Goal: Information Seeking & Learning: Learn about a topic

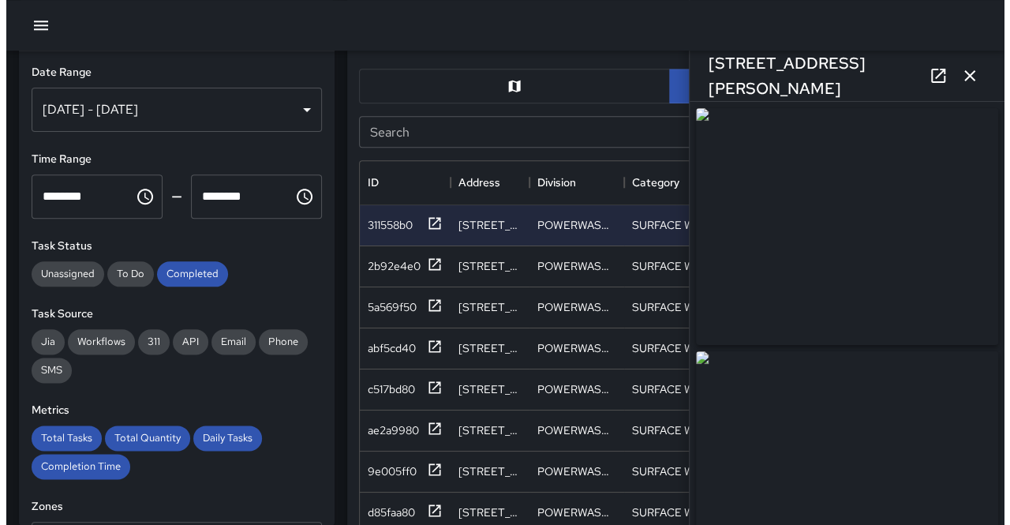
scroll to position [576, 608]
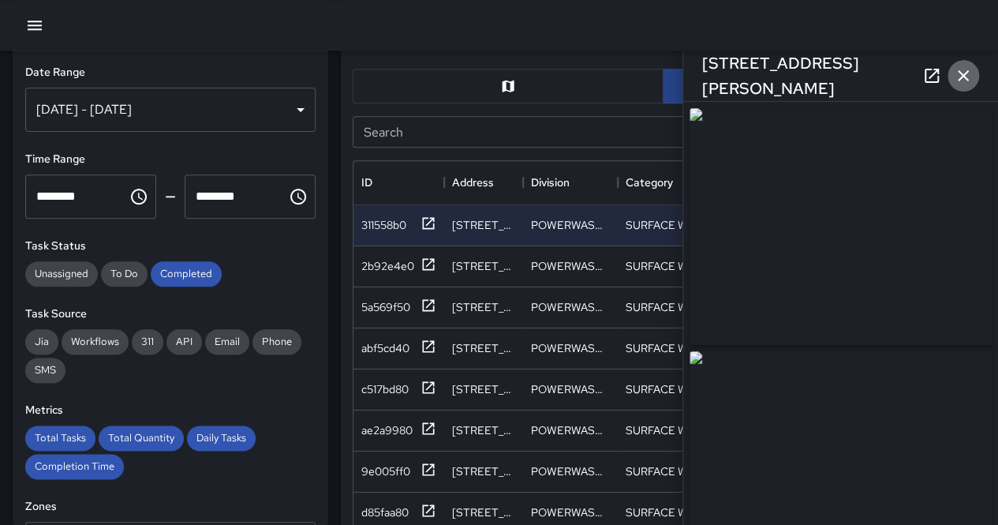
click at [966, 84] on icon "button" at bounding box center [963, 75] width 19 height 19
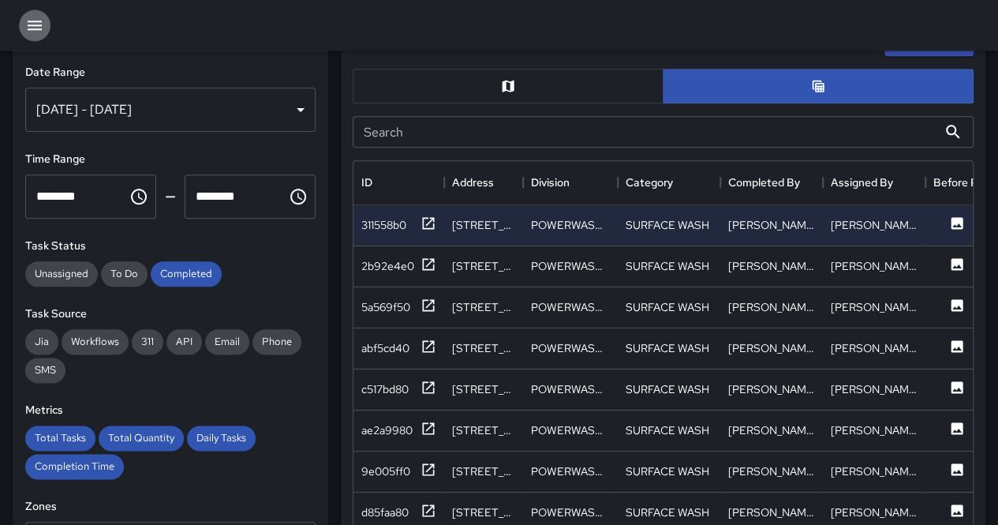
click at [32, 33] on icon "button" at bounding box center [34, 25] width 19 height 19
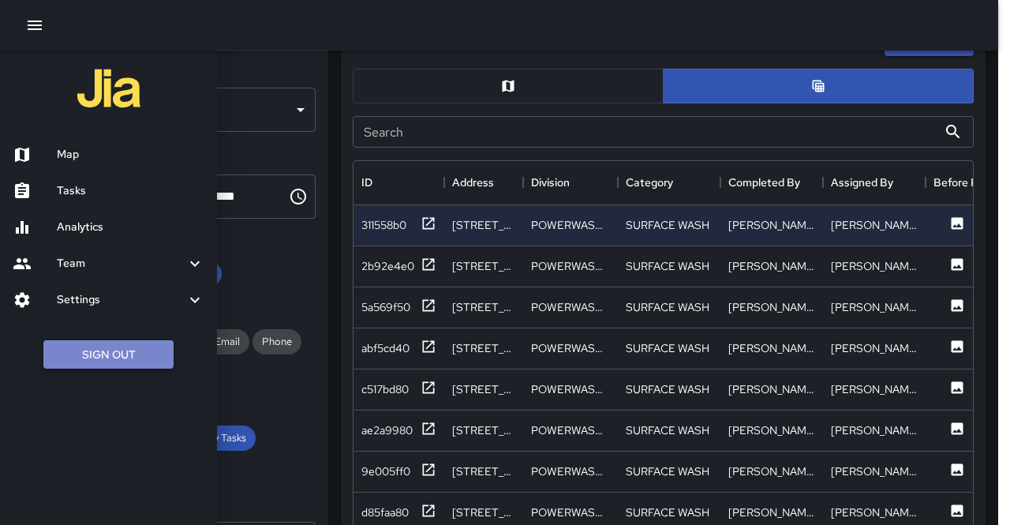
click at [144, 356] on button "Sign Out" at bounding box center [108, 354] width 130 height 29
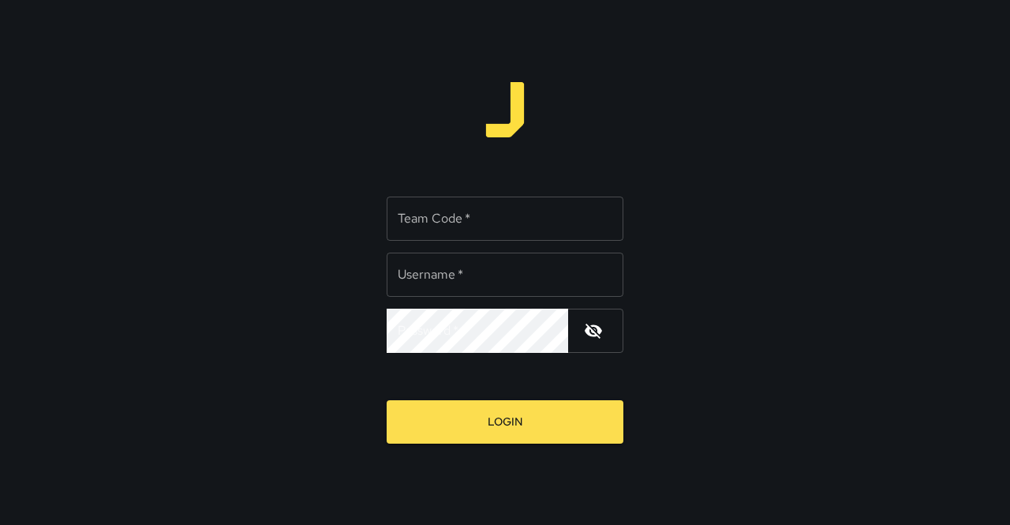
type input "**********"
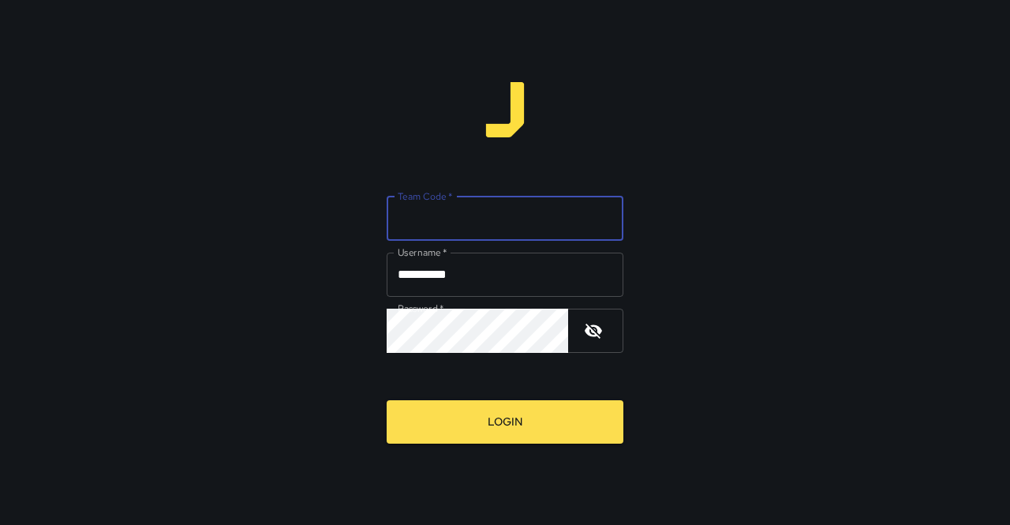
click at [479, 219] on input "Team Code   *" at bounding box center [505, 218] width 237 height 44
click at [387, 400] on button "Login" at bounding box center [505, 421] width 237 height 43
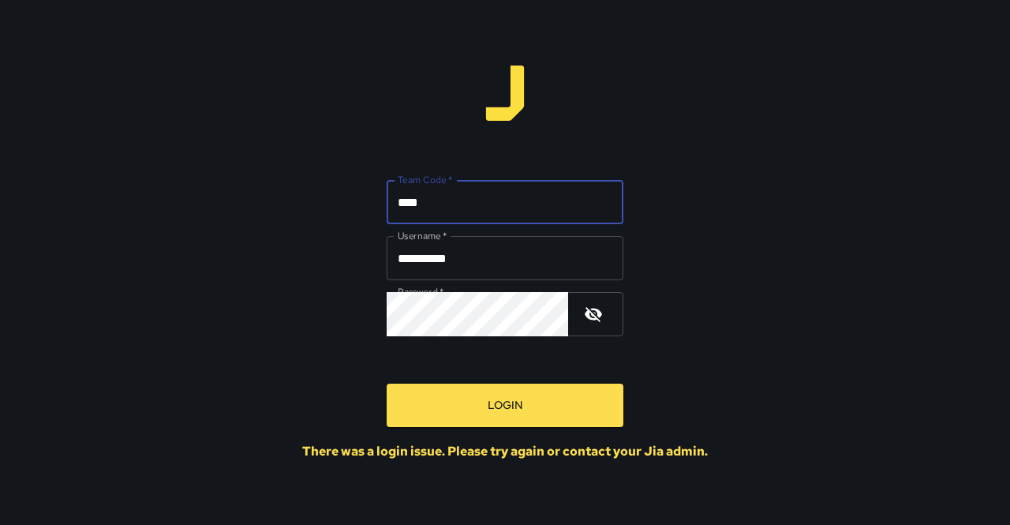
type input "*******"
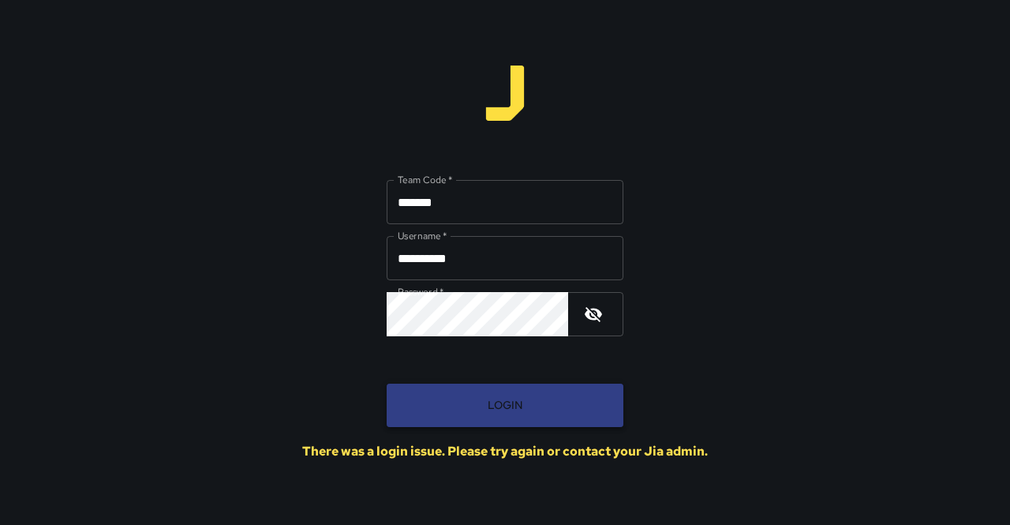
click at [516, 414] on button "Login" at bounding box center [505, 405] width 237 height 43
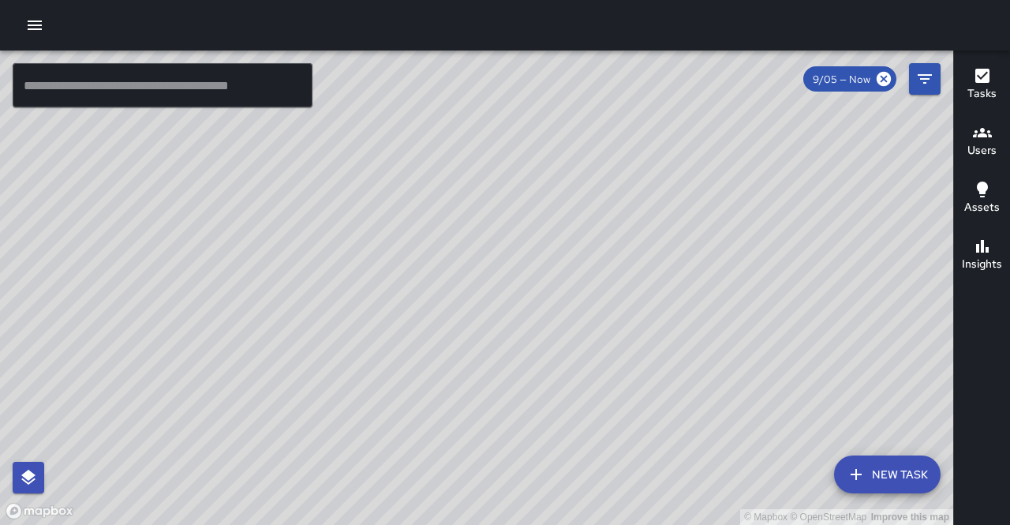
click at [21, 33] on button "button" at bounding box center [35, 25] width 32 height 32
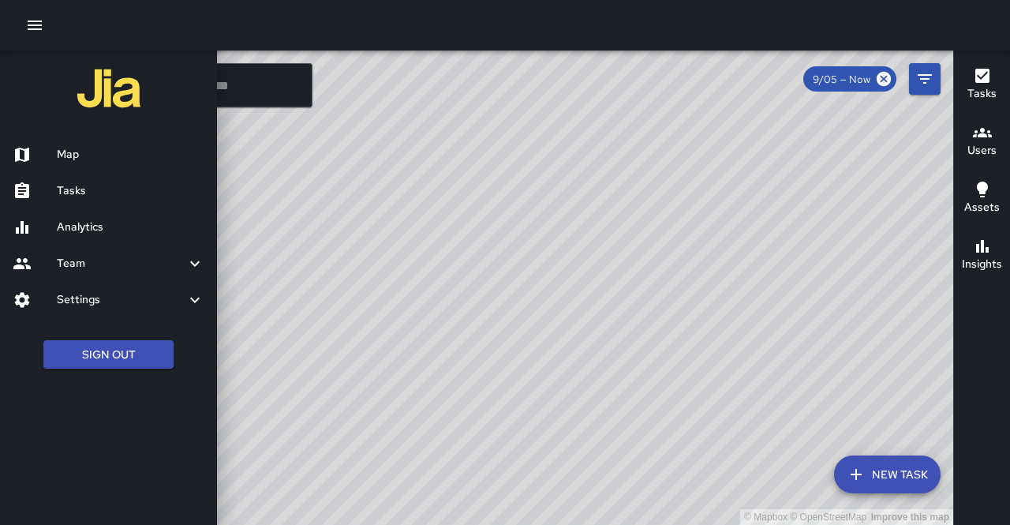
click at [83, 226] on h6 "Analytics" at bounding box center [131, 227] width 148 height 17
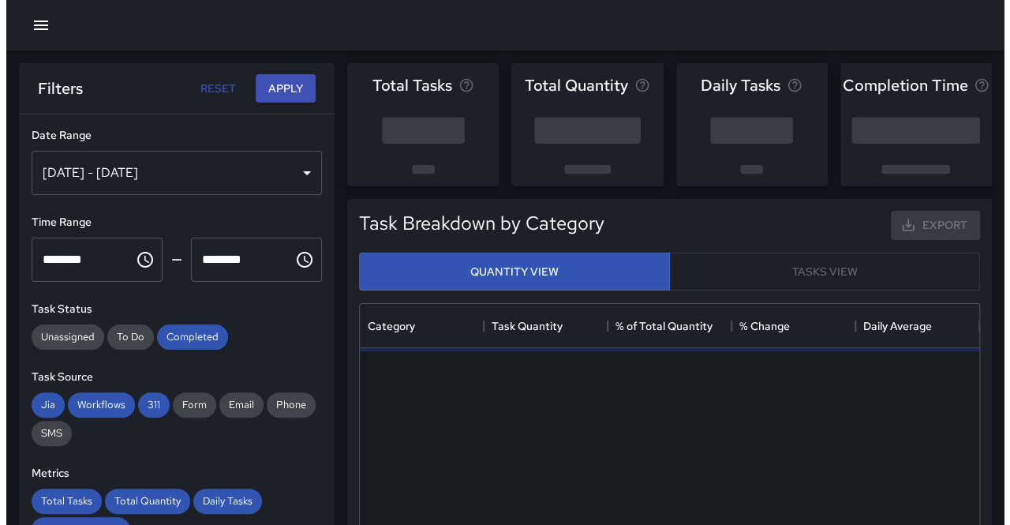
scroll to position [460, 608]
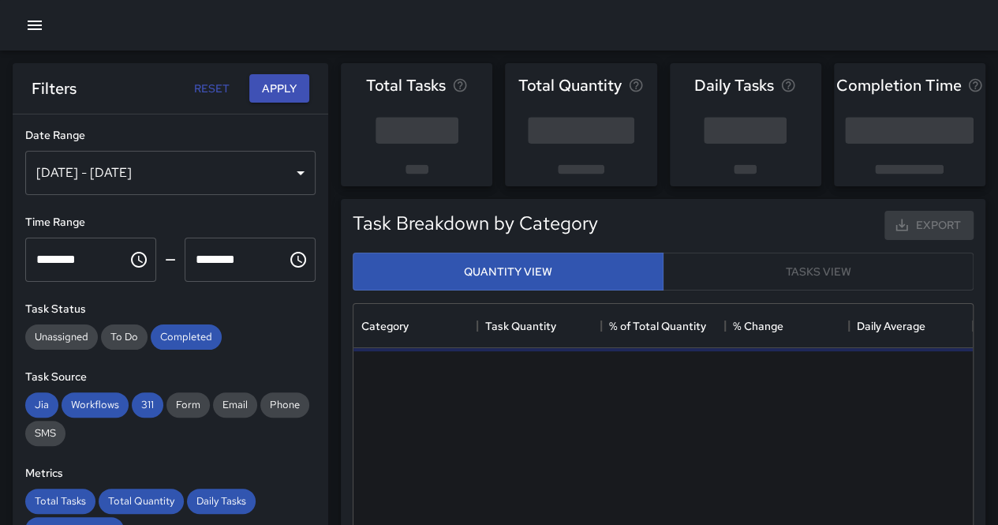
click at [183, 174] on div "Aug 30, 2025 - Sep 05, 2025" at bounding box center [170, 173] width 290 height 44
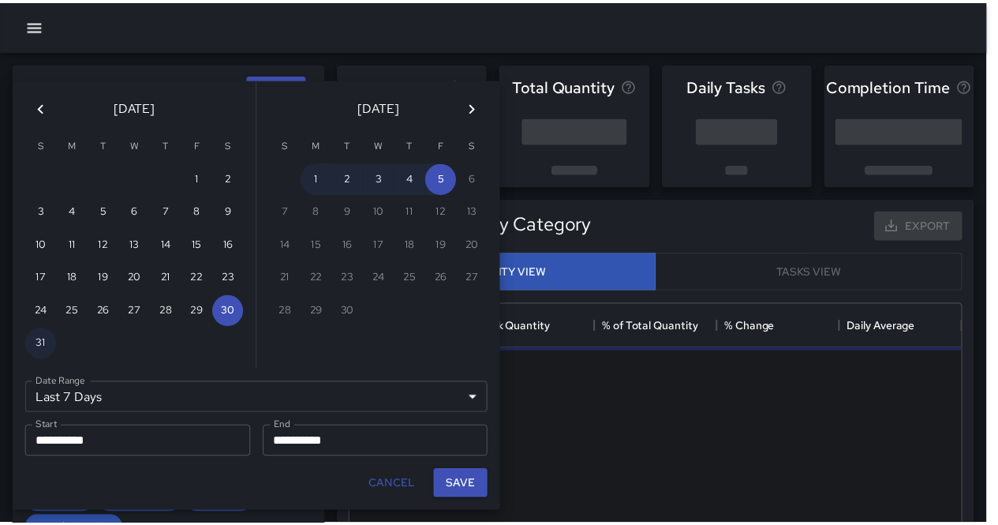
scroll to position [13, 13]
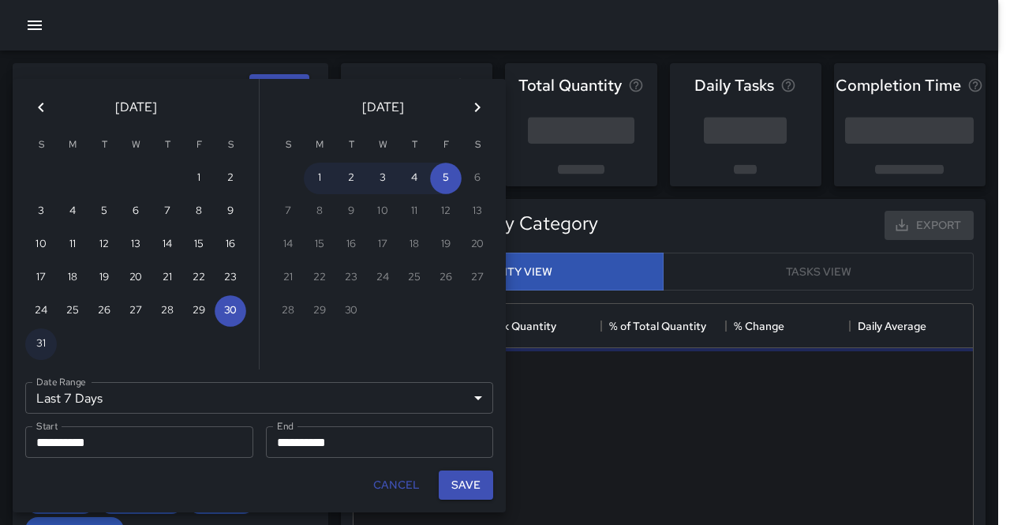
click at [173, 384] on div "Last 7 Days ****** Date Range" at bounding box center [259, 398] width 468 height 32
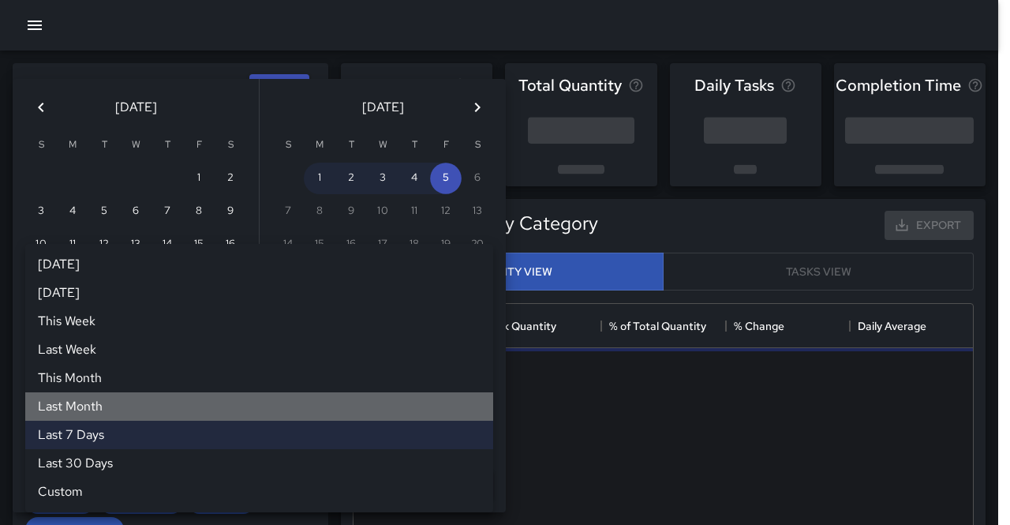
click at [150, 413] on li "Last Month" at bounding box center [259, 406] width 468 height 28
type input "**********"
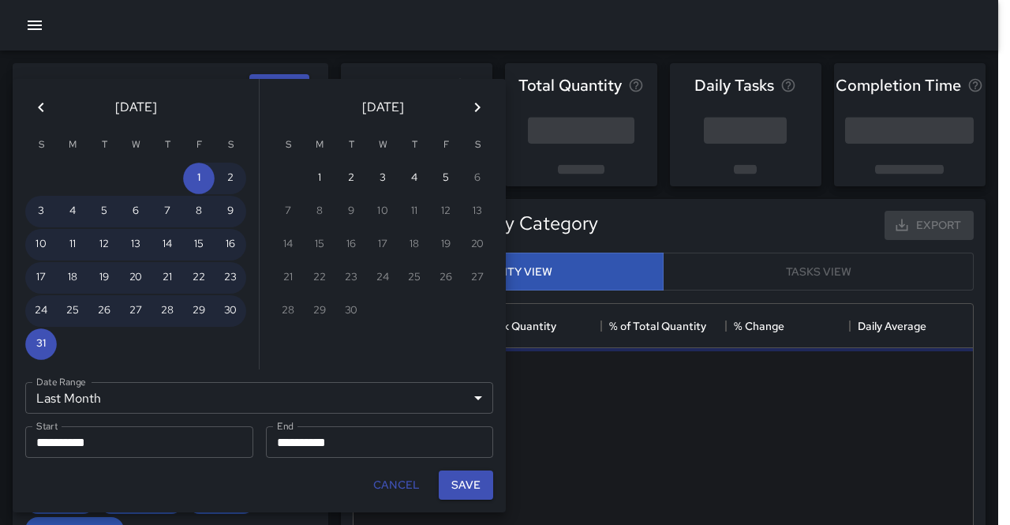
click at [455, 468] on div "Save" at bounding box center [465, 485] width 67 height 42
click at [458, 481] on button "Save" at bounding box center [466, 484] width 54 height 29
type input "**********"
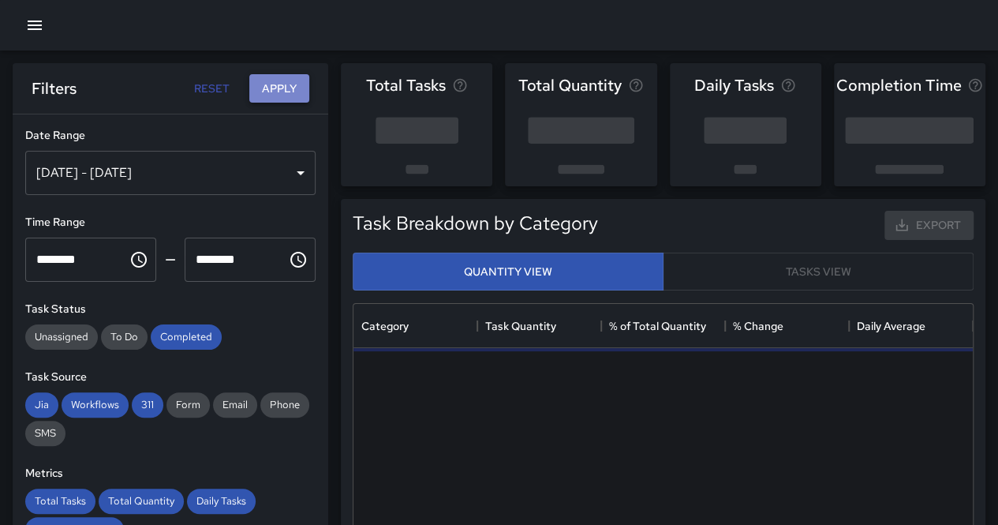
click at [271, 74] on button "Apply" at bounding box center [279, 88] width 60 height 29
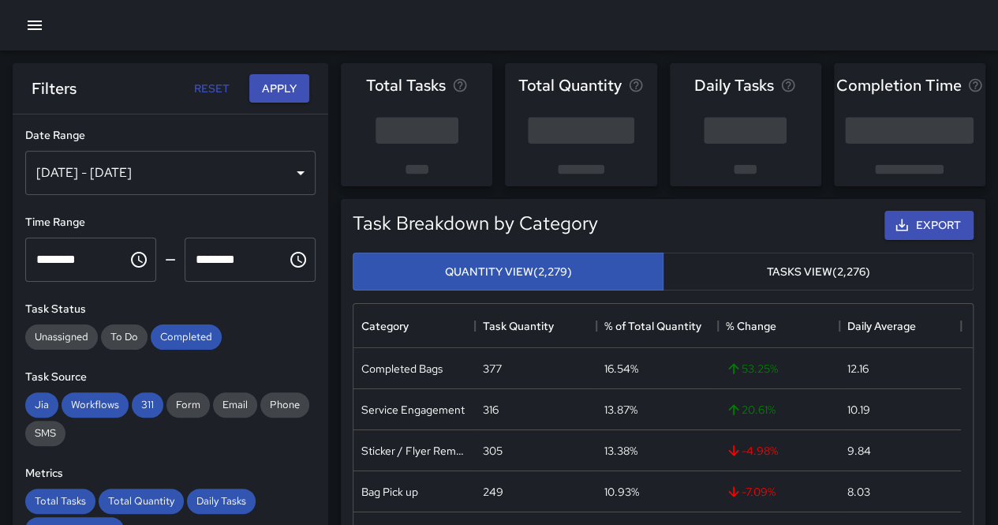
click at [43, 37] on button "button" at bounding box center [35, 25] width 32 height 32
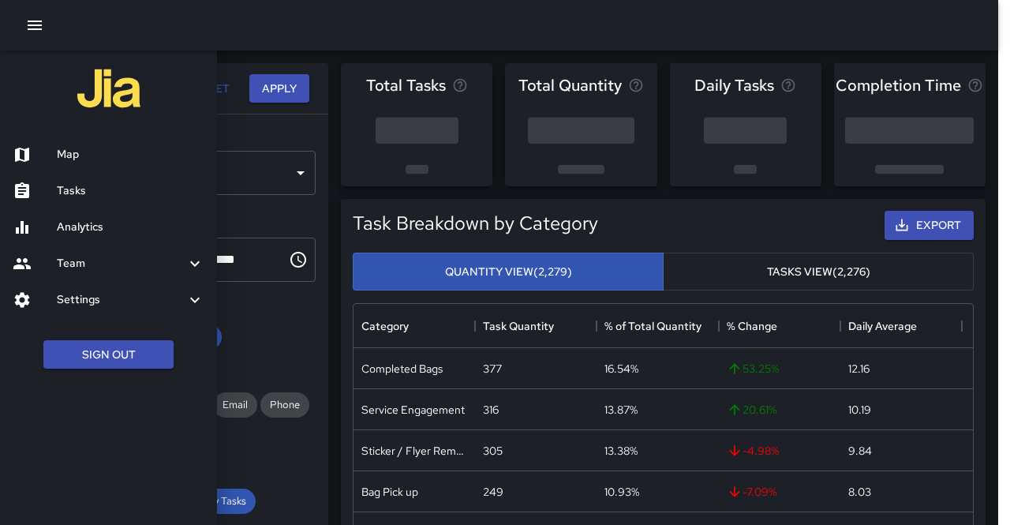
click at [42, 36] on button "button" at bounding box center [35, 25] width 32 height 32
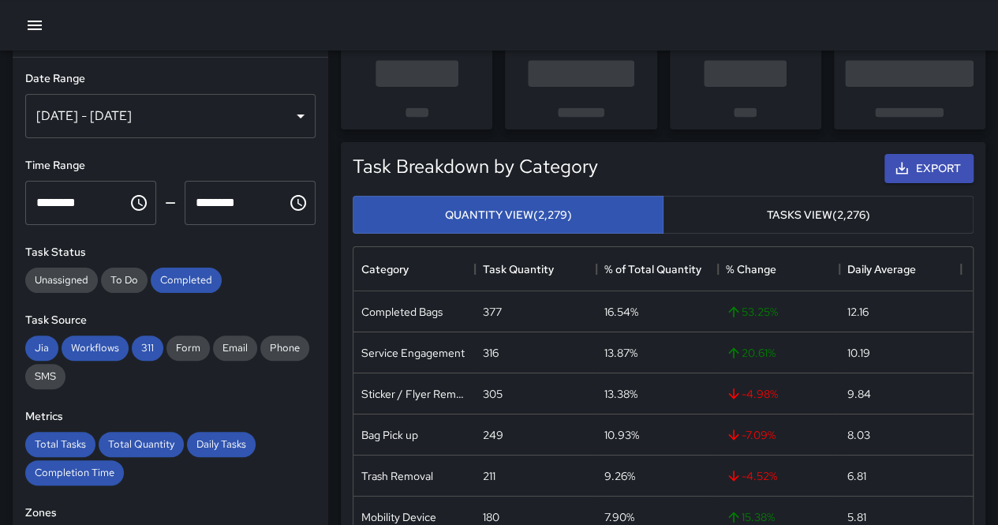
scroll to position [0, 0]
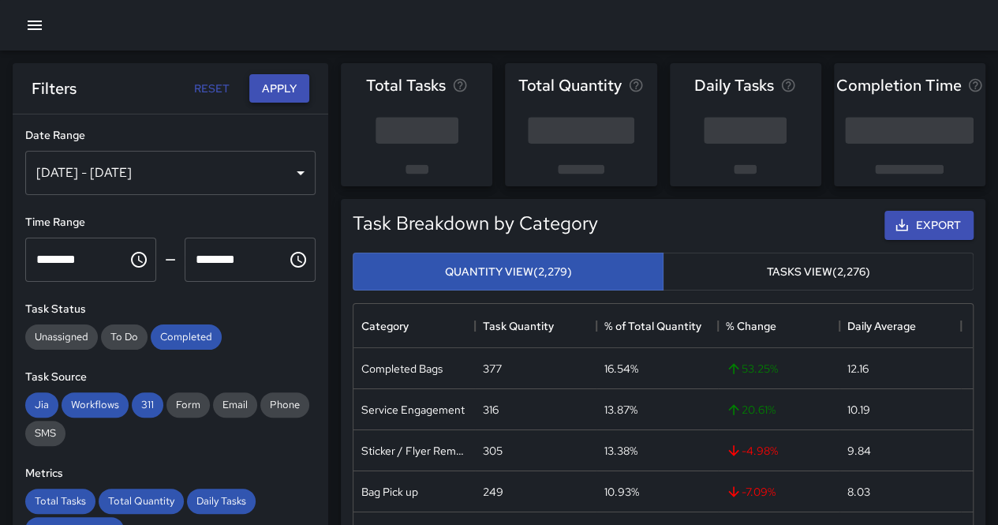
click at [279, 88] on button "Apply" at bounding box center [279, 88] width 60 height 29
click at [285, 79] on button "Apply" at bounding box center [279, 88] width 60 height 29
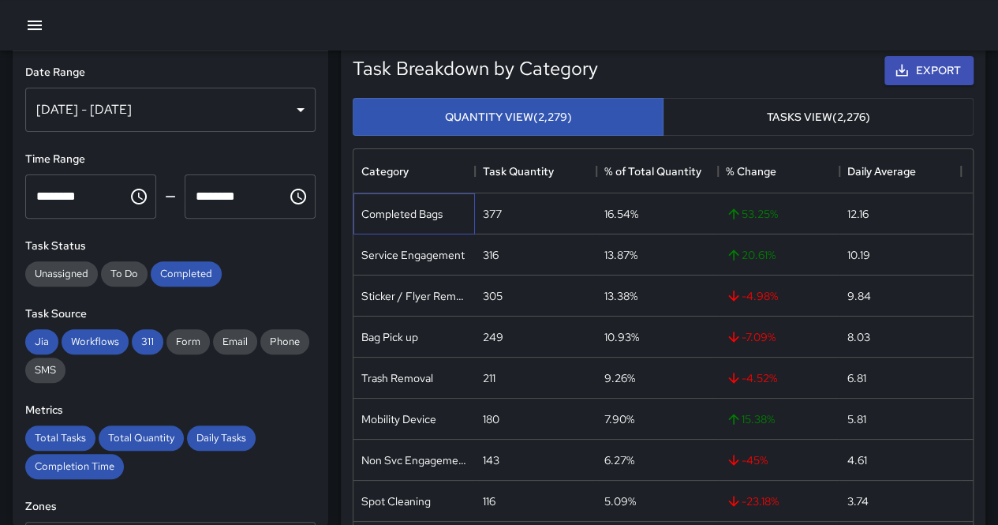
click at [406, 215] on div "Completed Bags" at bounding box center [401, 214] width 81 height 16
copy div "Completed Bags"
click at [425, 249] on div "Service Engagement" at bounding box center [412, 255] width 103 height 16
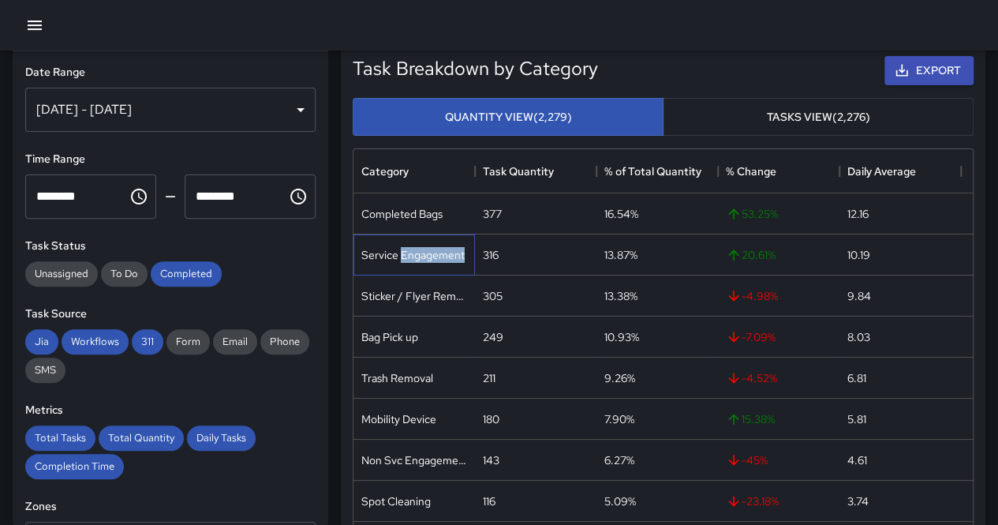
click at [425, 249] on div "Service Engagement" at bounding box center [412, 255] width 103 height 16
copy div "Service Engagement"
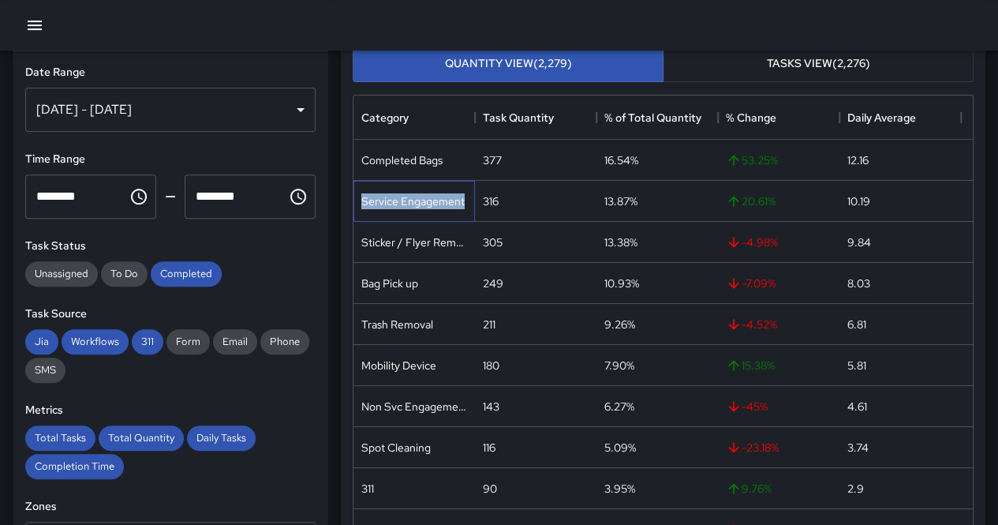
scroll to position [237, 0]
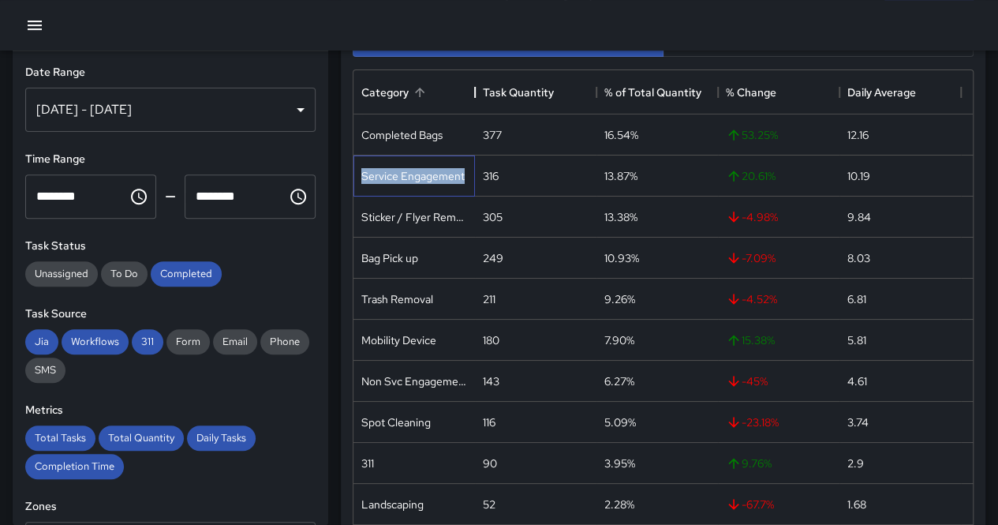
drag, startPoint x: 477, startPoint y: 100, endPoint x: 540, endPoint y: 99, distance: 62.3
click at [485, 99] on div "Category" at bounding box center [475, 92] width 19 height 44
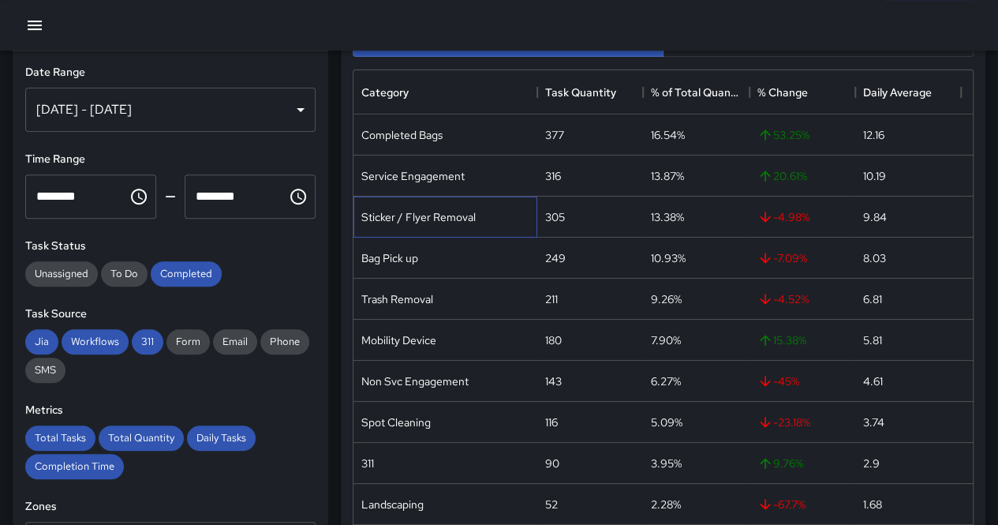
click at [437, 214] on div "Sticker / Flyer Removal" at bounding box center [418, 217] width 114 height 16
copy div "Sticker / Flyer Removal"
click at [391, 260] on div "Bag Pick up" at bounding box center [389, 258] width 57 height 16
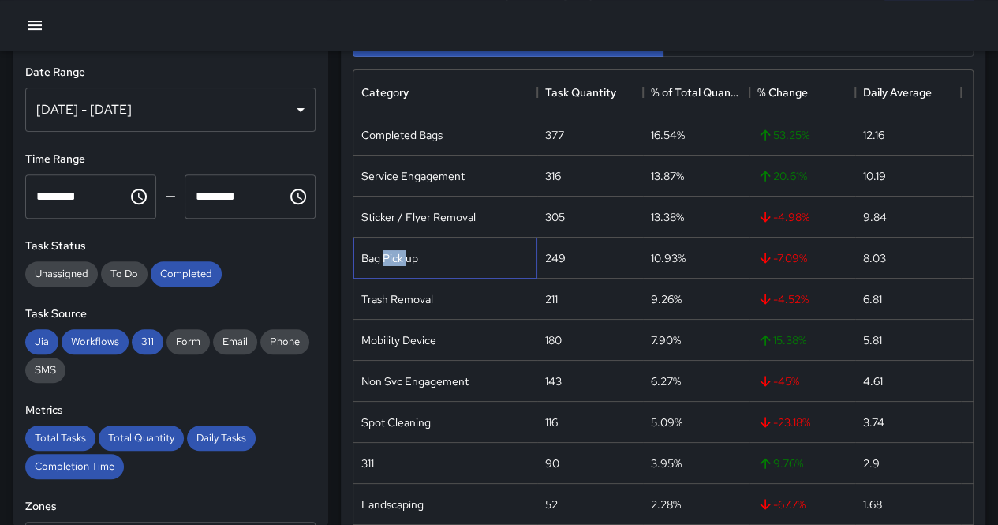
click at [391, 260] on div "Bag Pick up" at bounding box center [389, 258] width 57 height 16
copy div "Bag Pick up"
click at [420, 298] on div "Trash Removal" at bounding box center [397, 299] width 72 height 16
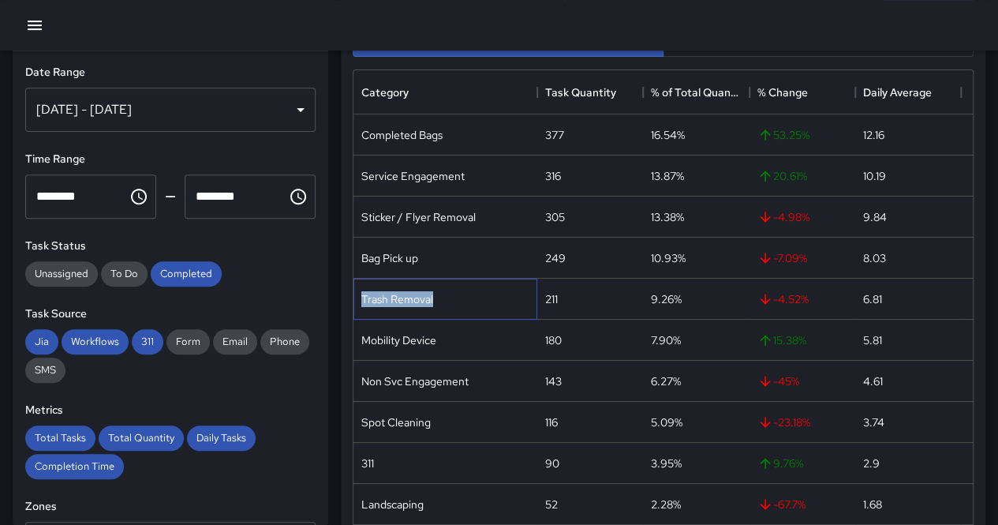
click at [420, 298] on div "Trash Removal" at bounding box center [397, 299] width 72 height 16
drag, startPoint x: 420, startPoint y: 298, endPoint x: 461, endPoint y: 300, distance: 41.1
click at [461, 300] on div "Trash Removal" at bounding box center [446, 299] width 184 height 41
copy div "Trash Removal"
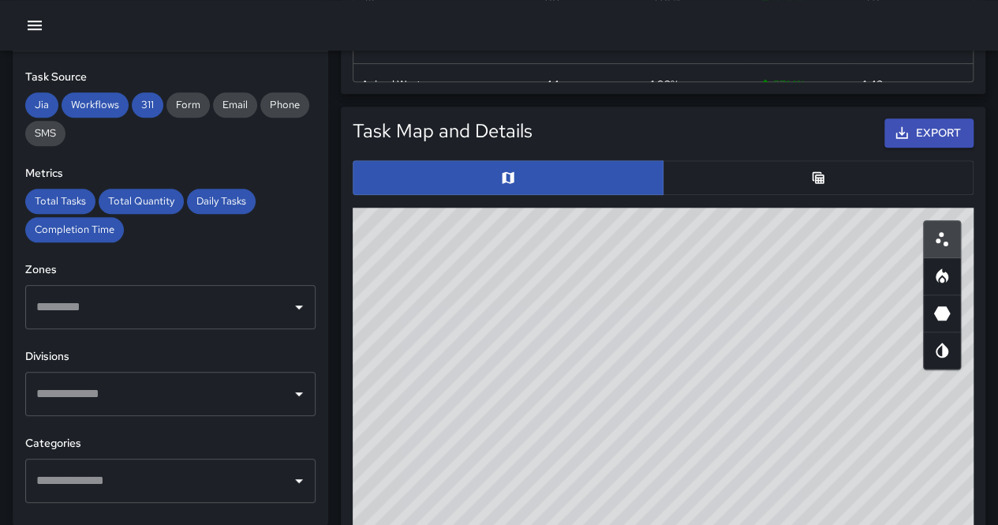
scroll to position [789, 0]
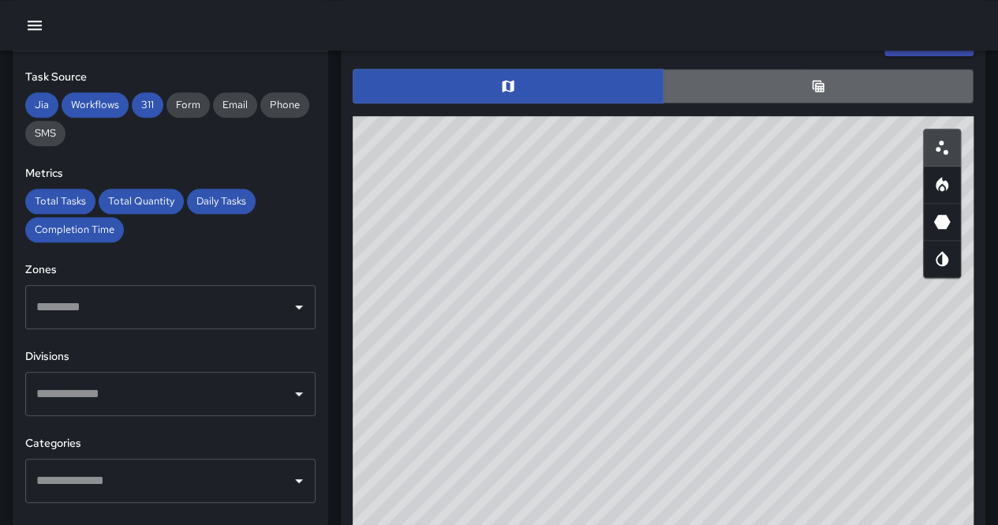
click at [819, 75] on button "button" at bounding box center [818, 86] width 311 height 35
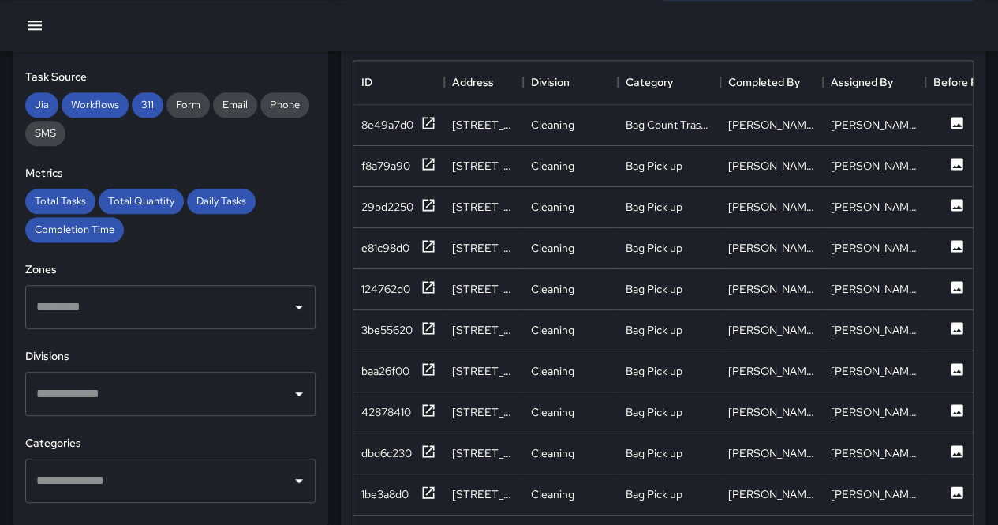
scroll to position [947, 0]
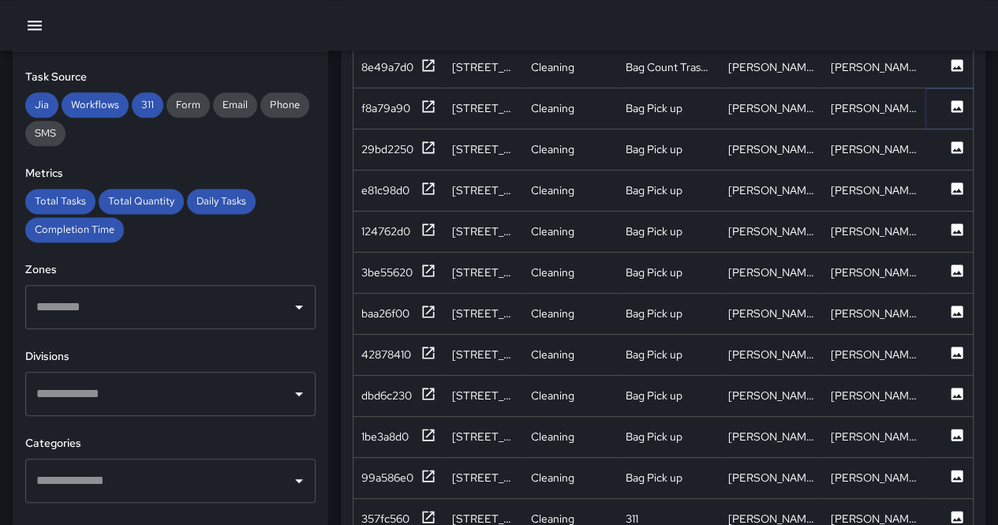
click at [952, 100] on icon at bounding box center [958, 106] width 12 height 12
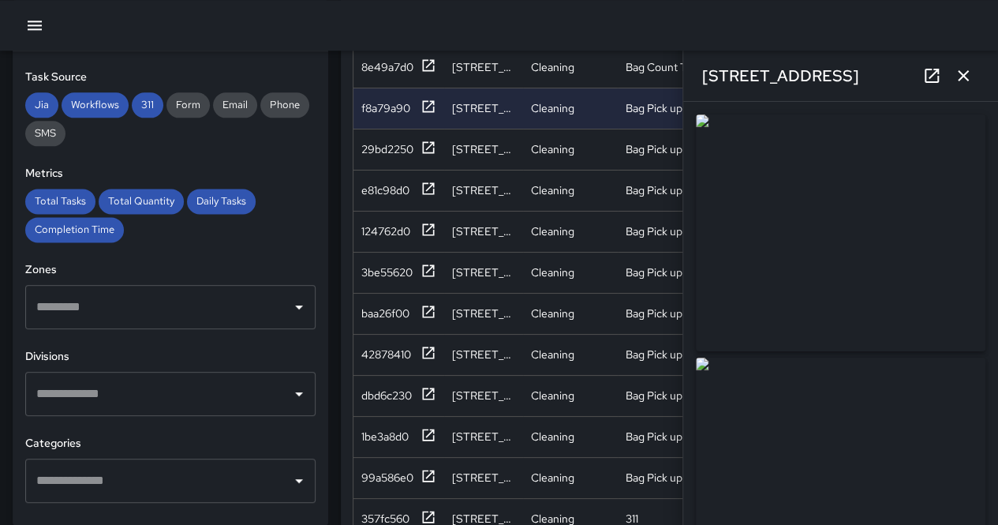
type input "**********"
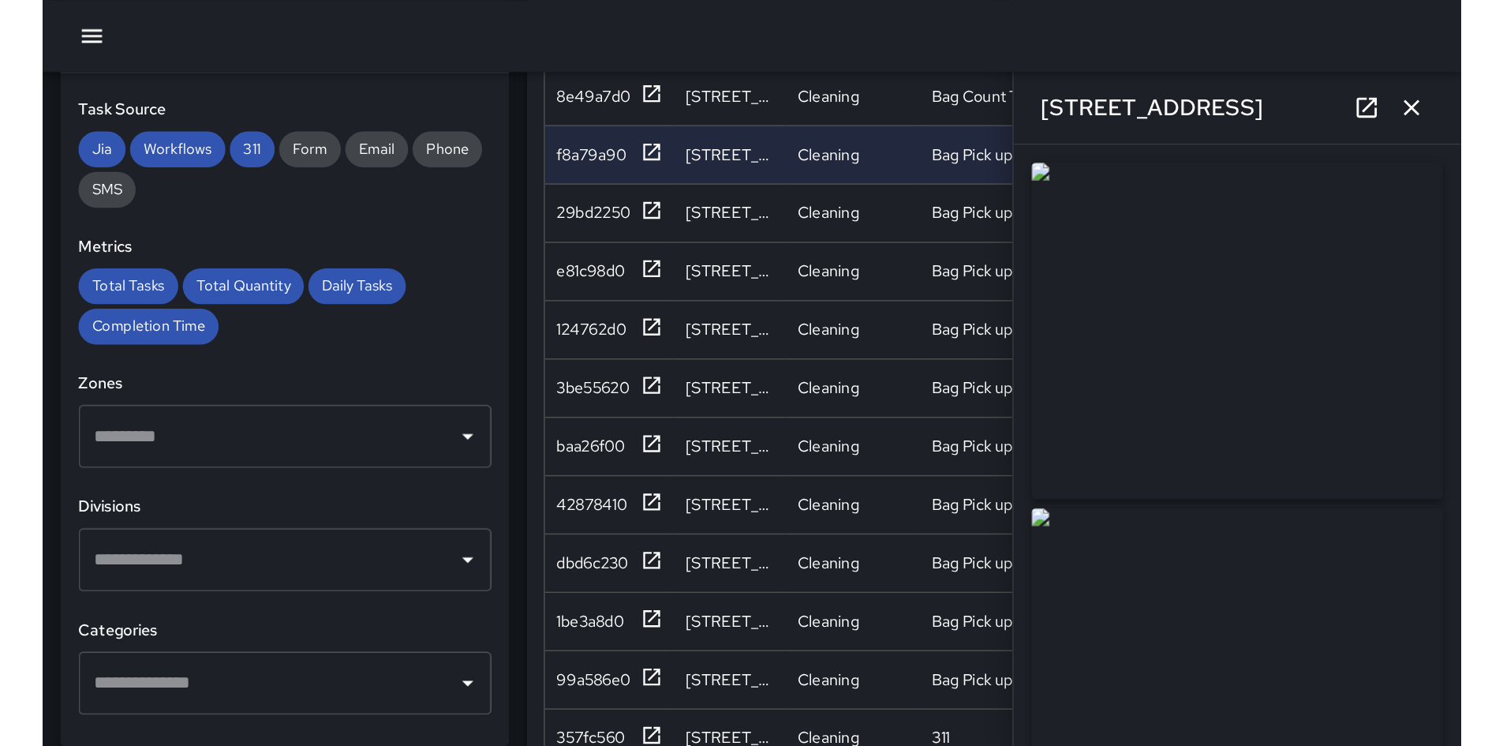
scroll to position [460, 1113]
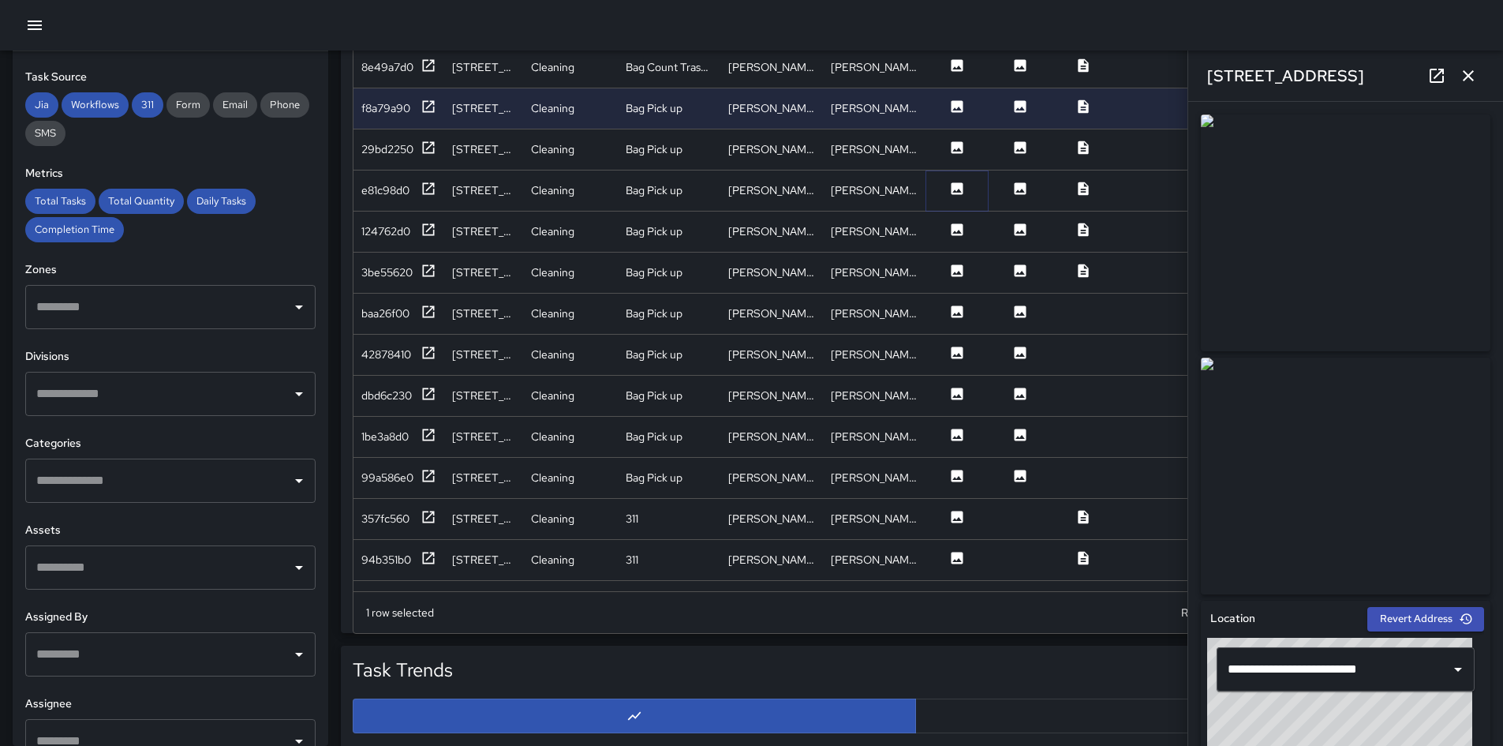
click at [956, 185] on icon at bounding box center [958, 188] width 12 height 12
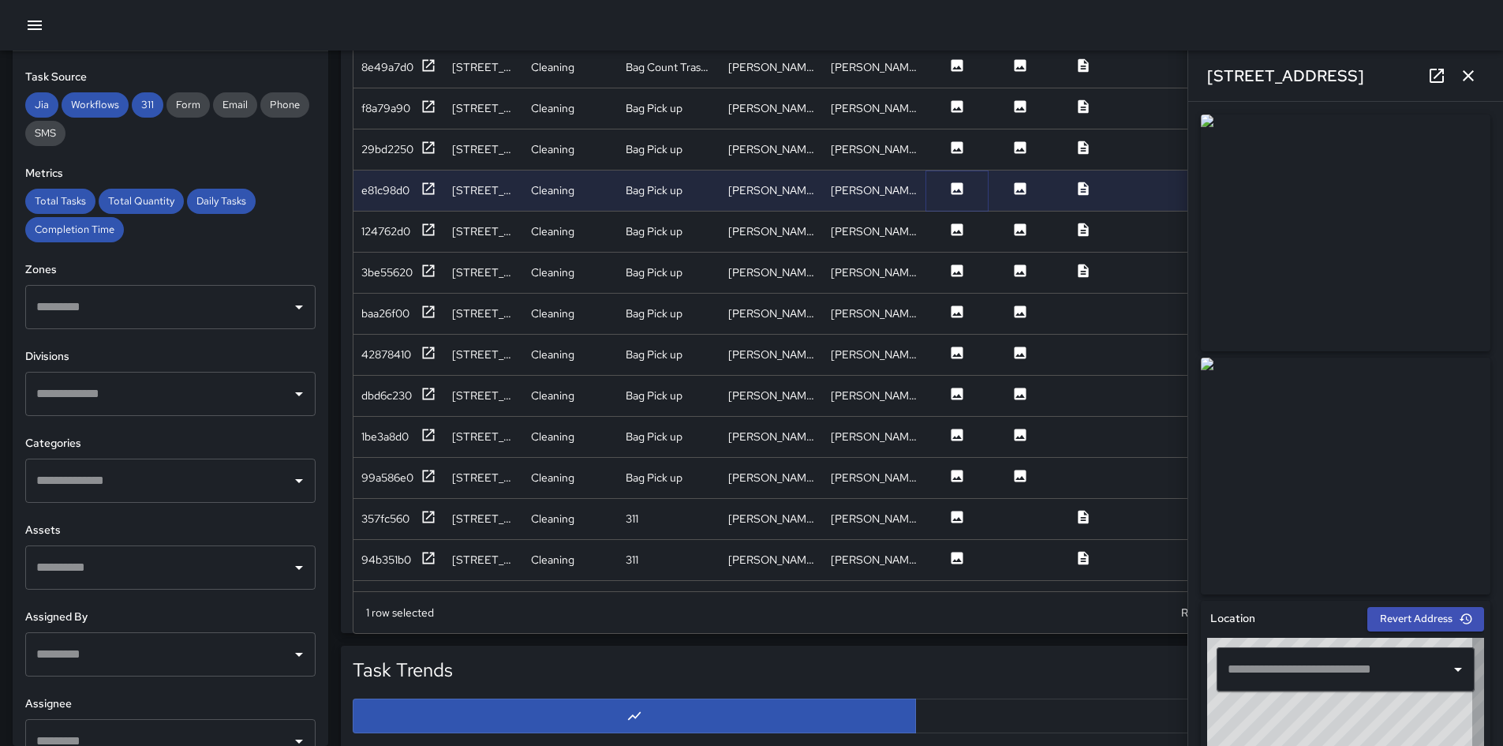
type input "**********"
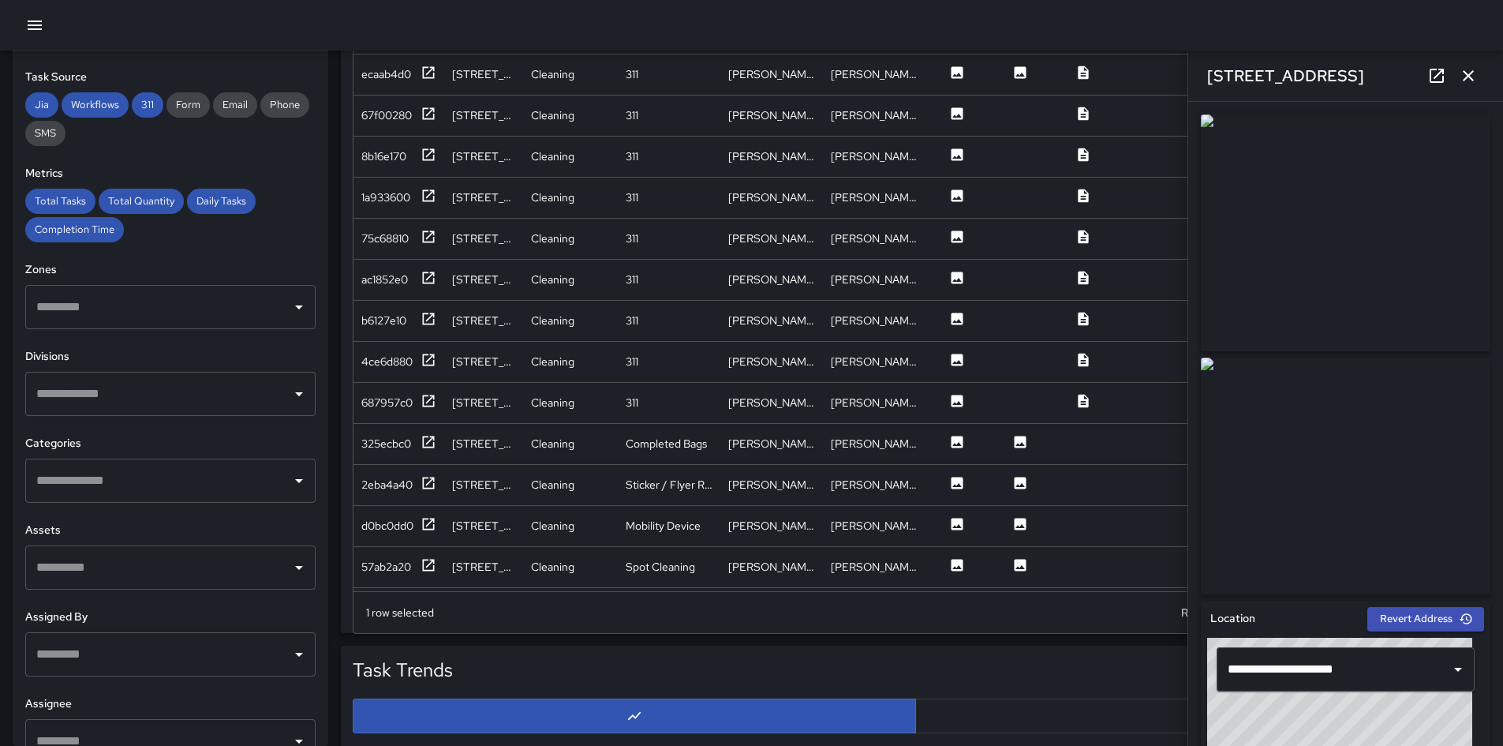
scroll to position [789, 0]
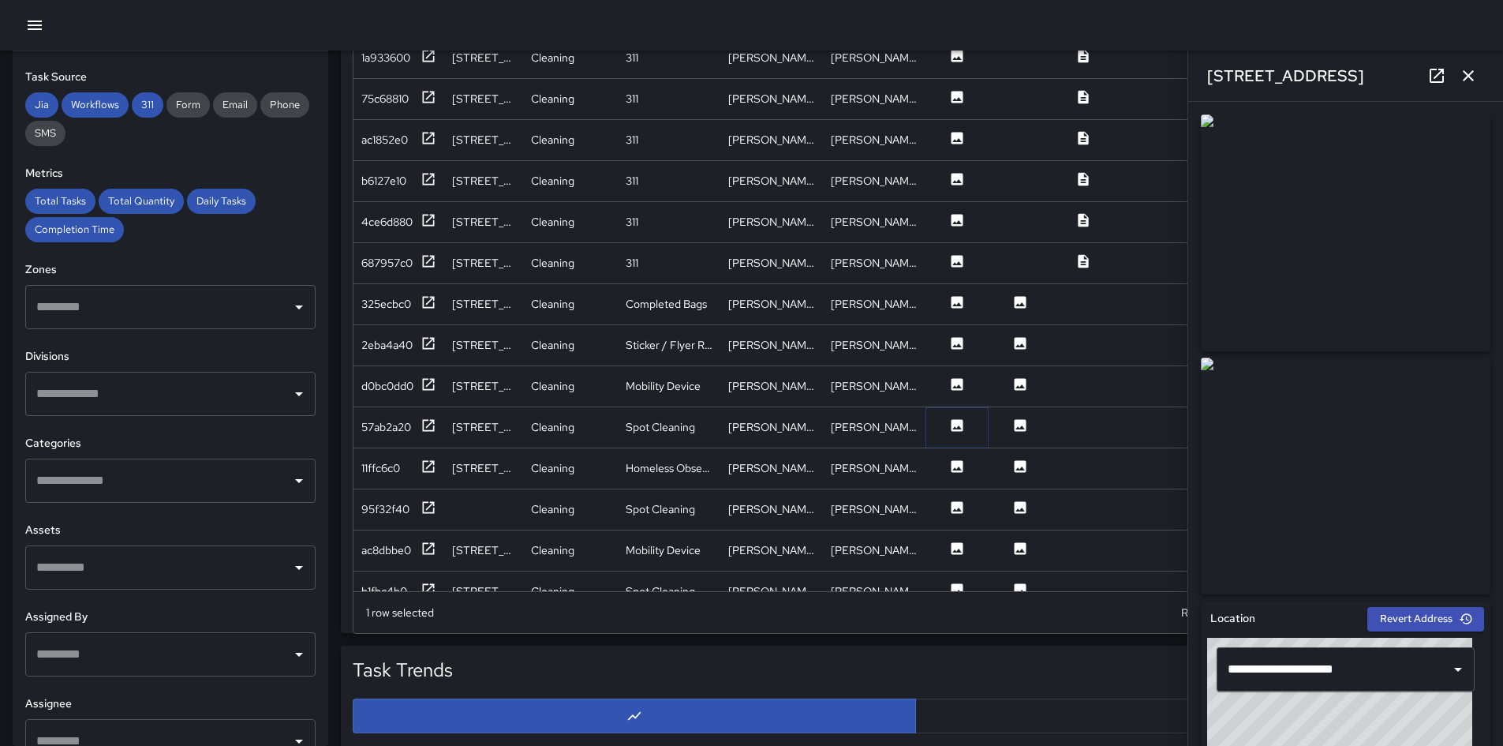
click at [960, 425] on icon at bounding box center [958, 425] width 12 height 12
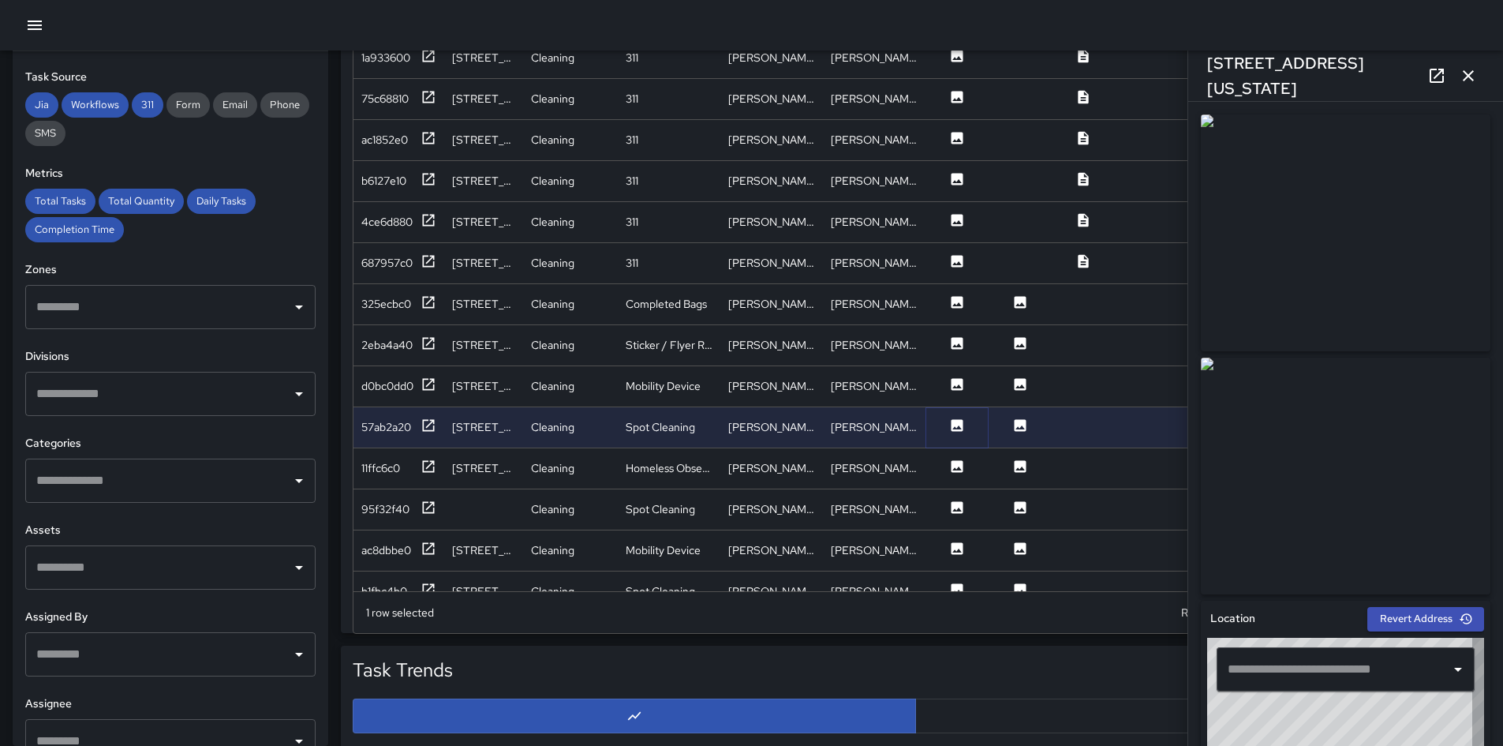
type input "**********"
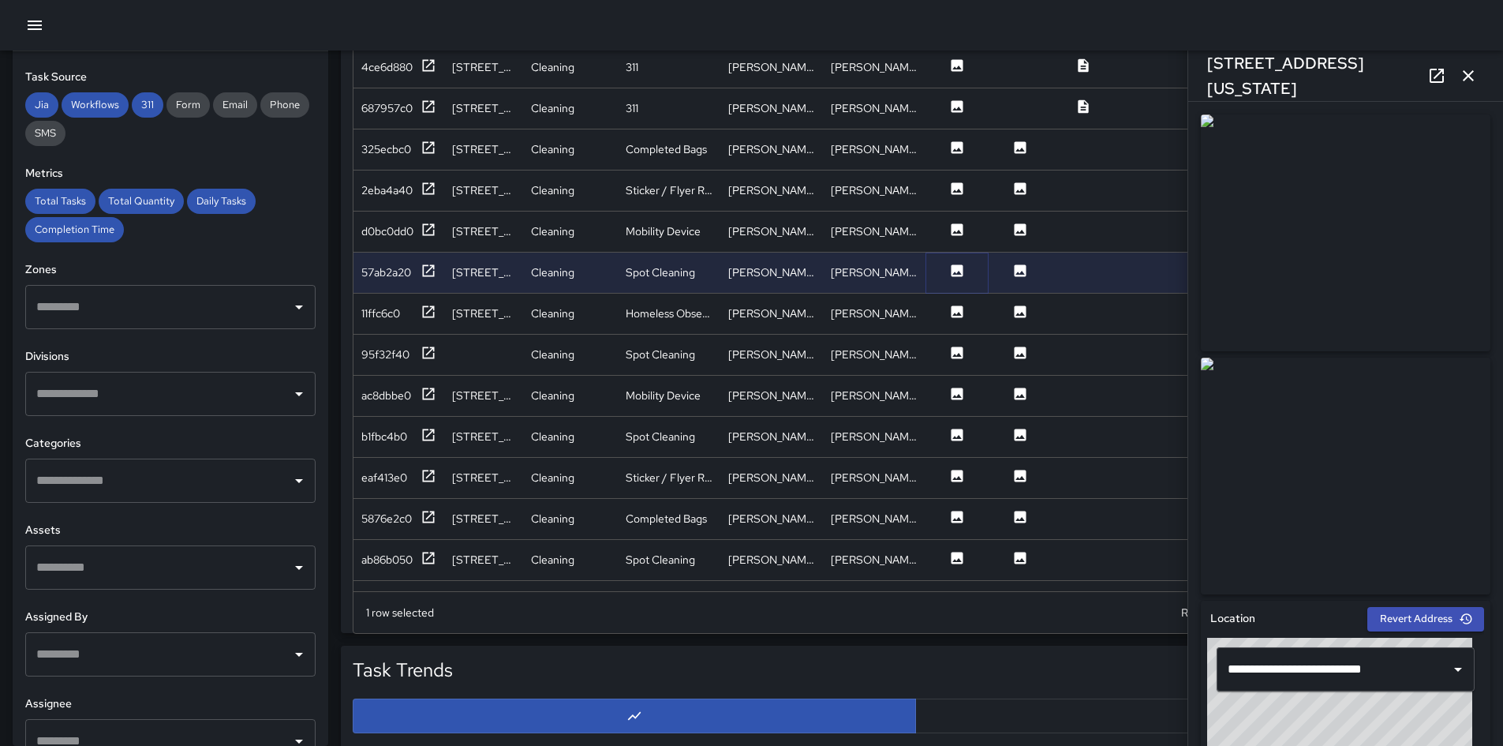
scroll to position [947, 0]
click at [1009, 379] on img at bounding box center [1346, 475] width 290 height 237
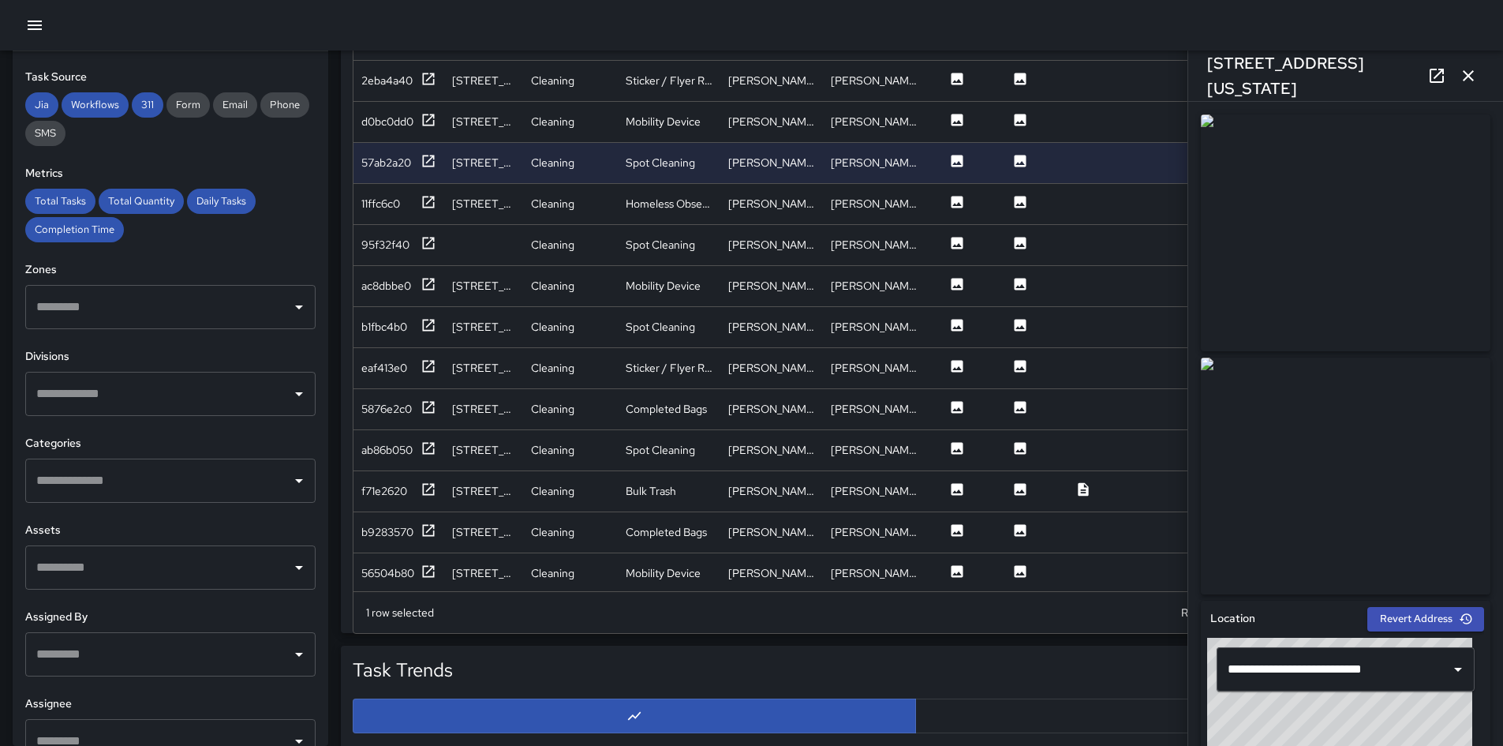
scroll to position [1184, 0]
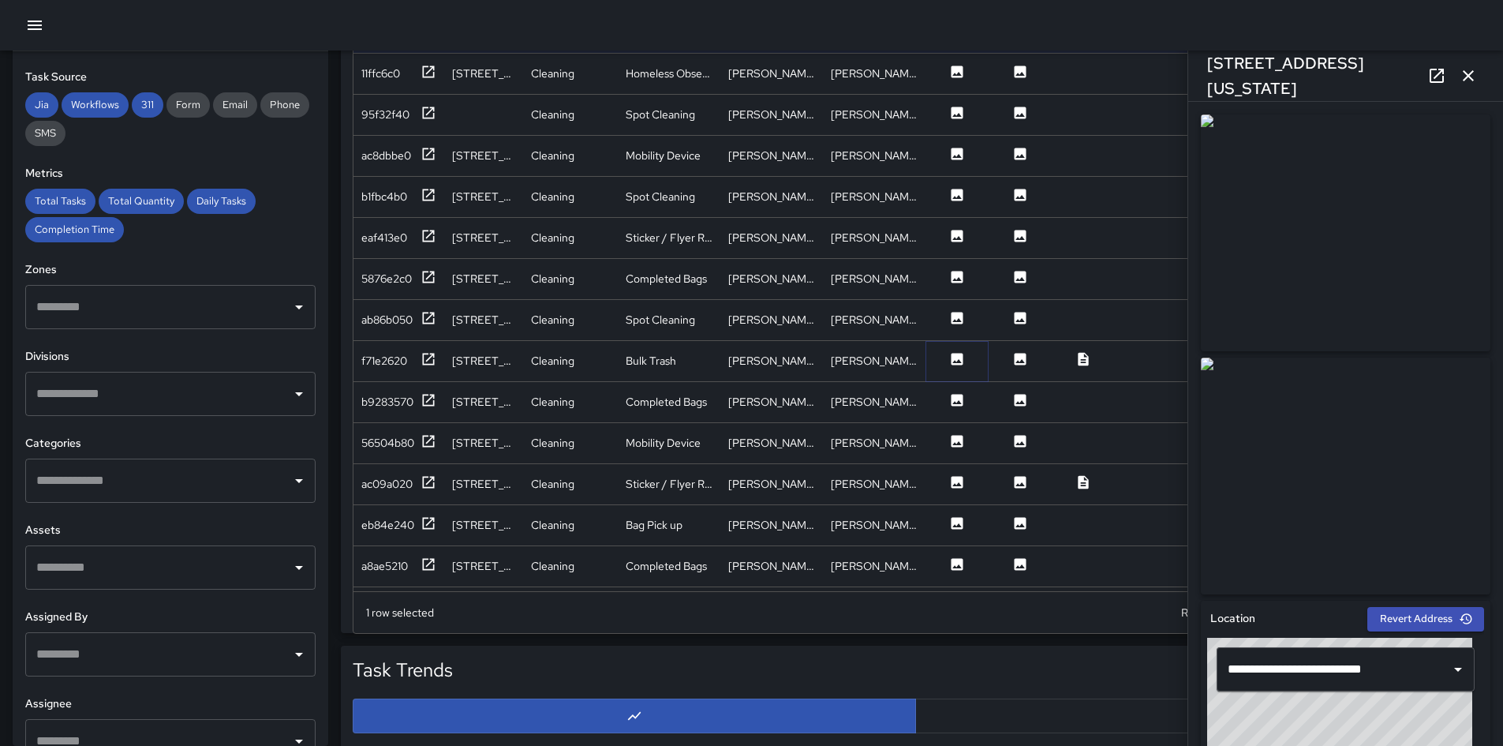
click at [955, 354] on icon at bounding box center [958, 359] width 12 height 12
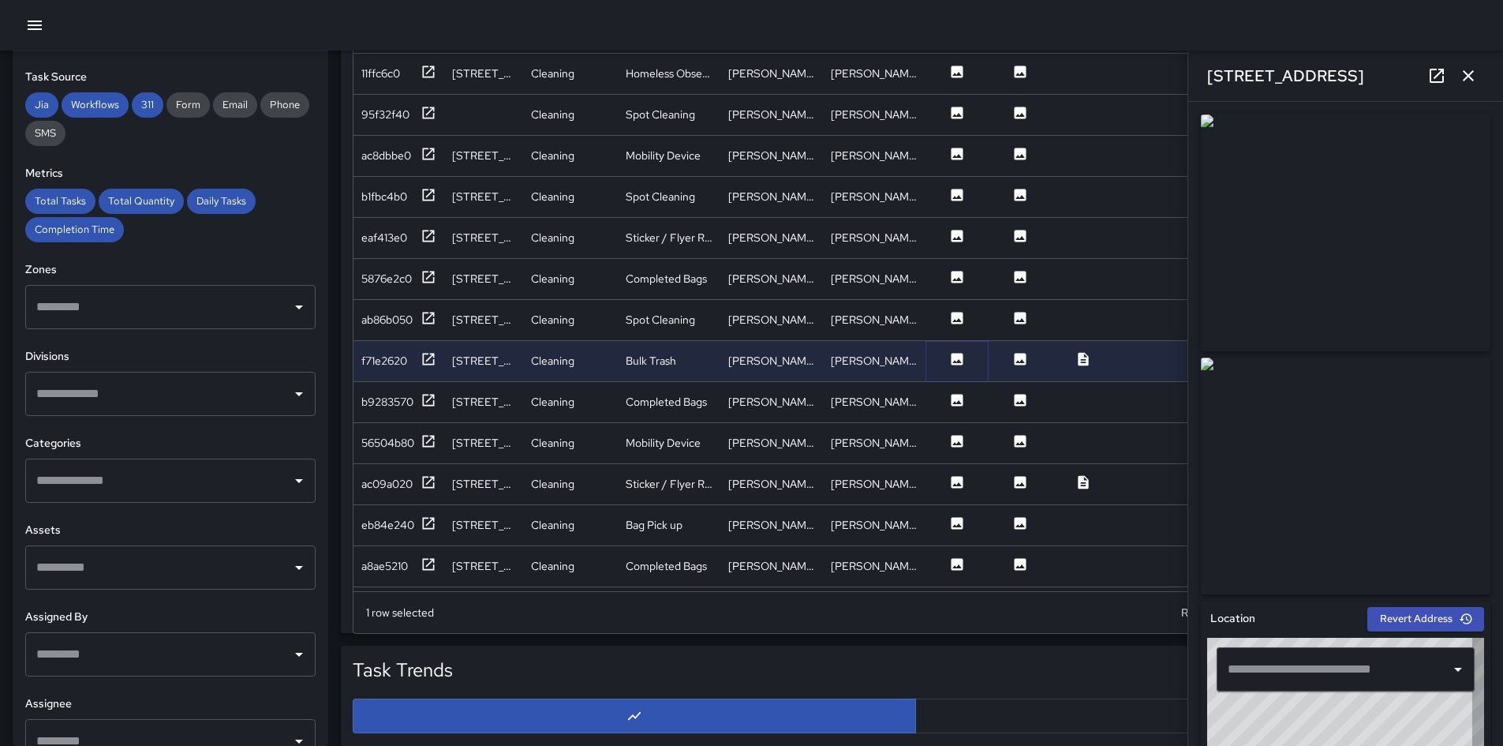
type input "**********"
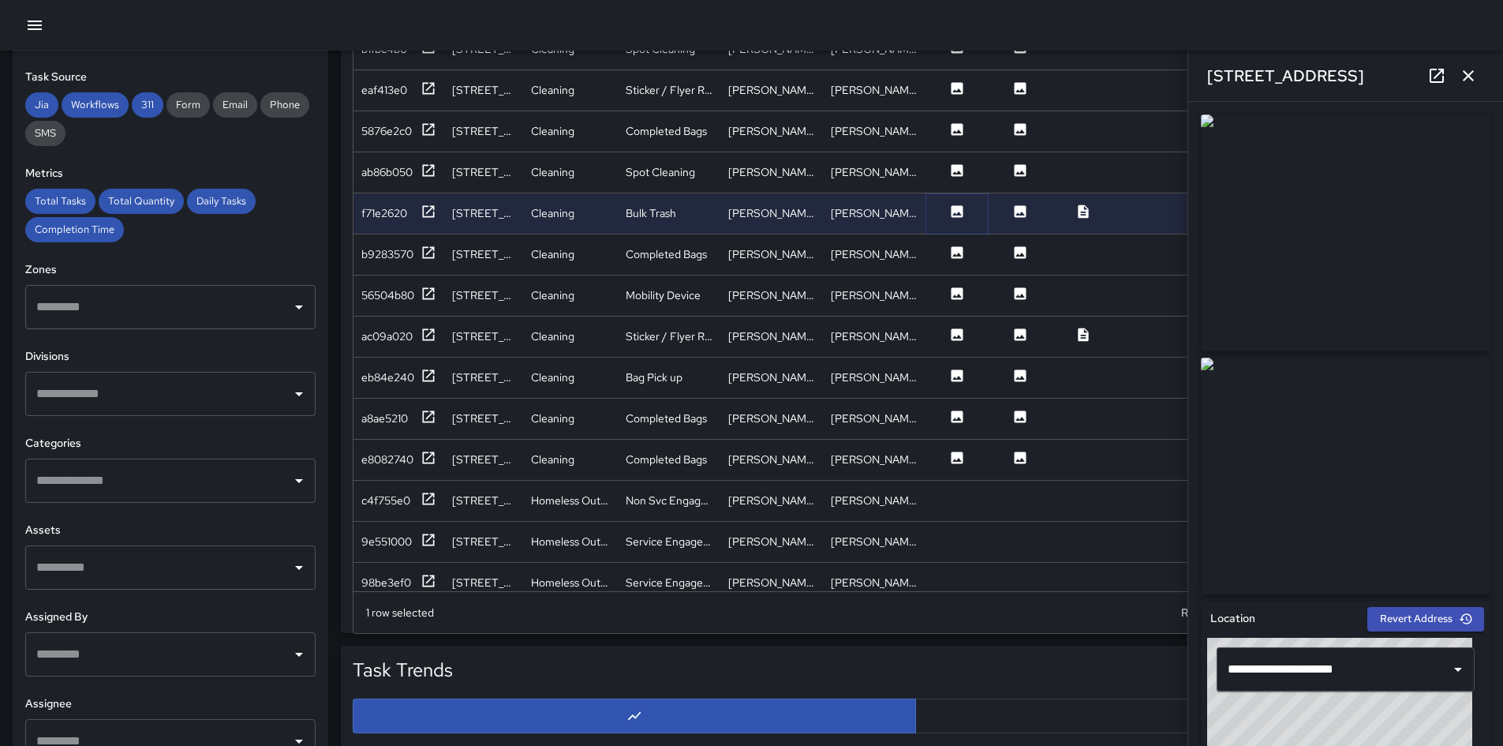
scroll to position [1342, 0]
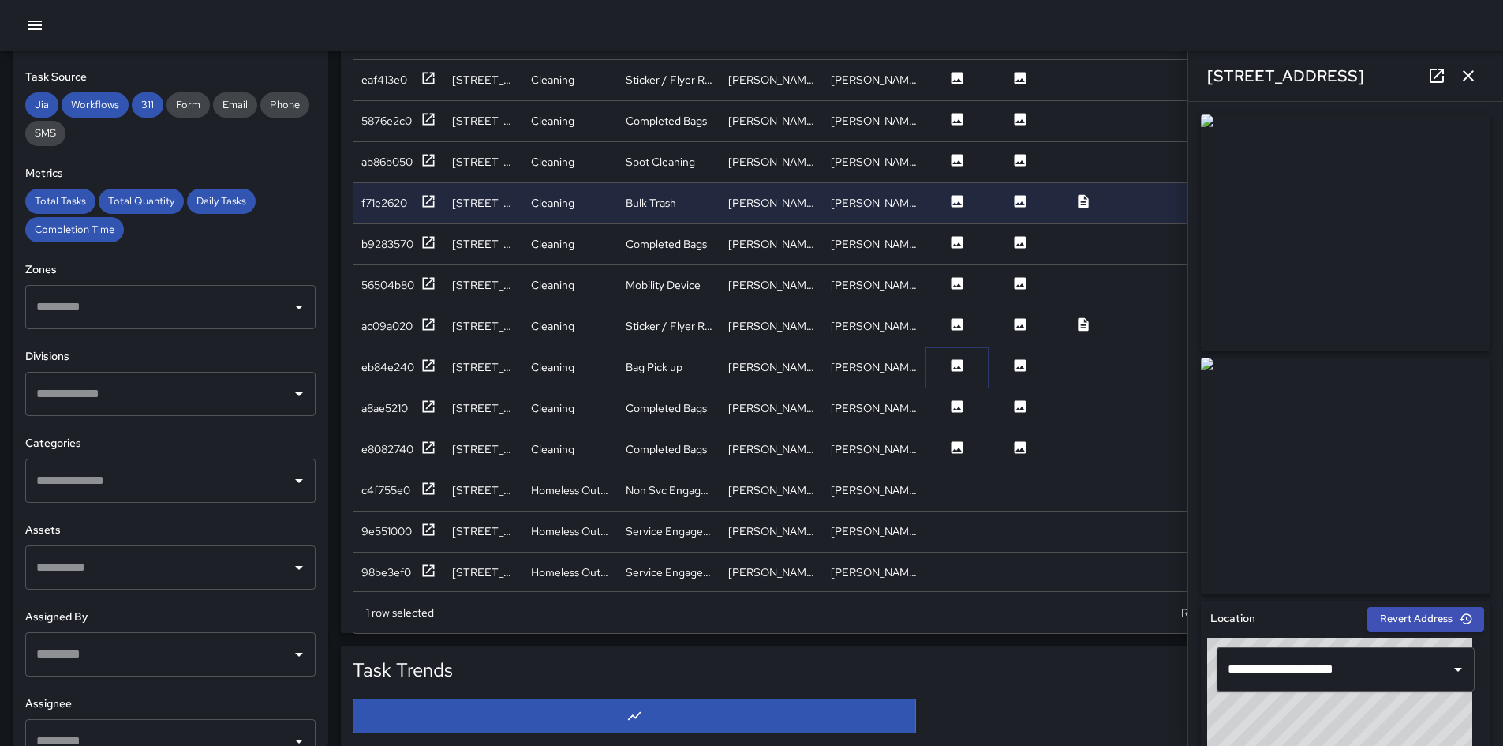
click at [950, 361] on icon at bounding box center [957, 365] width 16 height 16
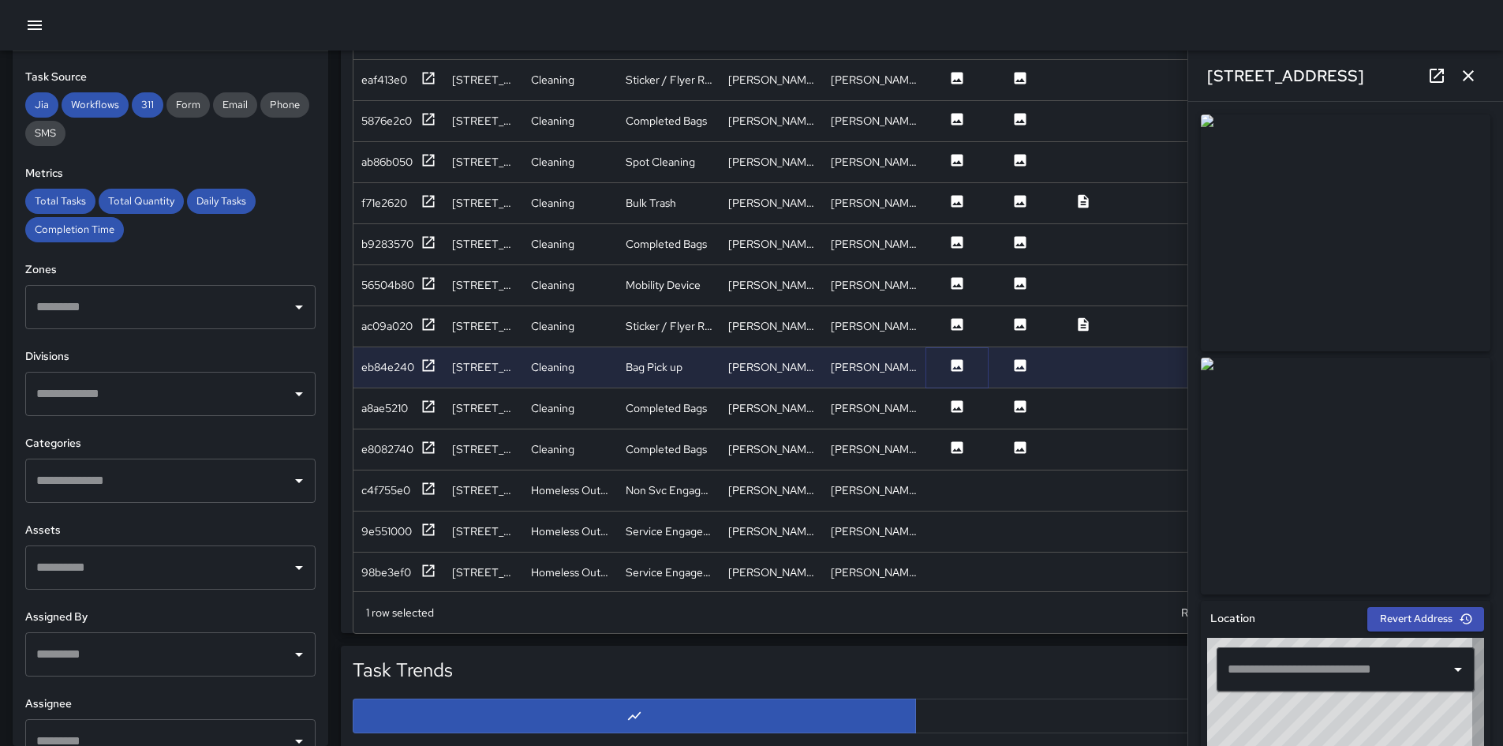
type input "**********"
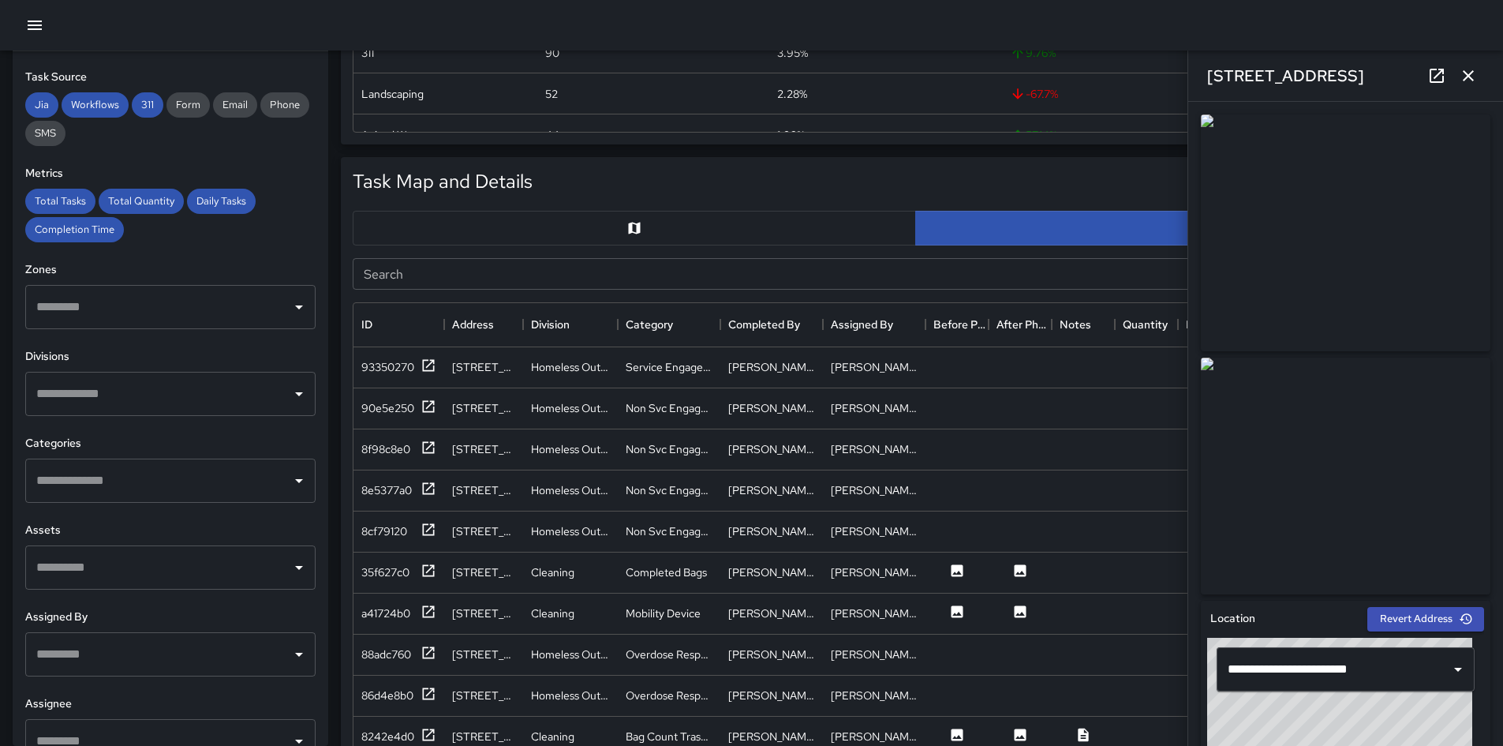
scroll to position [552, 0]
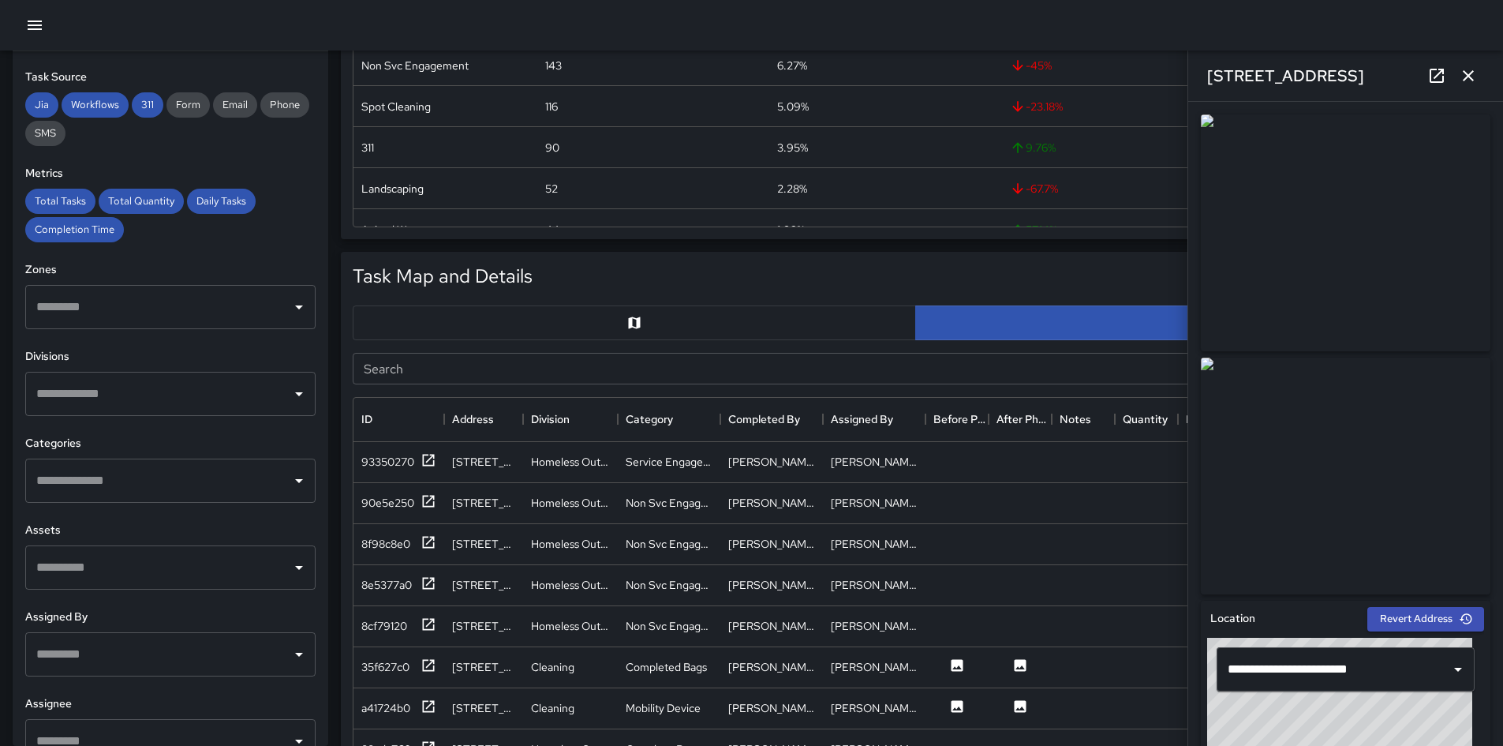
click at [273, 396] on div "​" at bounding box center [170, 394] width 290 height 44
drag, startPoint x: 178, startPoint y: 447, endPoint x: 187, endPoint y: 426, distance: 22.6
click at [178, 446] on span "Cleaning" at bounding box center [181, 443] width 220 height 19
click at [282, 261] on h6 "Zones" at bounding box center [170, 269] width 290 height 17
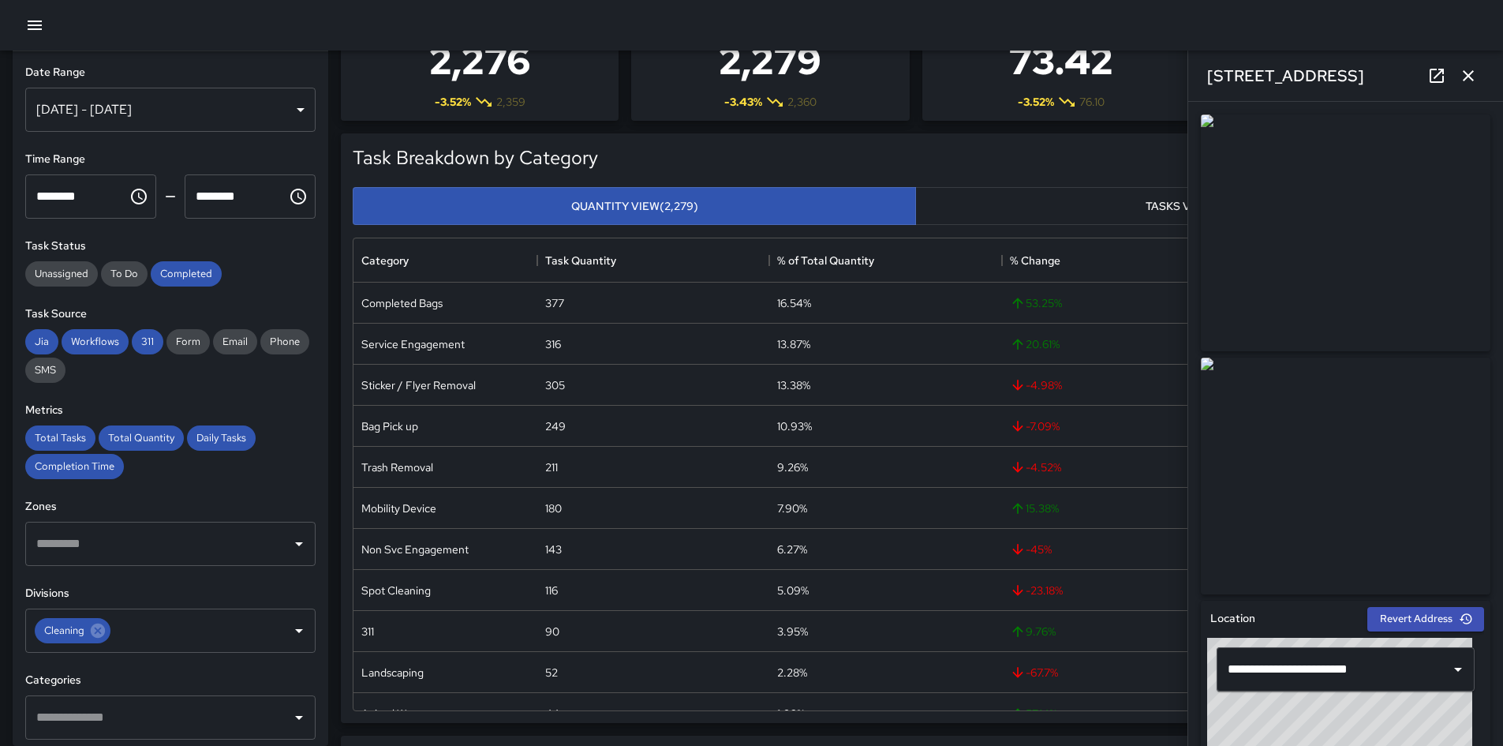
scroll to position [0, 0]
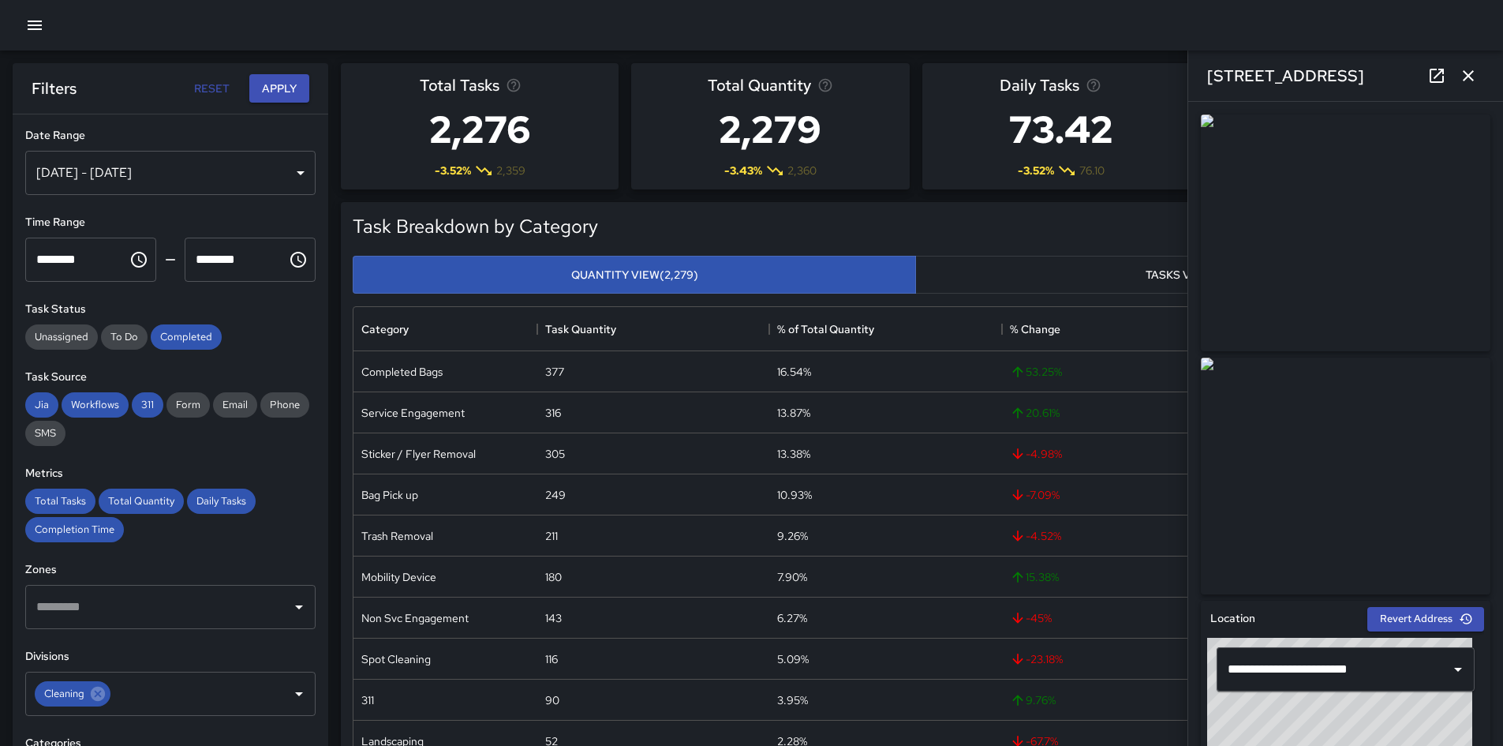
click at [281, 105] on div "Filters Reset Apply" at bounding box center [171, 88] width 316 height 51
click at [281, 99] on button "Apply" at bounding box center [279, 88] width 60 height 29
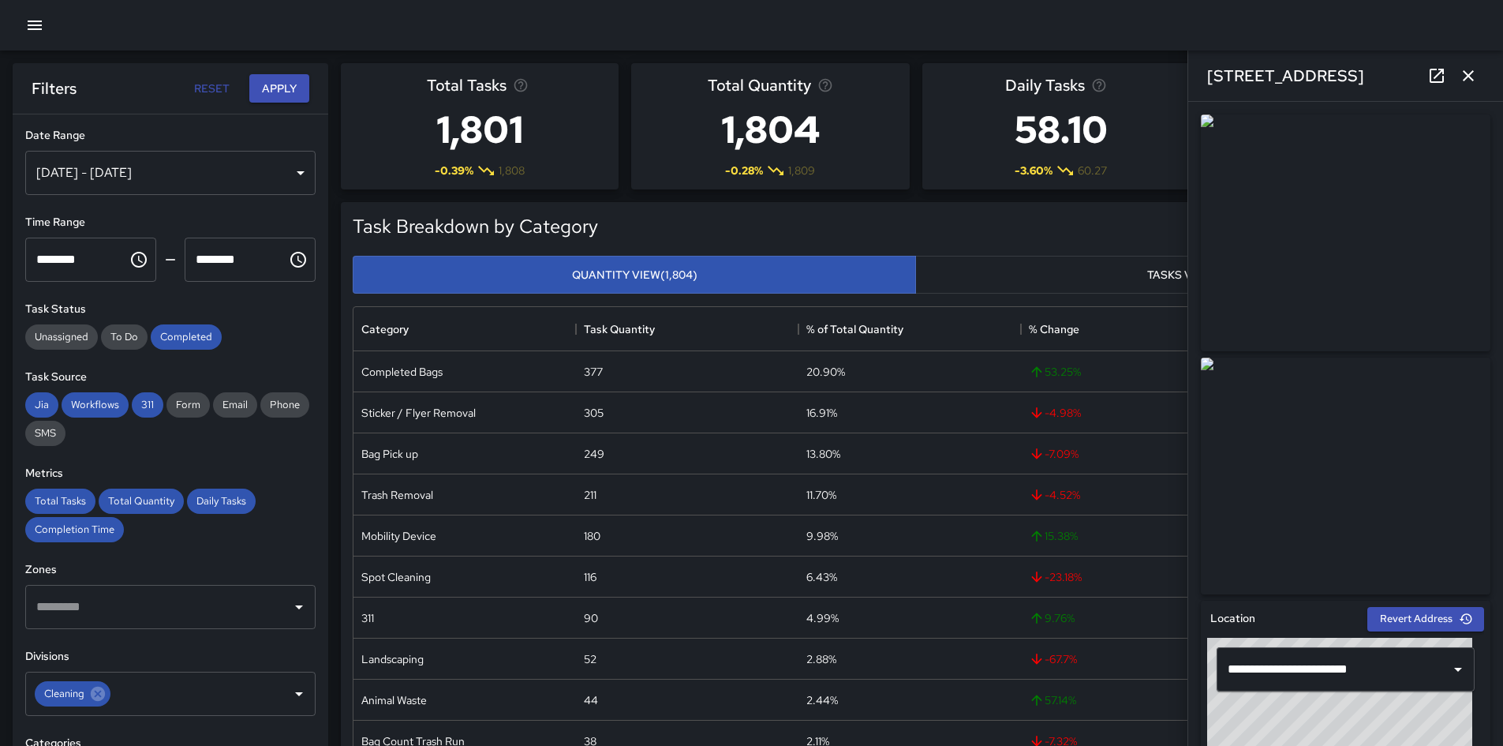
scroll to position [1477, 0]
click at [115, 524] on input "text" at bounding box center [189, 694] width 152 height 30
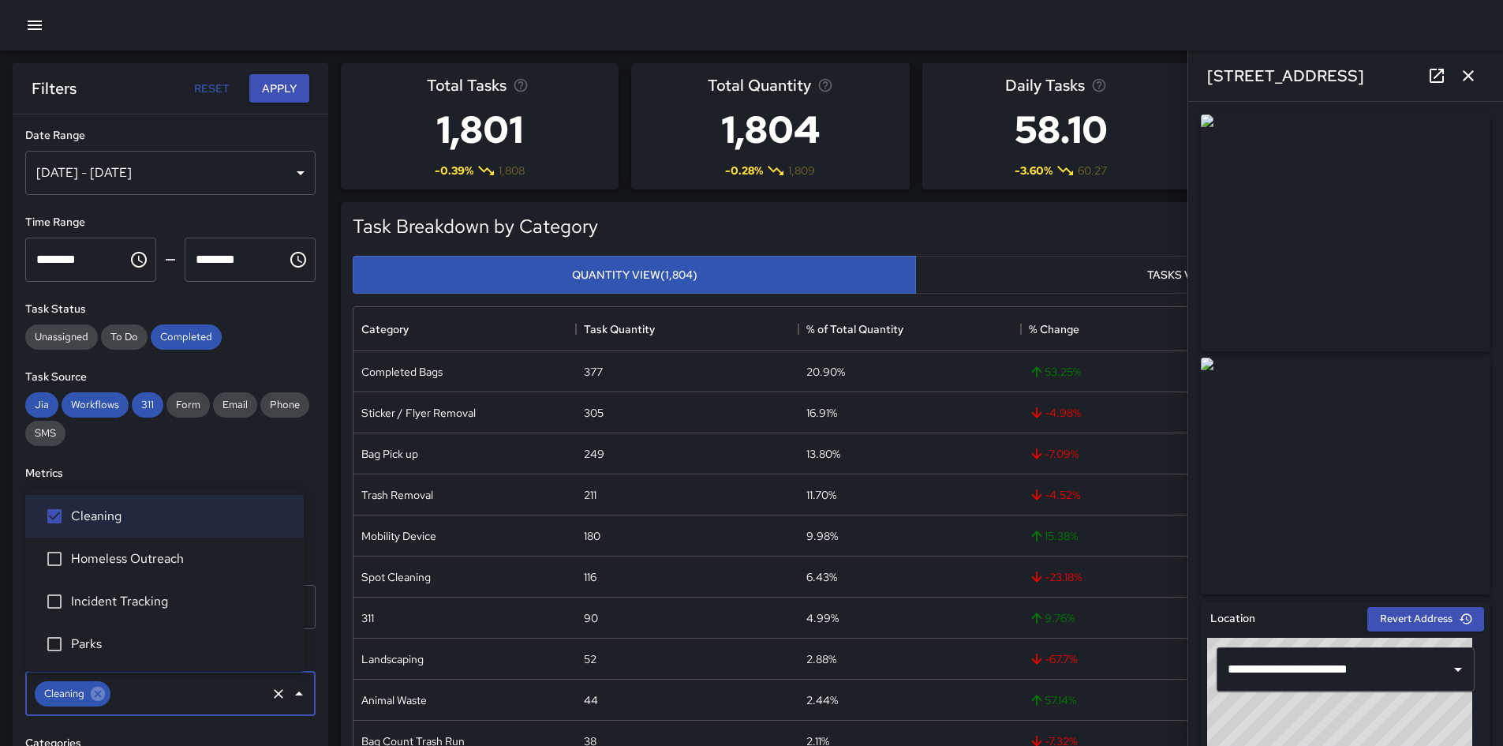
click at [71, 524] on li "Homeless Outreach" at bounding box center [164, 558] width 279 height 43
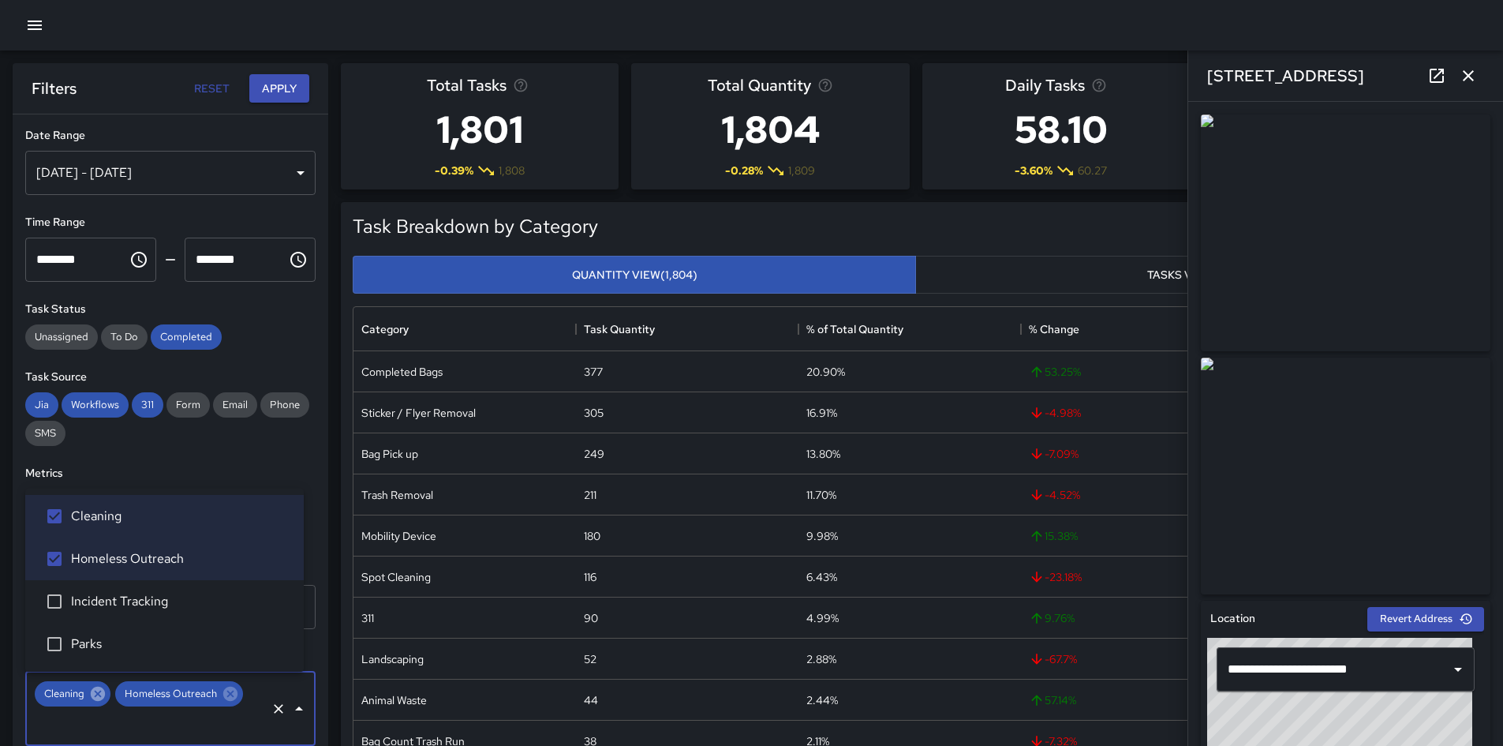
click at [97, 524] on icon at bounding box center [98, 694] width 14 height 14
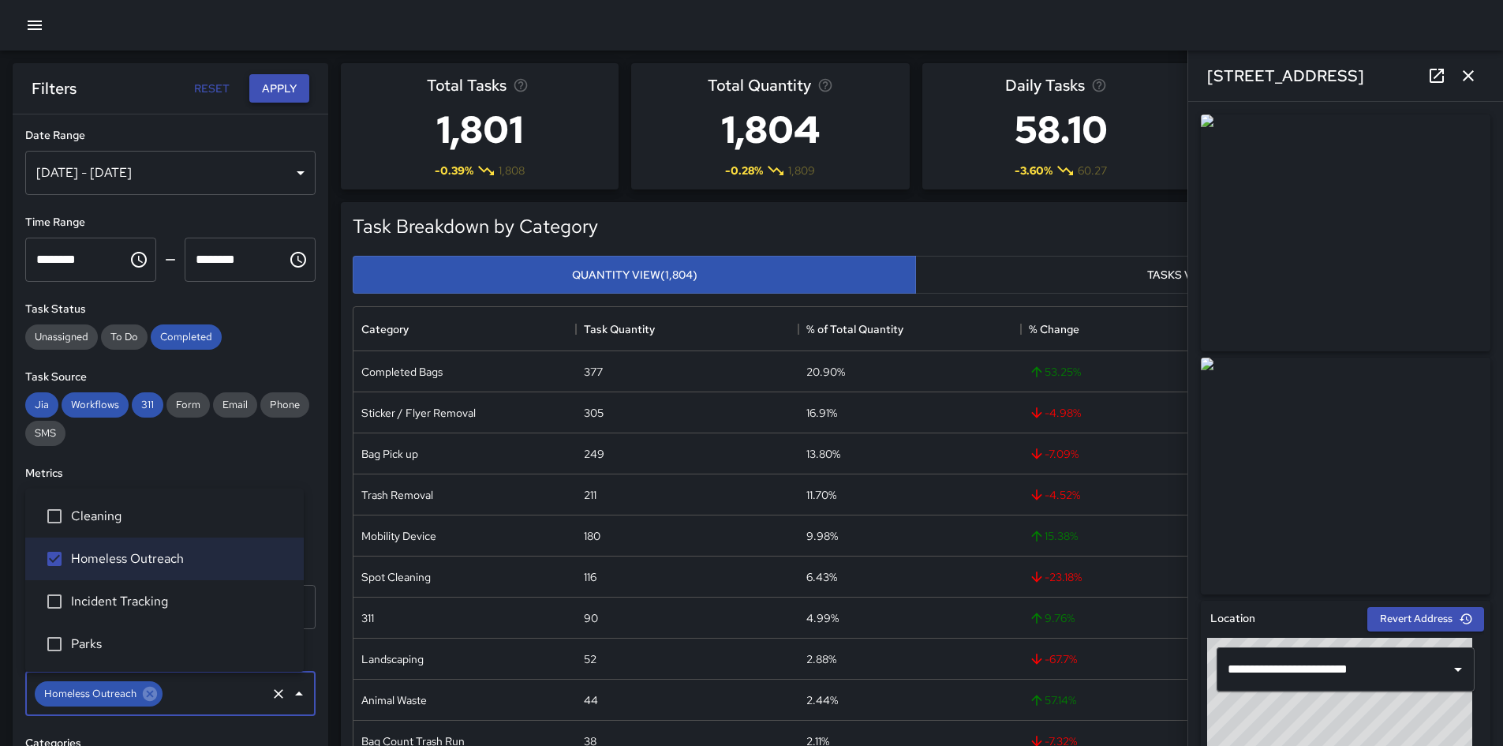
click at [260, 81] on button "Apply" at bounding box center [279, 88] width 60 height 29
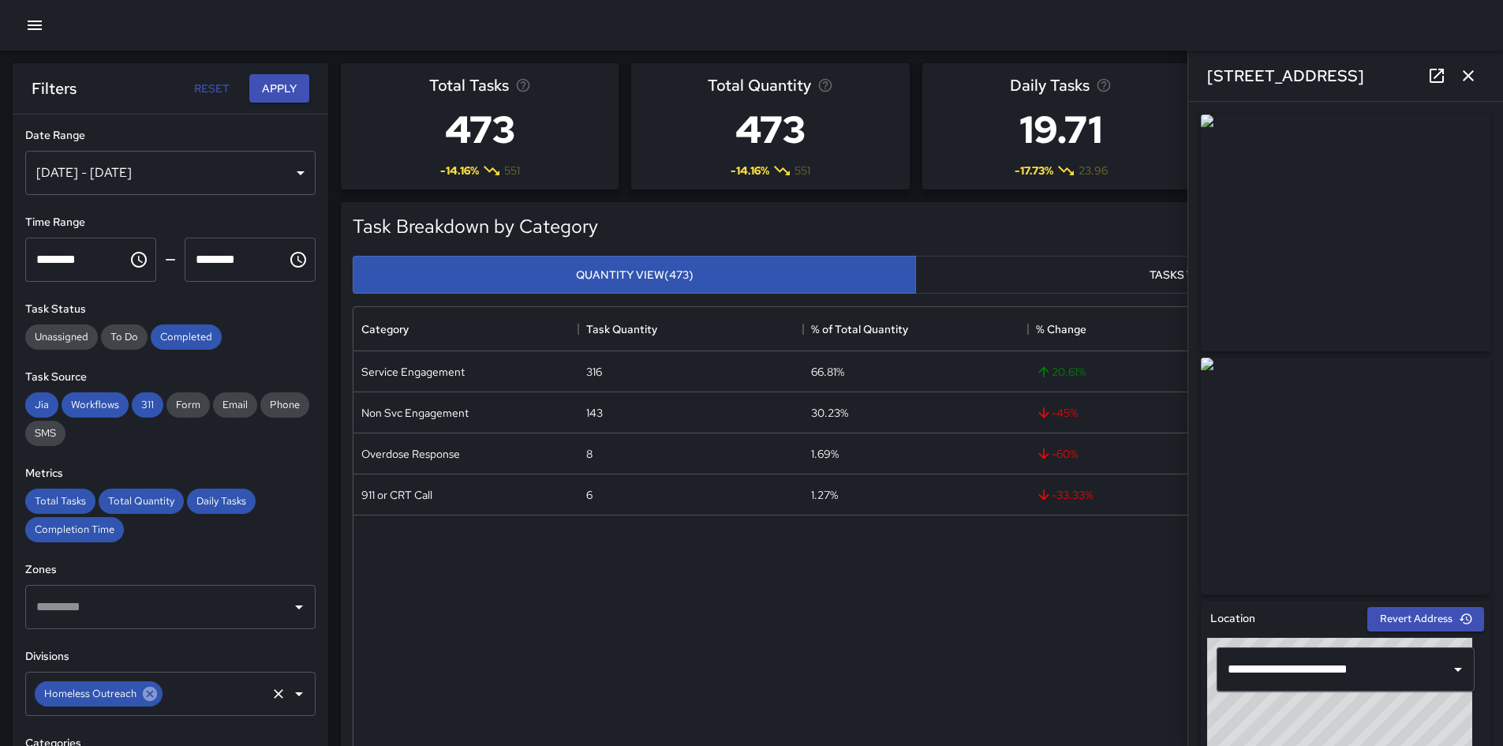
click at [152, 524] on icon at bounding box center [150, 694] width 14 height 14
click at [170, 524] on input "text" at bounding box center [158, 694] width 253 height 30
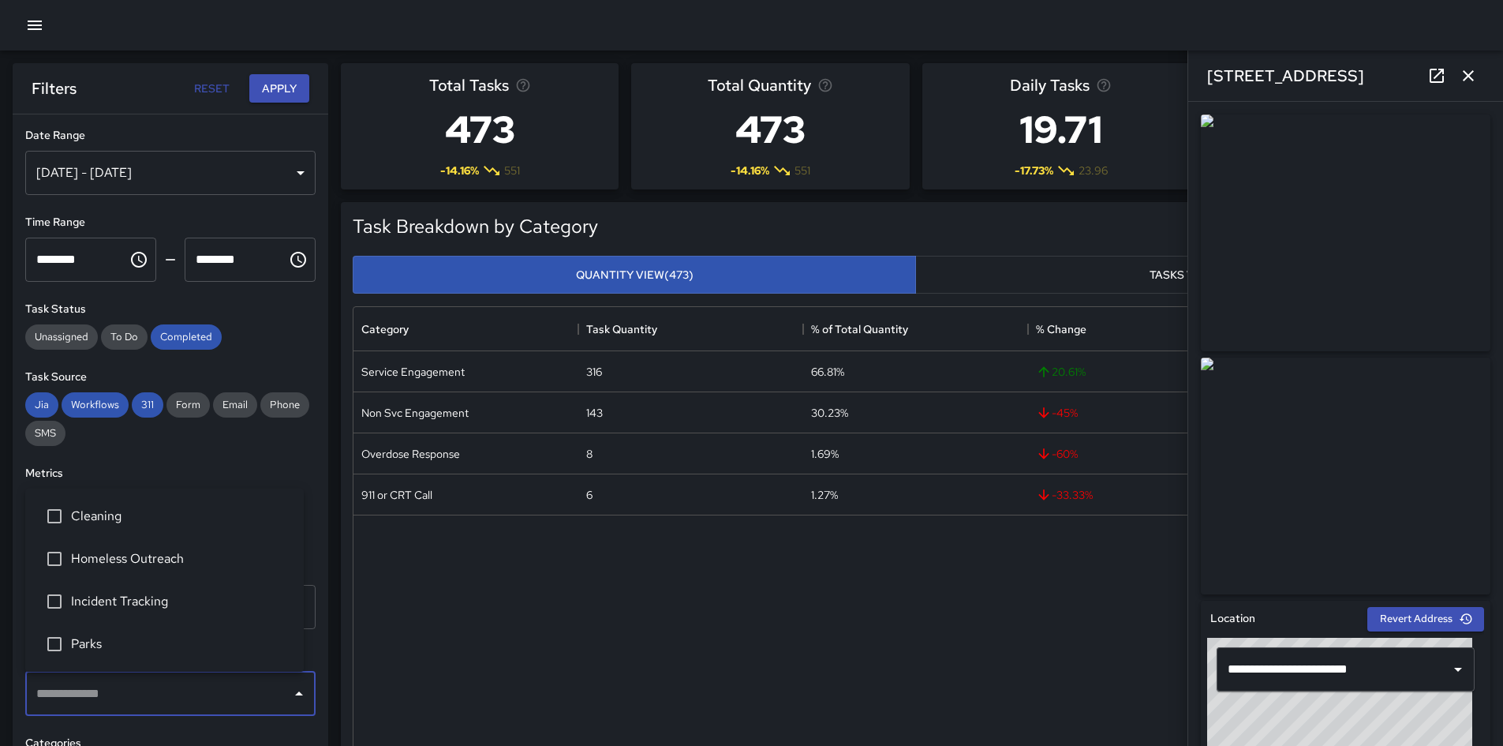
click at [142, 524] on li "Incident Tracking" at bounding box center [164, 601] width 279 height 43
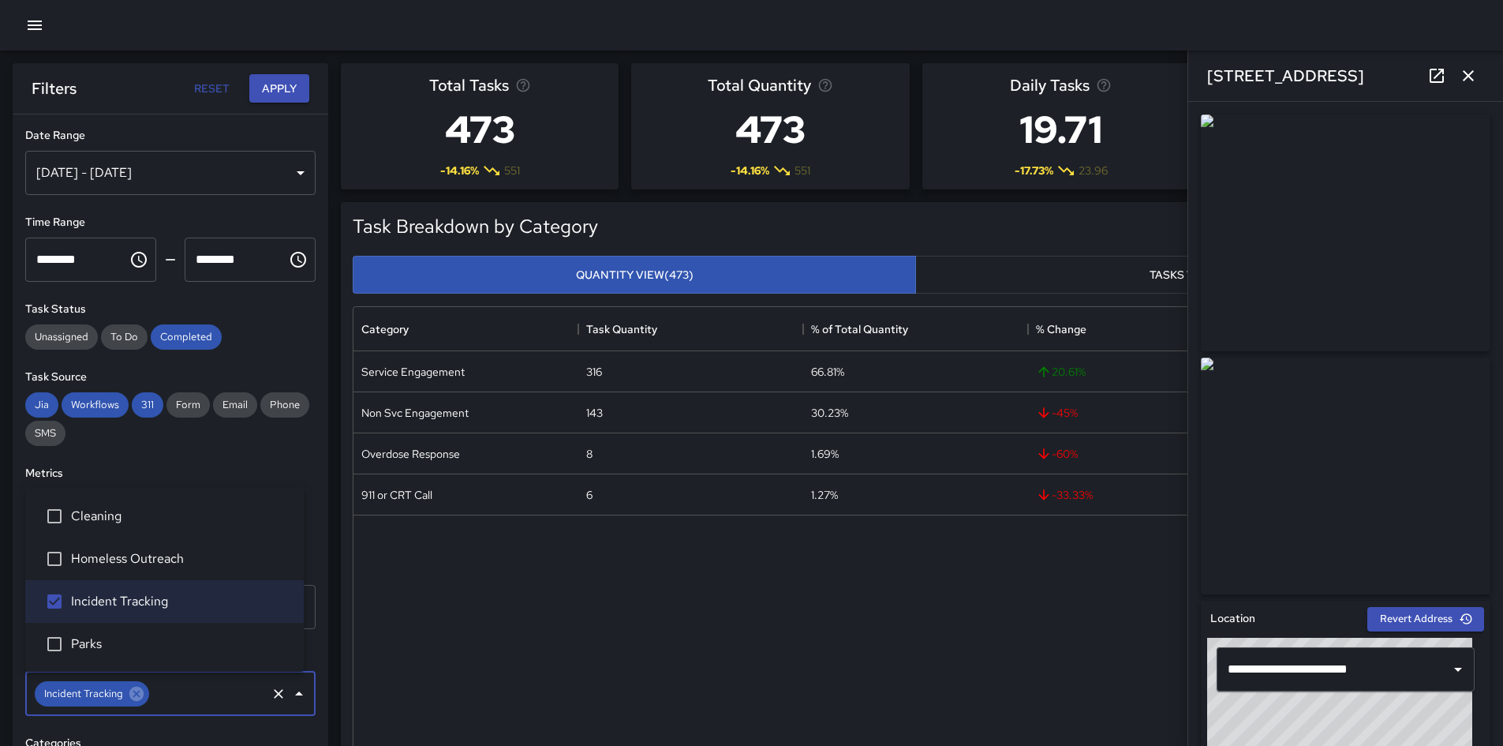
drag, startPoint x: 136, startPoint y: 655, endPoint x: 173, endPoint y: 548, distance: 113.5
click at [136, 524] on li "Parks" at bounding box center [164, 644] width 279 height 43
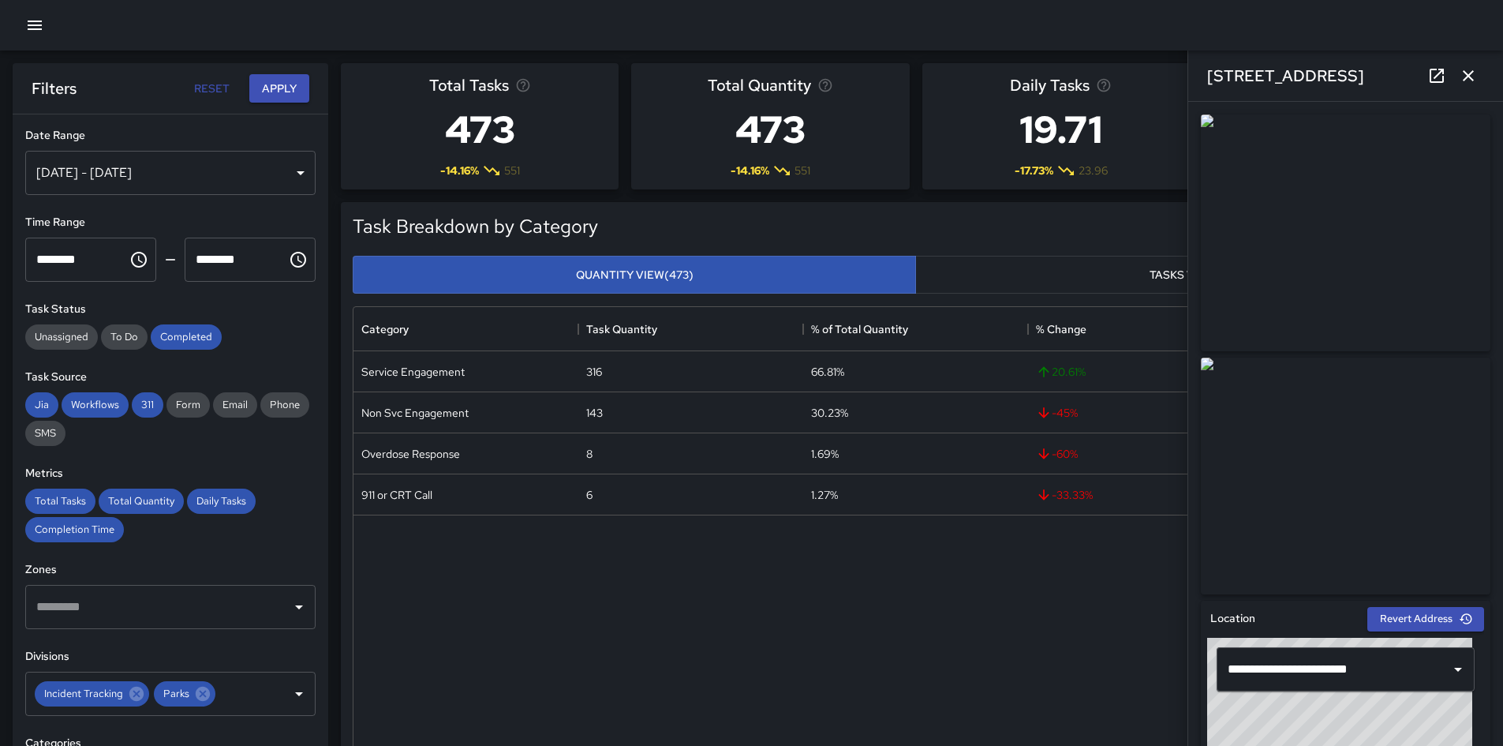
click at [280, 104] on div "Filters Reset Apply" at bounding box center [171, 88] width 316 height 51
click at [282, 92] on button "Apply" at bounding box center [279, 88] width 60 height 29
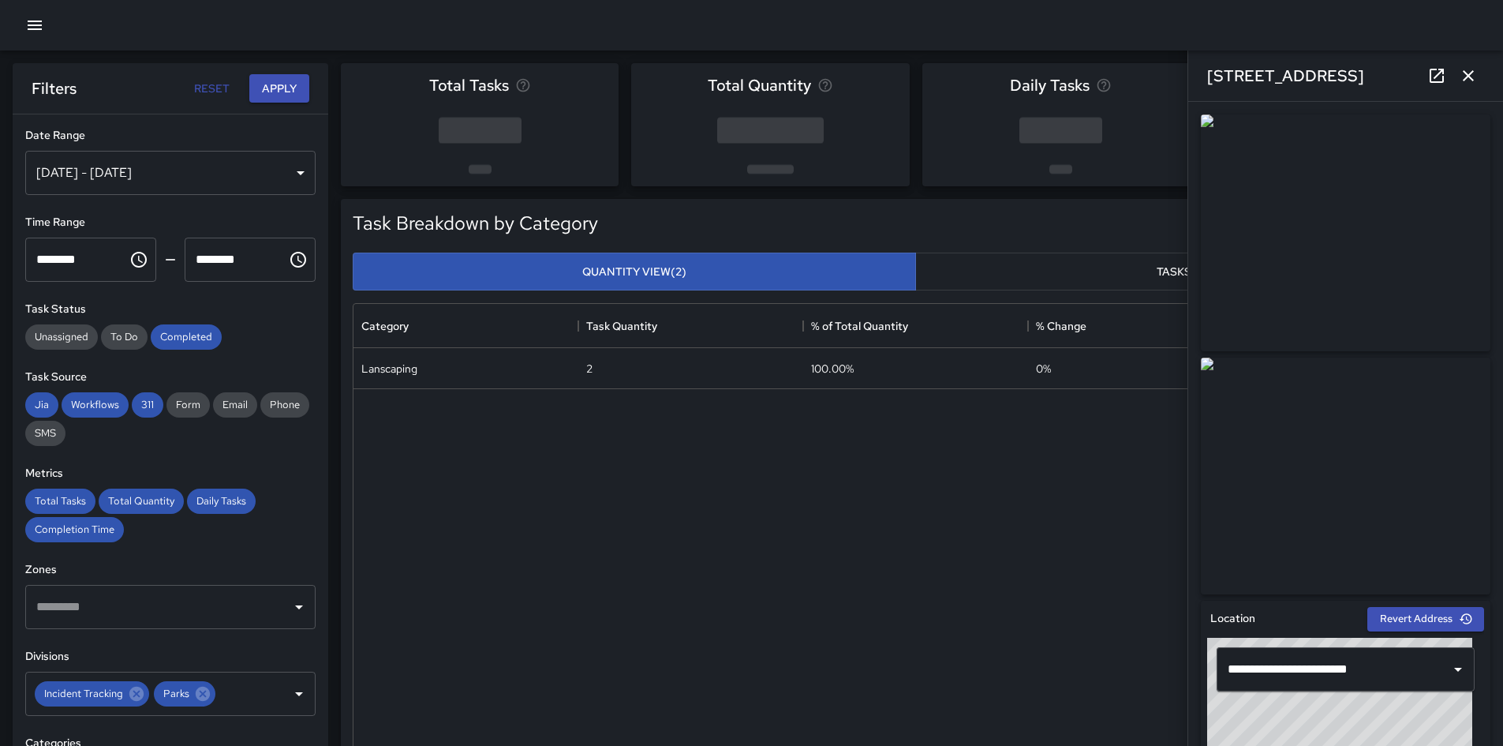
scroll to position [0, 0]
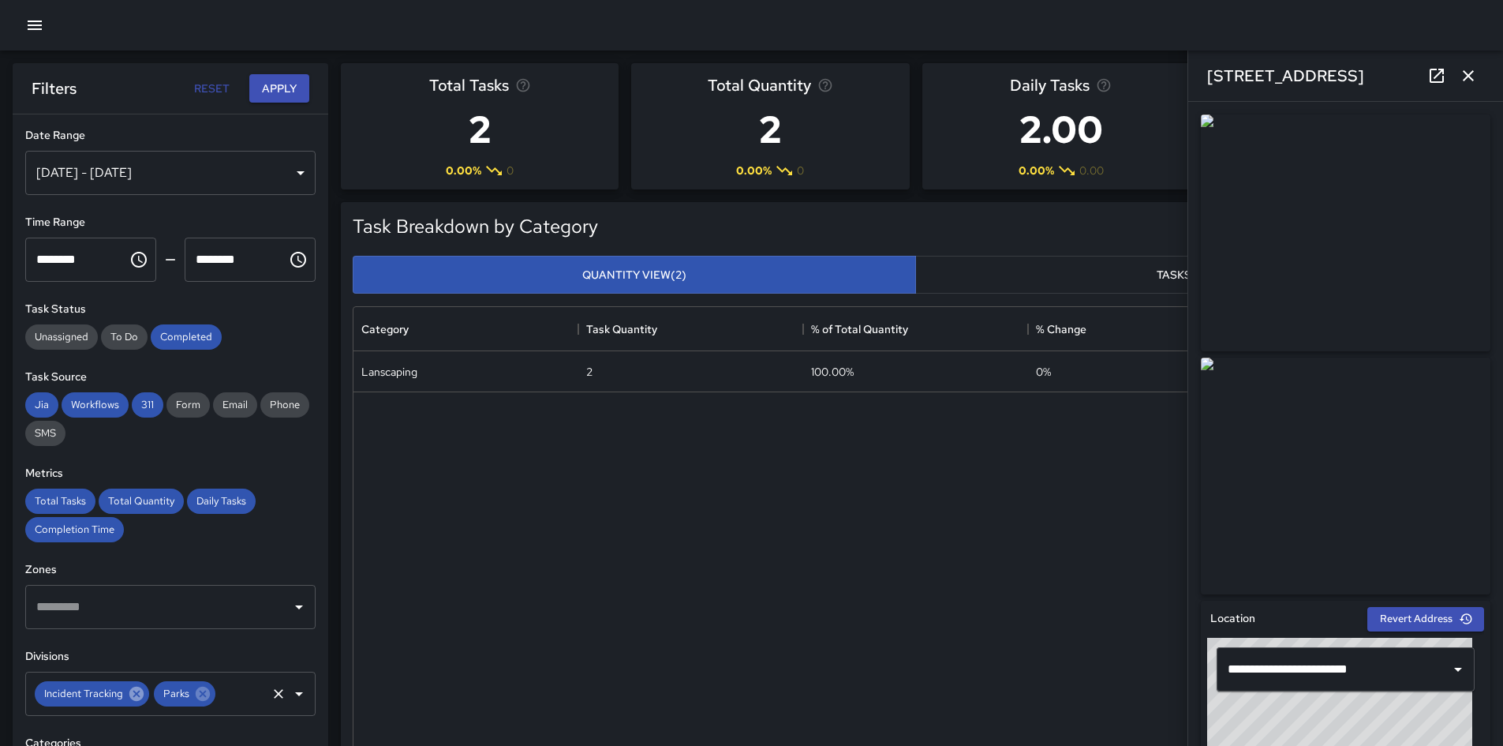
click at [135, 524] on icon at bounding box center [136, 694] width 14 height 14
click at [280, 92] on button "Apply" at bounding box center [279, 88] width 60 height 29
click at [84, 524] on icon at bounding box center [83, 693] width 17 height 17
click at [289, 92] on button "Apply" at bounding box center [279, 88] width 60 height 29
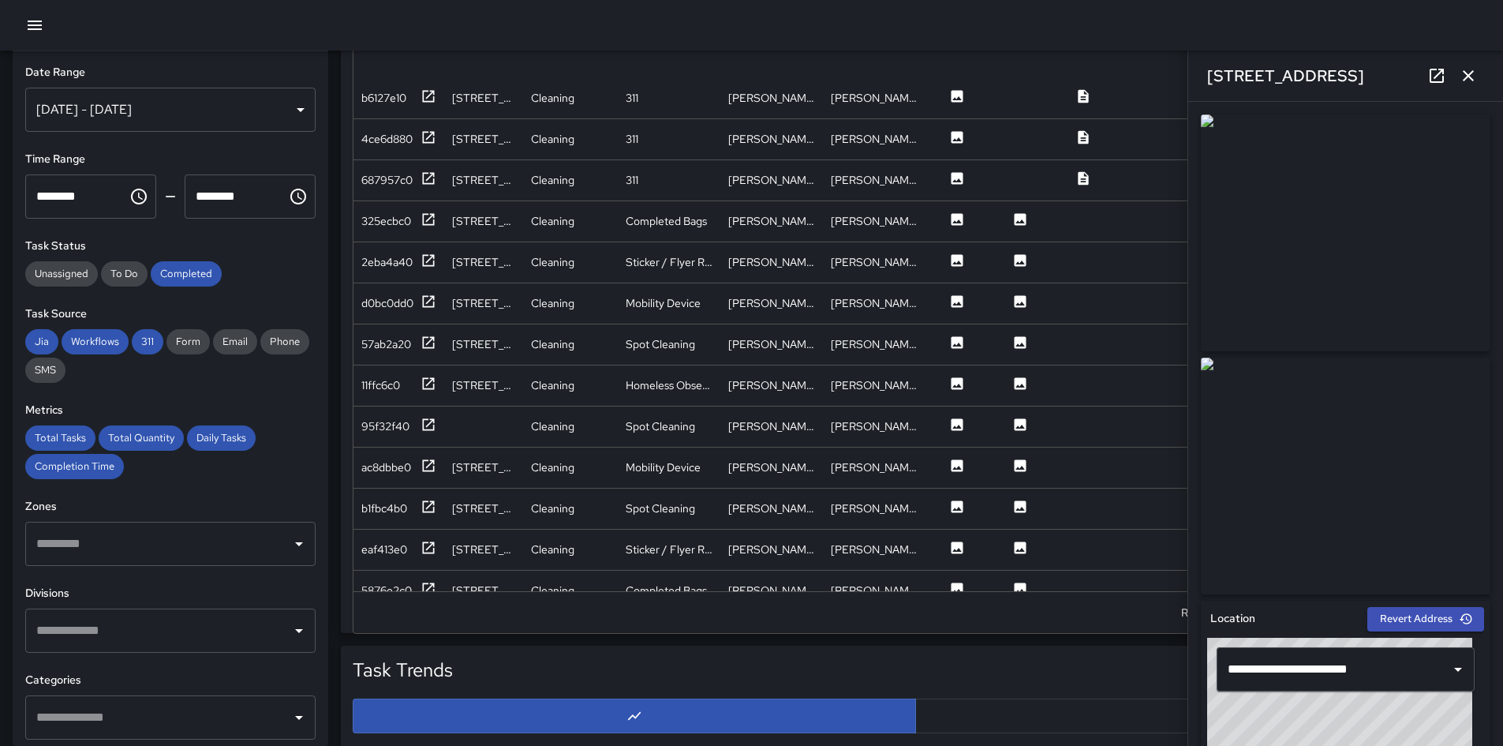
scroll to position [1026, 0]
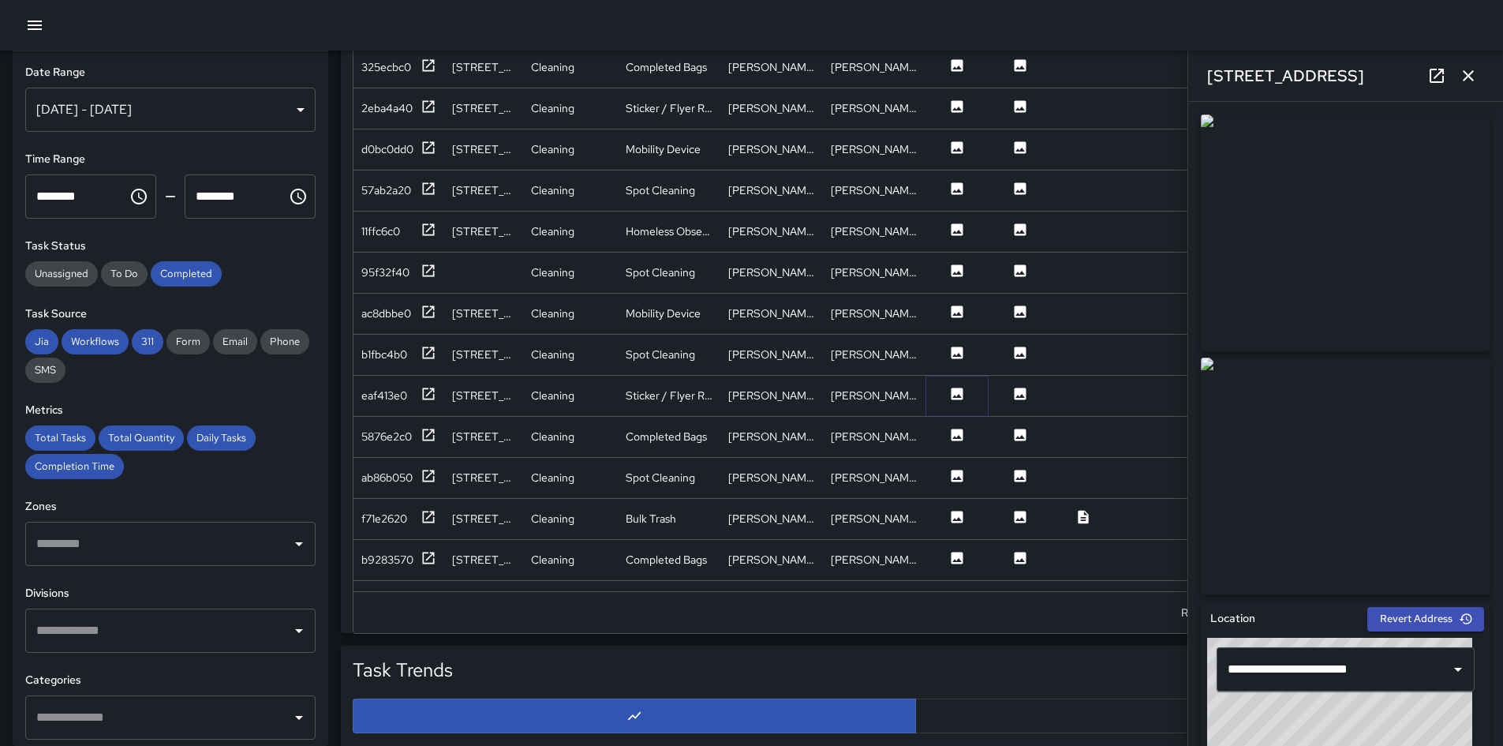
click at [962, 398] on icon at bounding box center [958, 393] width 12 height 12
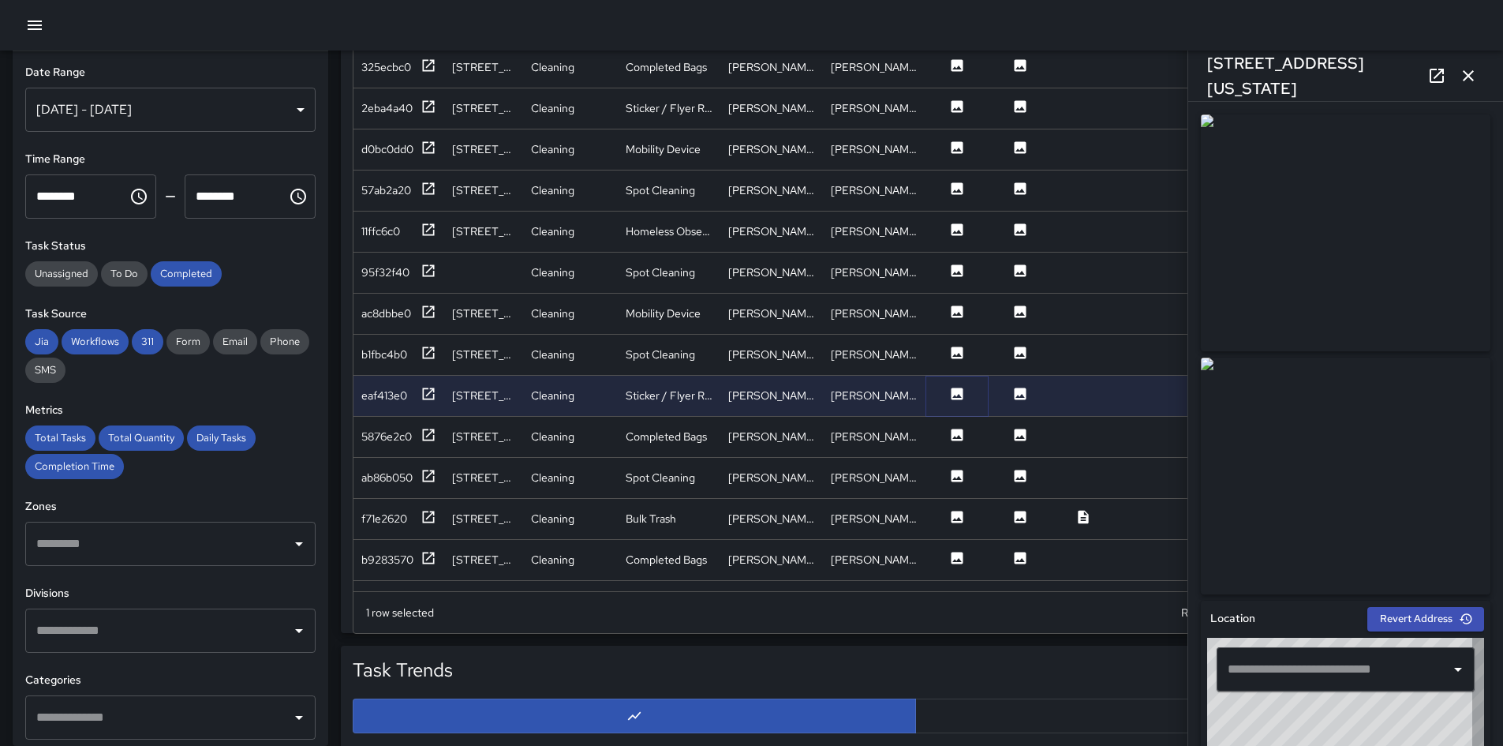
type input "**********"
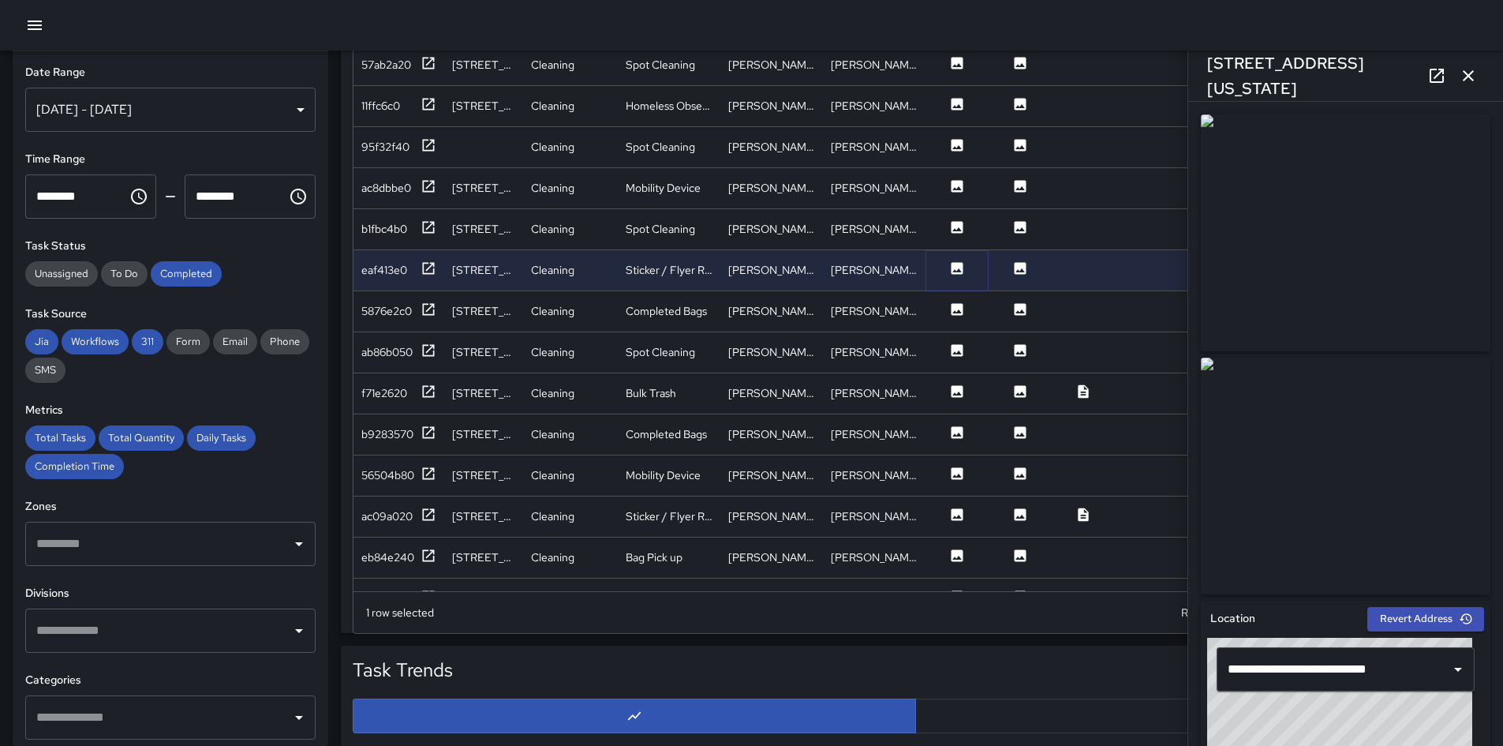
scroll to position [1263, 0]
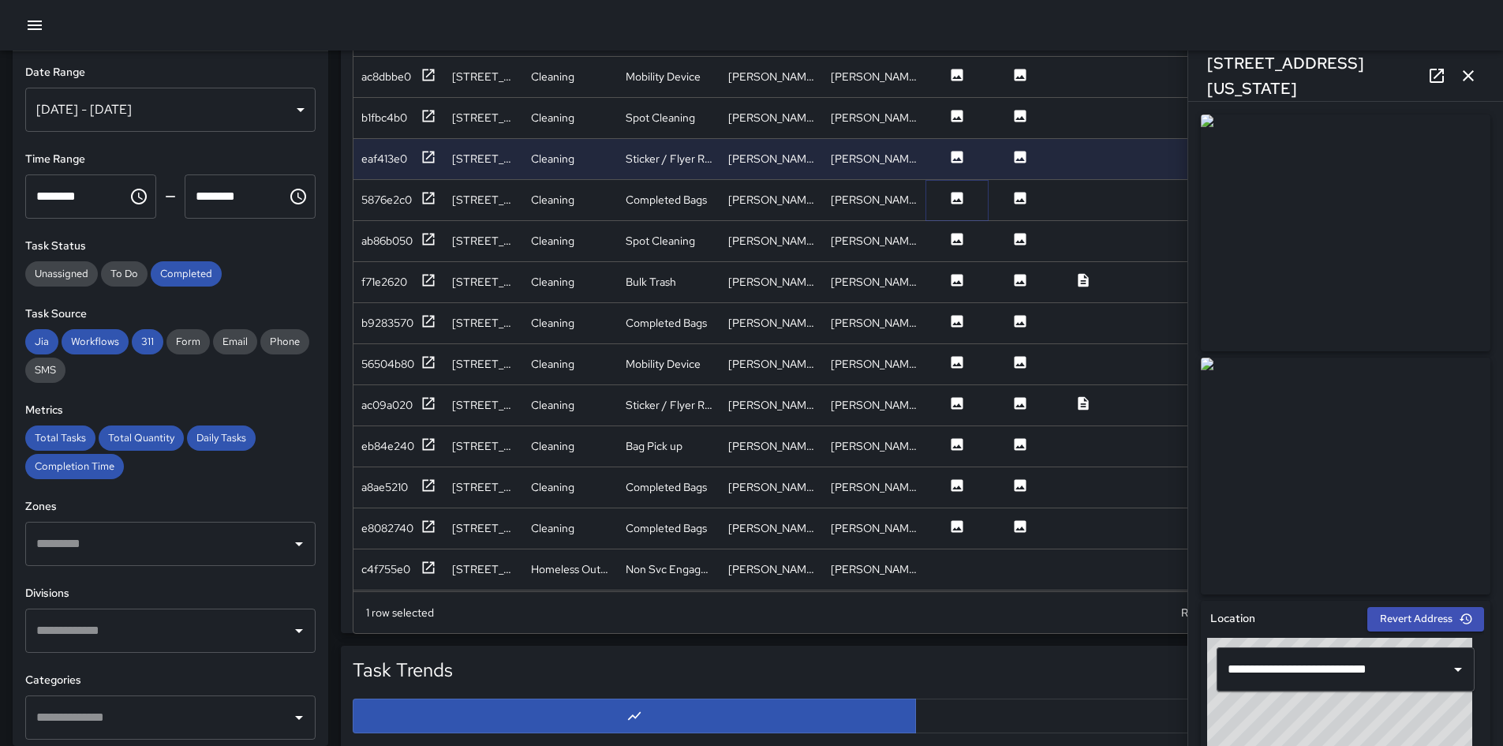
click at [951, 196] on icon at bounding box center [957, 198] width 16 height 16
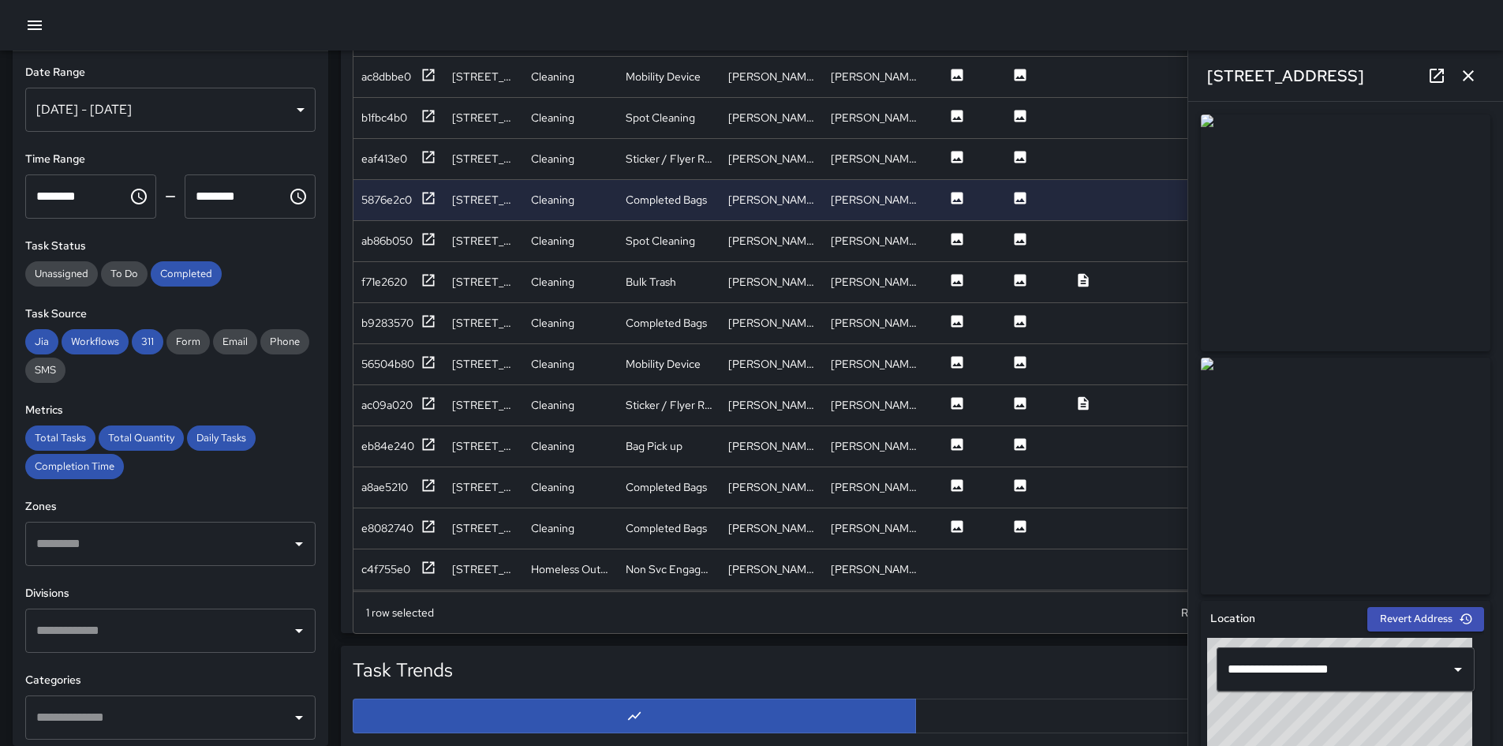
click at [1009, 289] on img at bounding box center [1346, 232] width 290 height 237
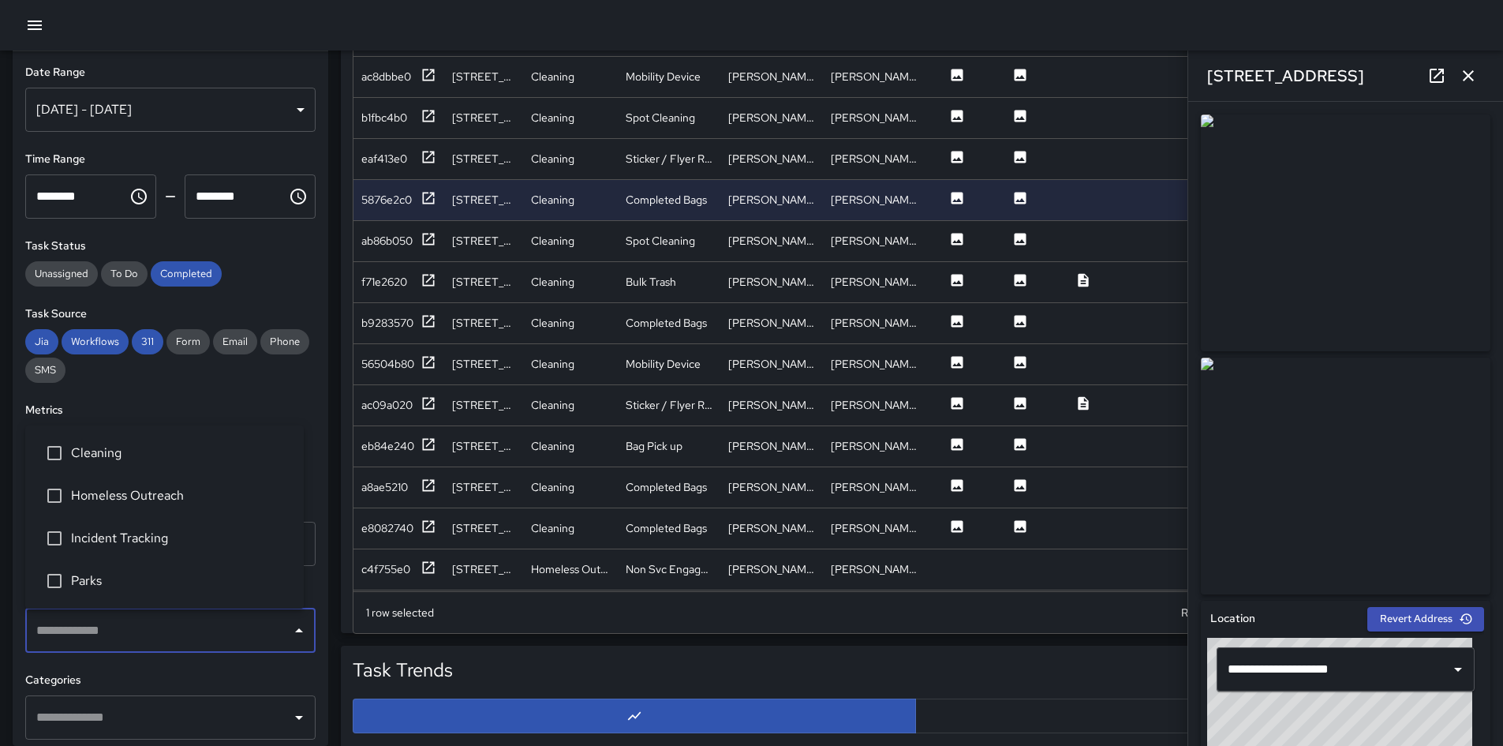
click at [146, 524] on input "text" at bounding box center [158, 631] width 253 height 30
click at [104, 460] on span "Cleaning" at bounding box center [181, 452] width 220 height 19
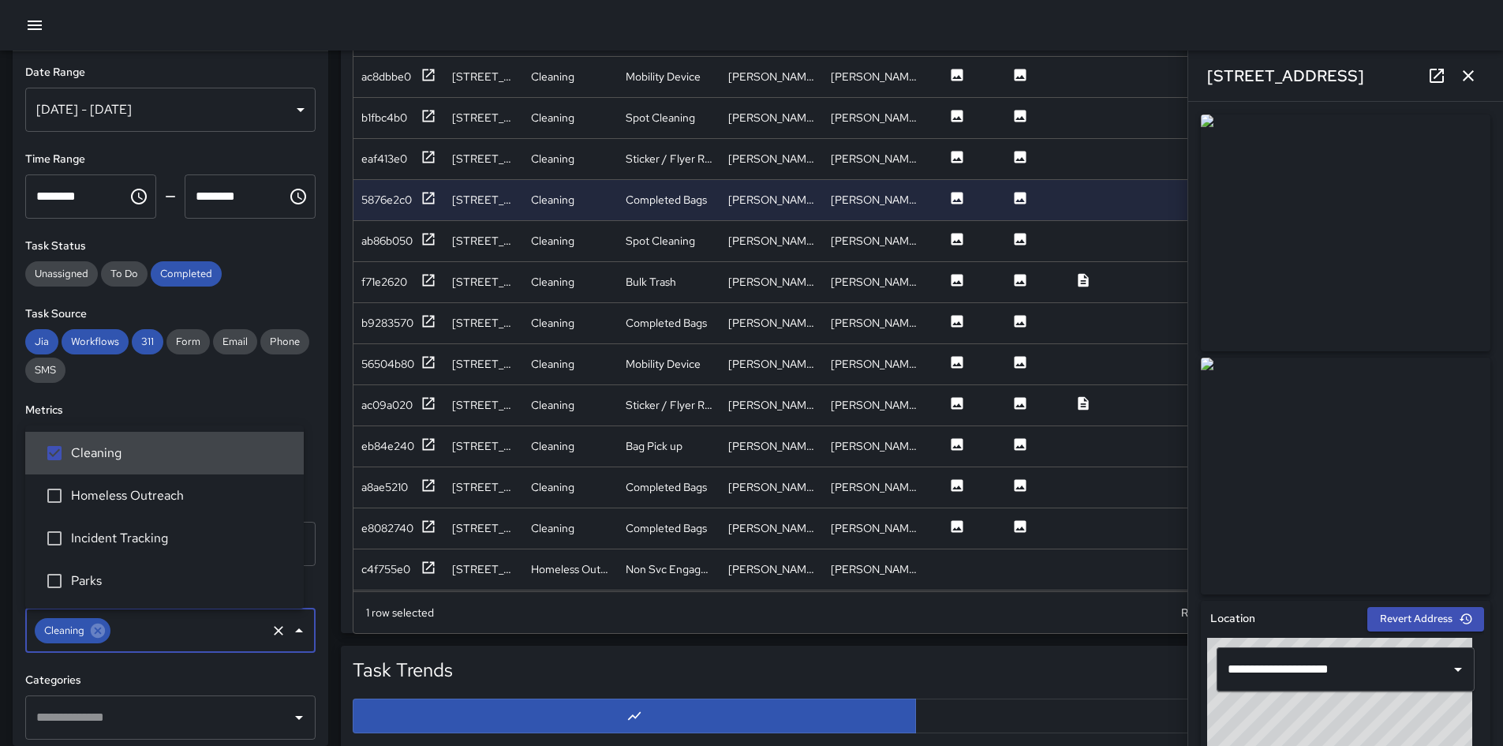
click at [279, 373] on div "Jia Workflows 311 Form Email Phone SMS" at bounding box center [170, 356] width 290 height 54
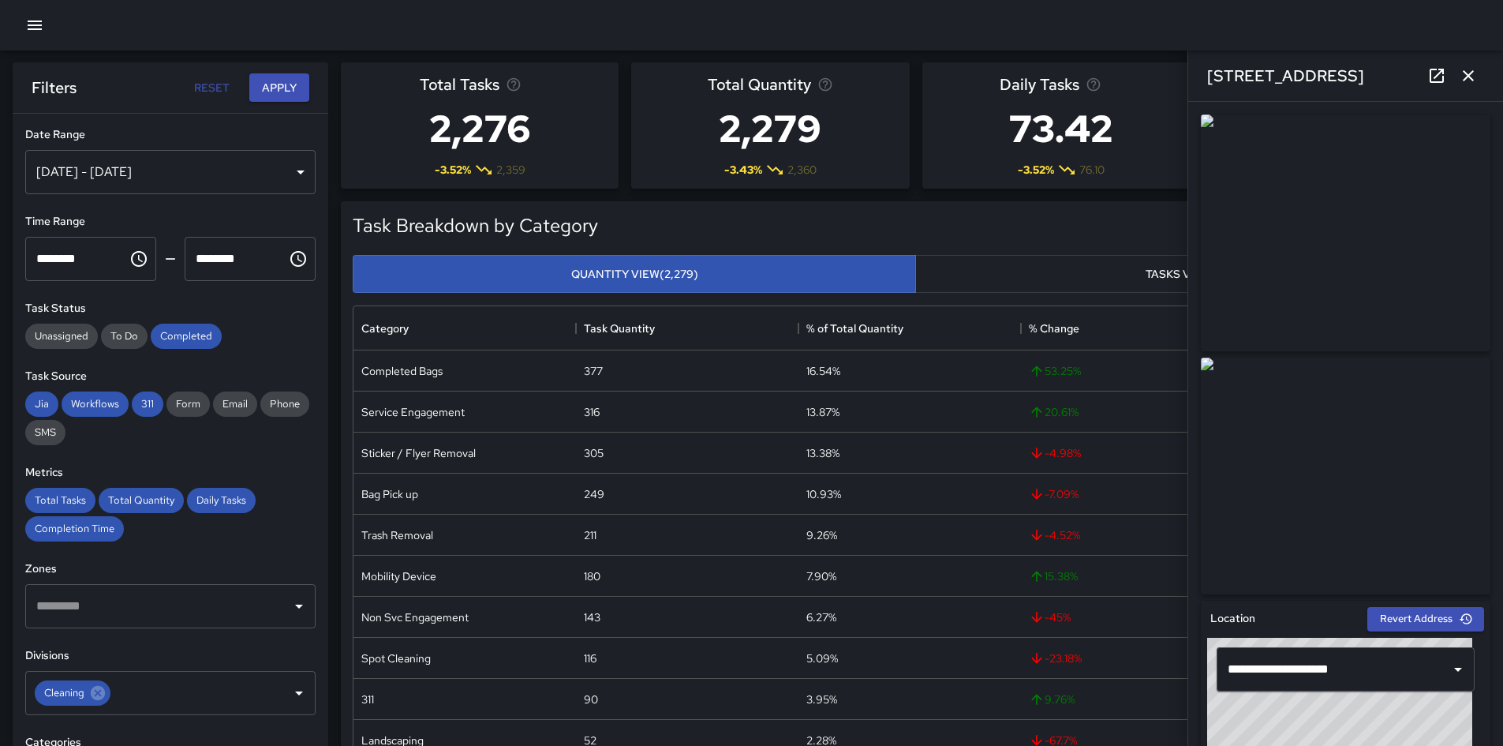
scroll to position [0, 0]
click at [285, 81] on button "Apply" at bounding box center [279, 88] width 60 height 29
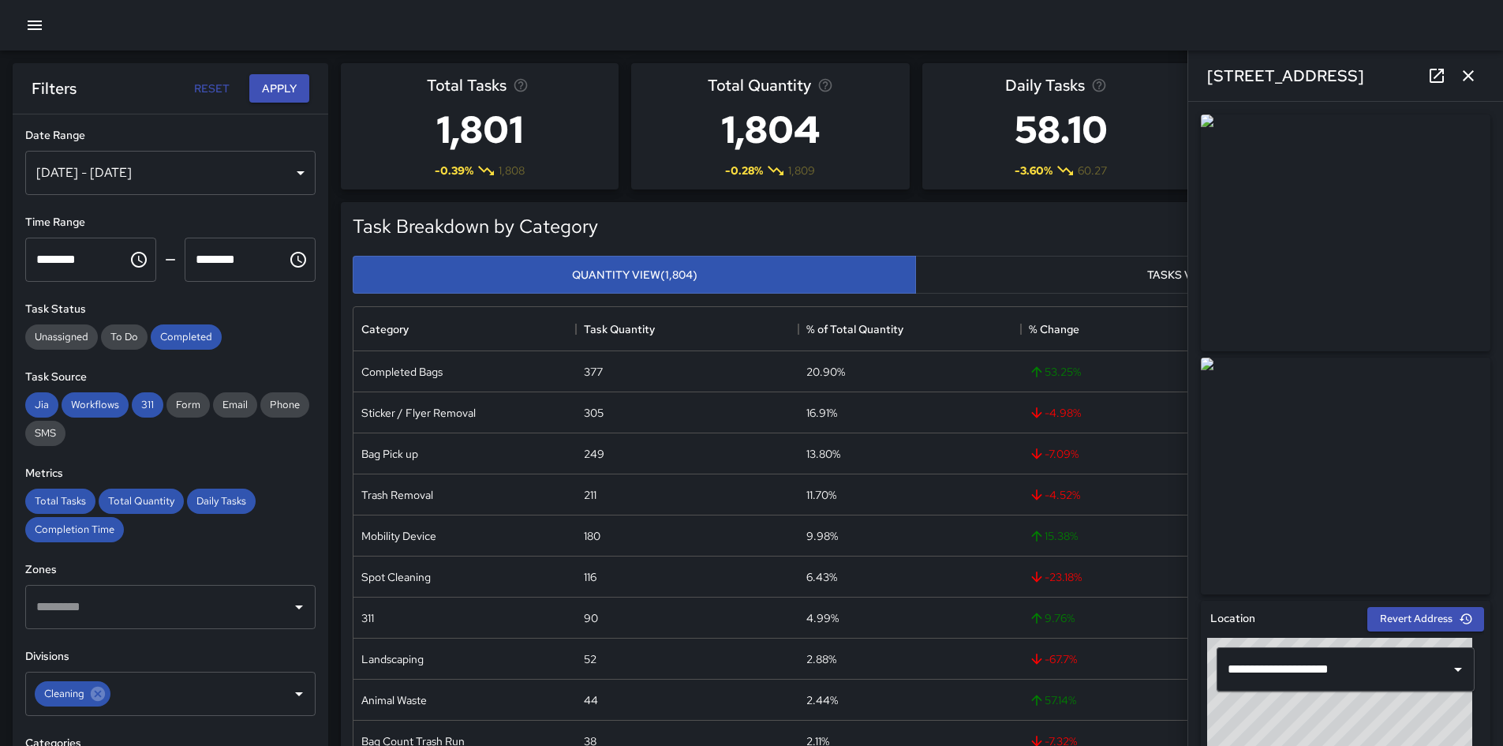
click at [1009, 84] on div "32 N Street Northeast" at bounding box center [1345, 76] width 315 height 51
click at [1009, 81] on button "button" at bounding box center [1469, 76] width 32 height 32
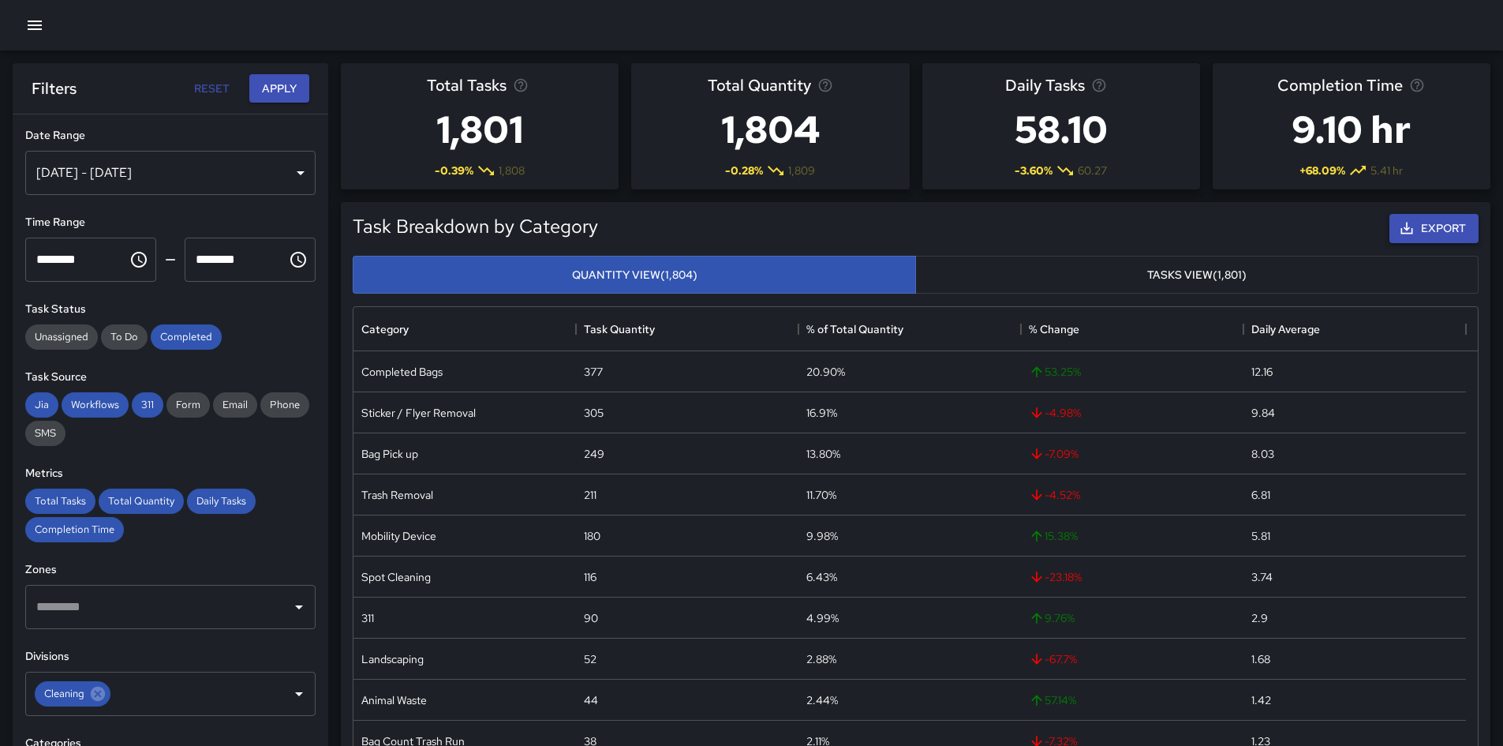
click at [1009, 229] on icon "button" at bounding box center [1407, 228] width 16 height 16
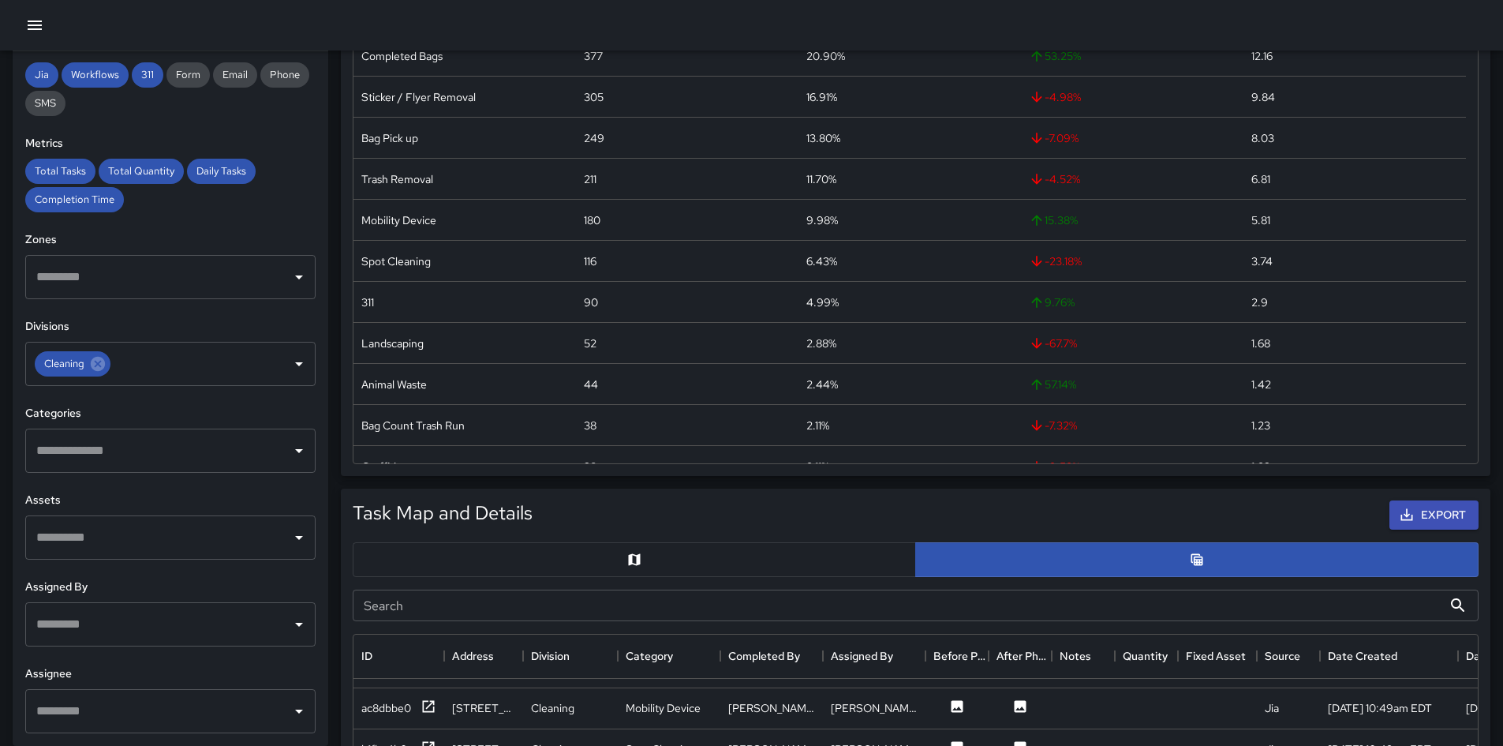
scroll to position [710, 0]
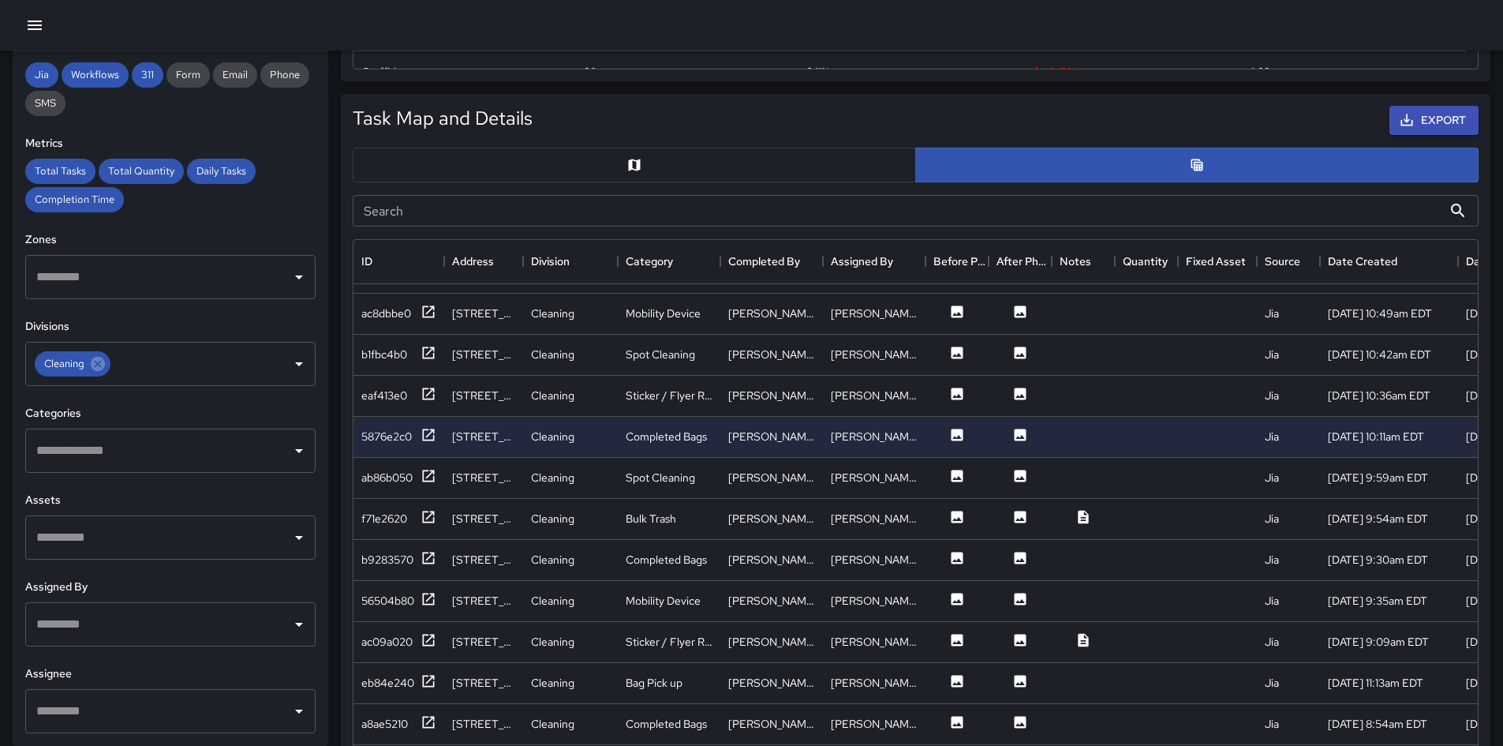
click at [554, 171] on button "button" at bounding box center [634, 165] width 563 height 35
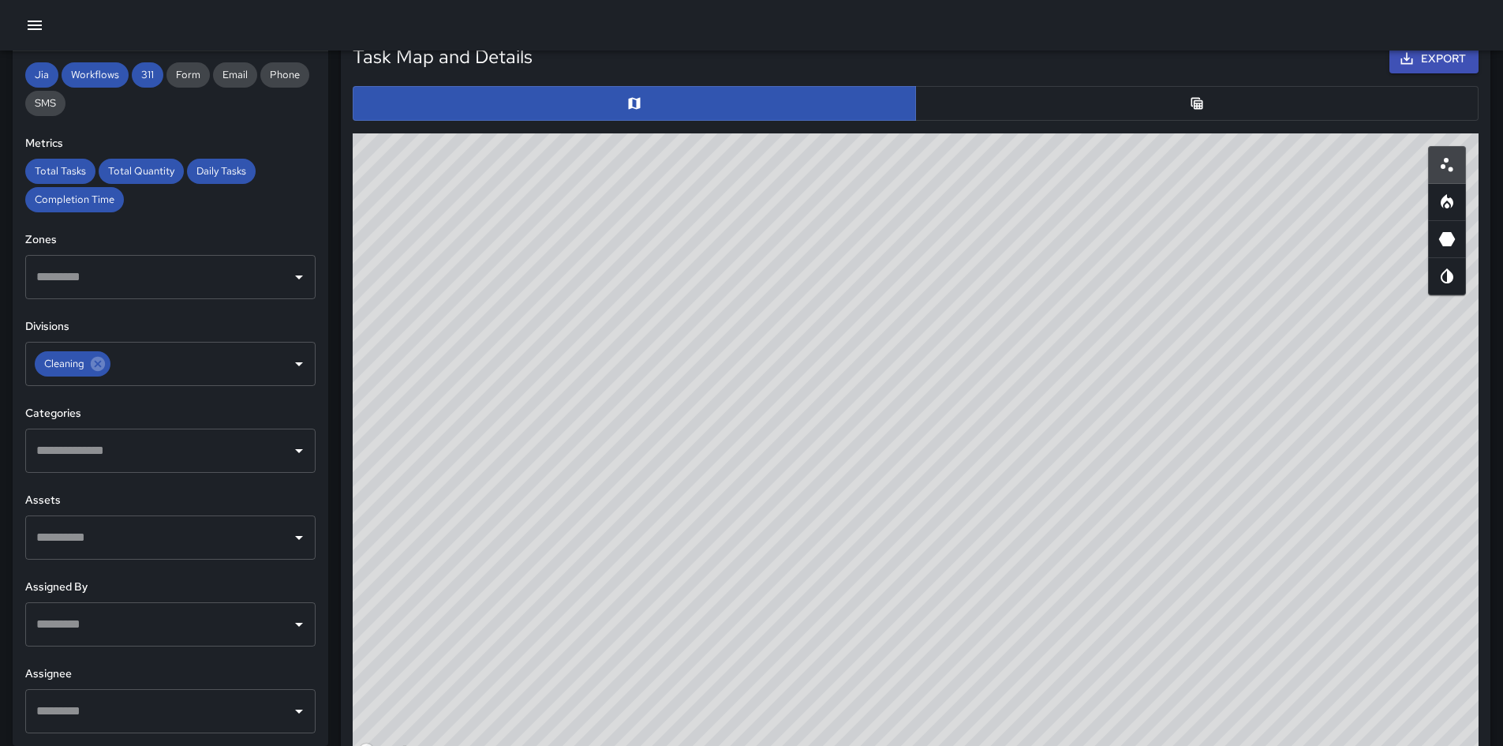
scroll to position [868, 0]
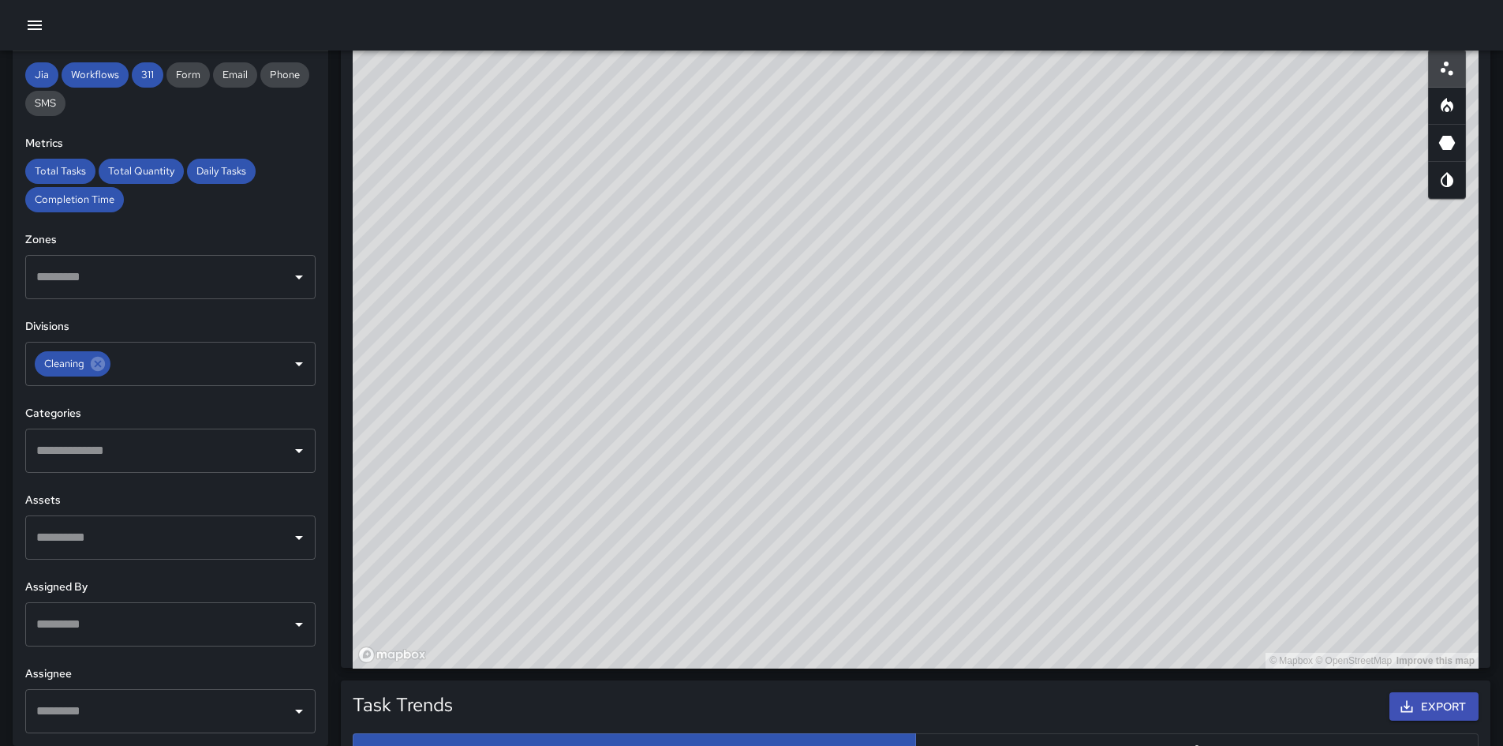
drag, startPoint x: 1016, startPoint y: 372, endPoint x: 960, endPoint y: 547, distance: 183.9
drag, startPoint x: 960, startPoint y: 547, endPoint x: 809, endPoint y: 460, distance: 174.6
click at [807, 461] on div "© Mapbox © OpenStreetMap Improve this map" at bounding box center [916, 352] width 1126 height 631
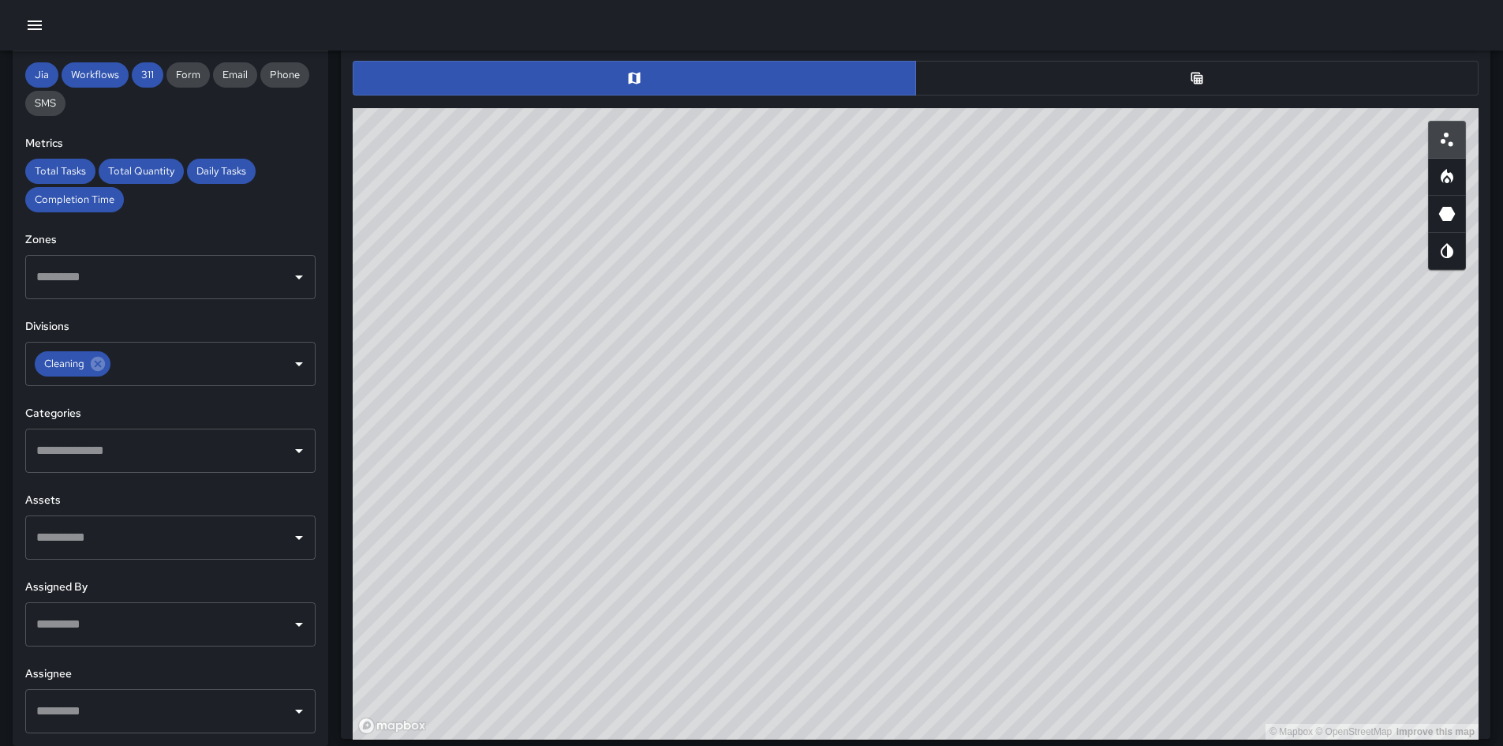
scroll to position [809, 0]
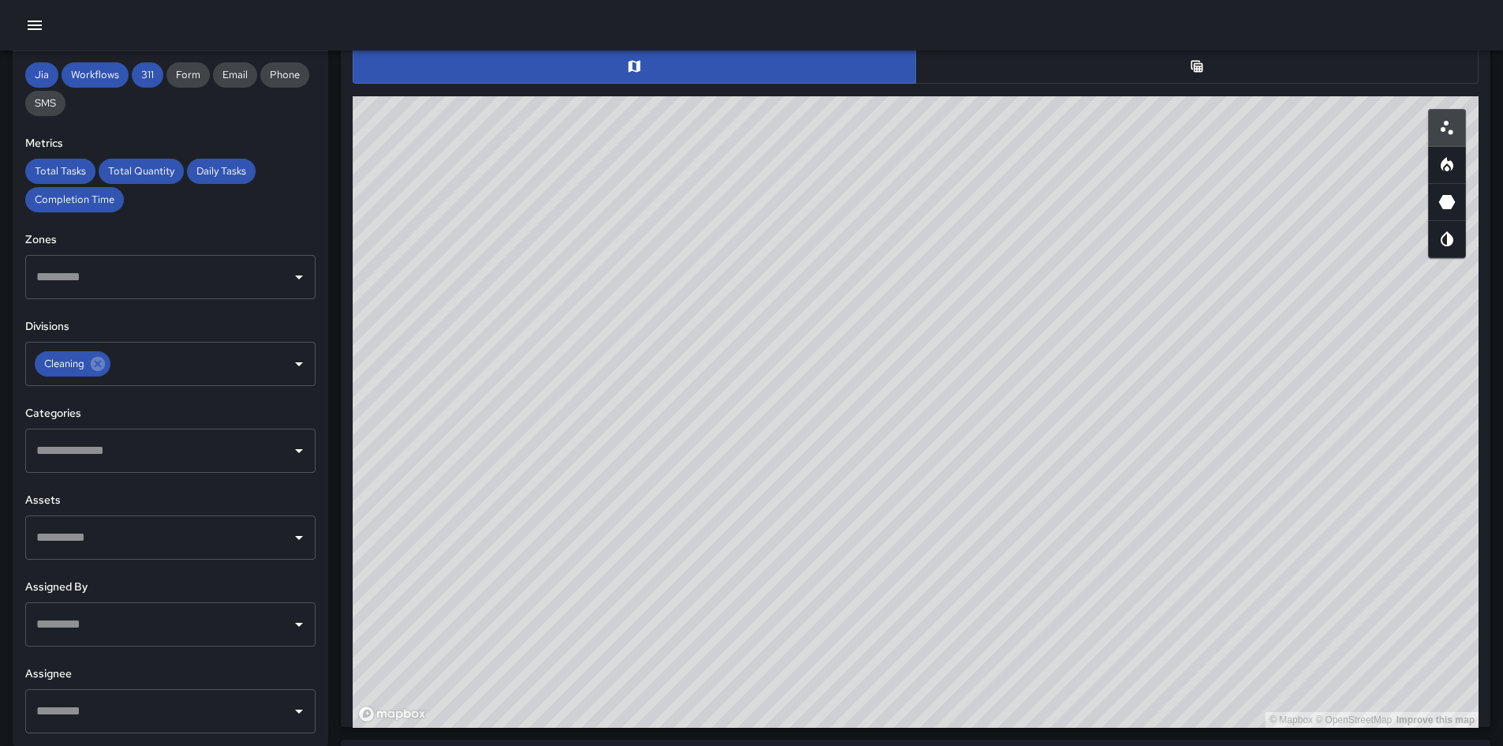
drag, startPoint x: 1121, startPoint y: 404, endPoint x: 1083, endPoint y: 446, distance: 55.9
click at [1009, 432] on div "© Mapbox © OpenStreetMap Improve this map" at bounding box center [916, 411] width 1126 height 631
click at [1009, 167] on button "button" at bounding box center [1447, 165] width 38 height 38
drag, startPoint x: 1071, startPoint y: 632, endPoint x: 1060, endPoint y: 618, distance: 18.0
click at [1009, 524] on div "© Mapbox © OpenStreetMap Improve this map" at bounding box center [916, 411] width 1126 height 631
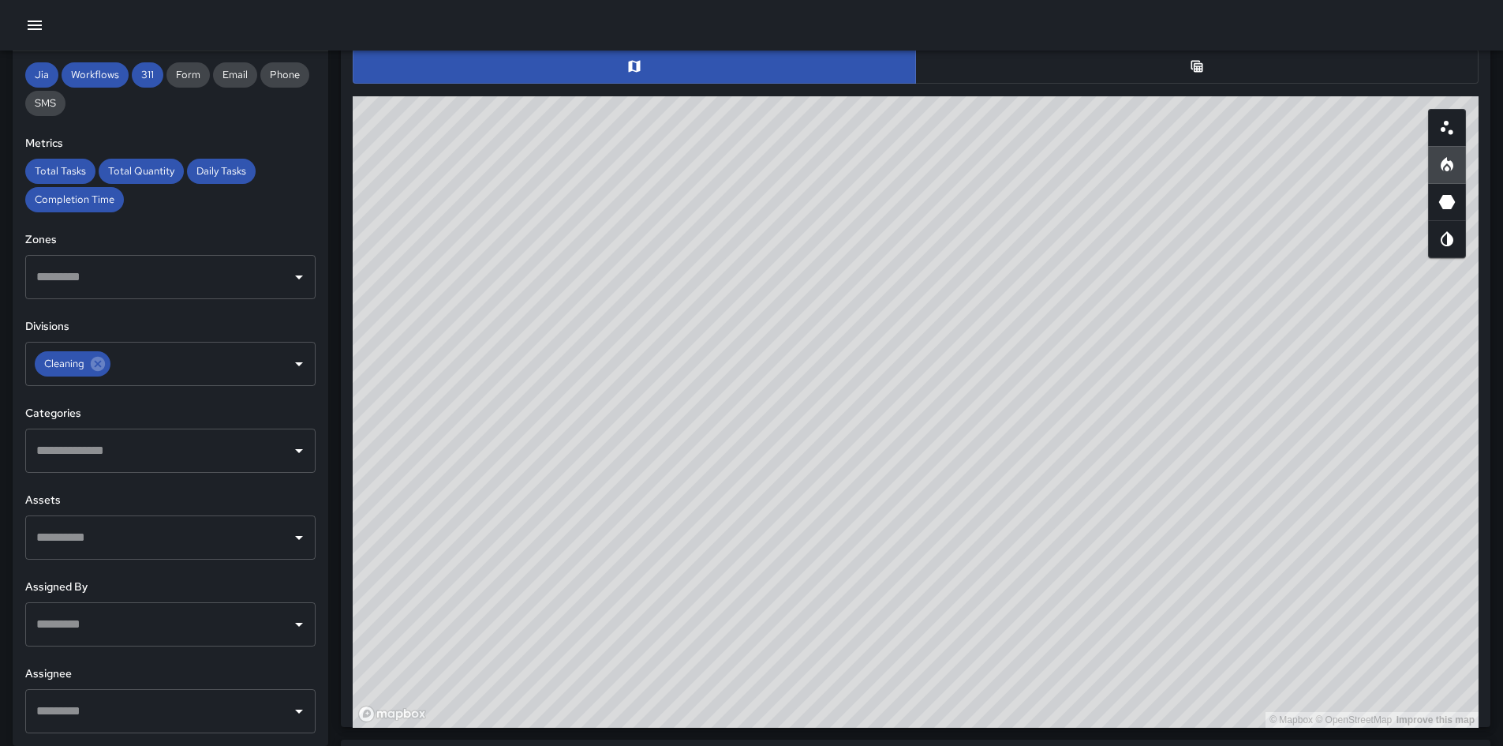
click at [1009, 346] on div "© Mapbox © OpenStreetMap Improve this map" at bounding box center [916, 411] width 1126 height 631
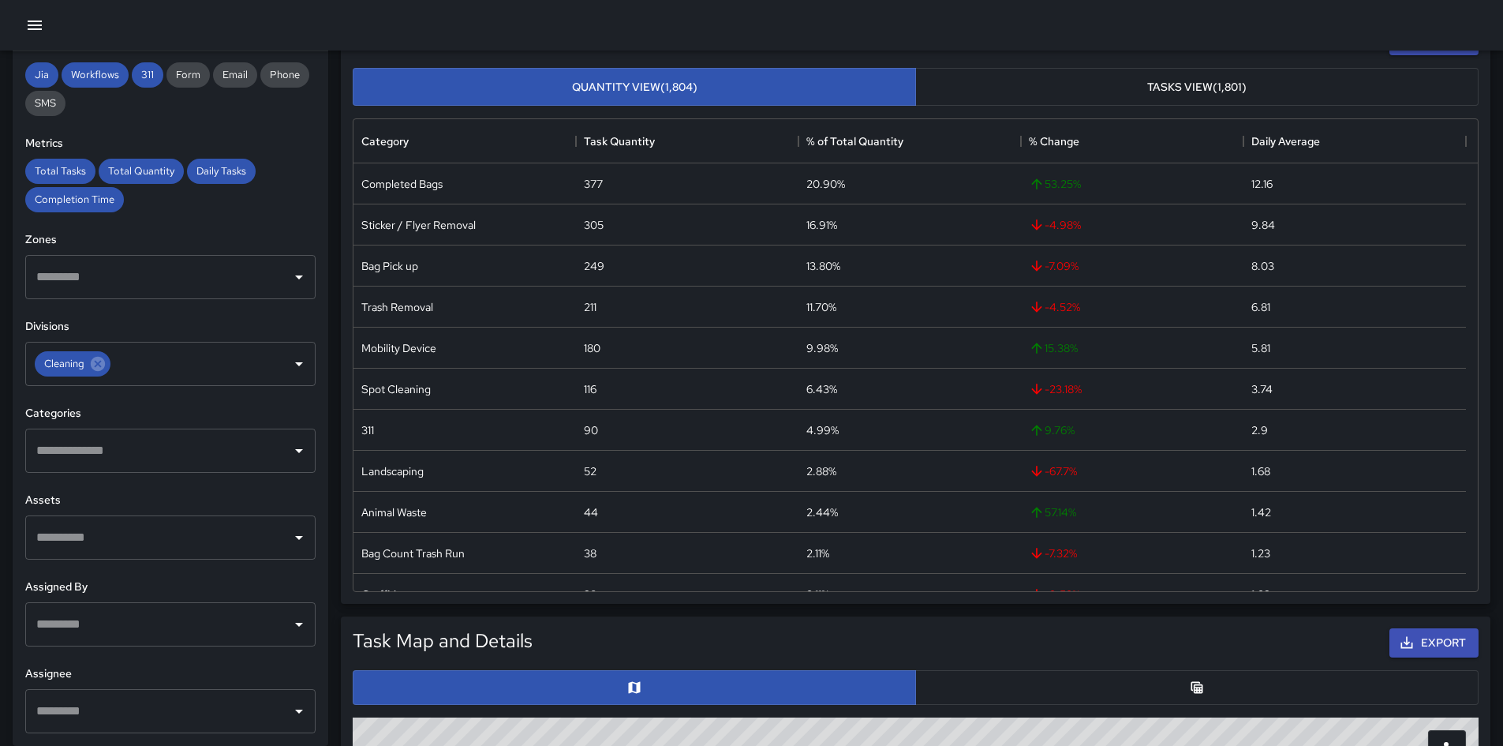
scroll to position [178, 0]
